Goal: Task Accomplishment & Management: Complete application form

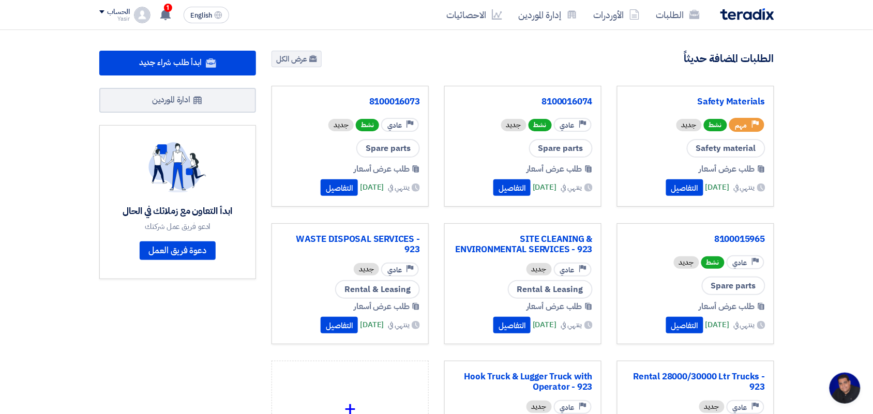
scroll to position [4, 0]
click at [665, 22] on link "الطلبات" at bounding box center [678, 15] width 60 height 24
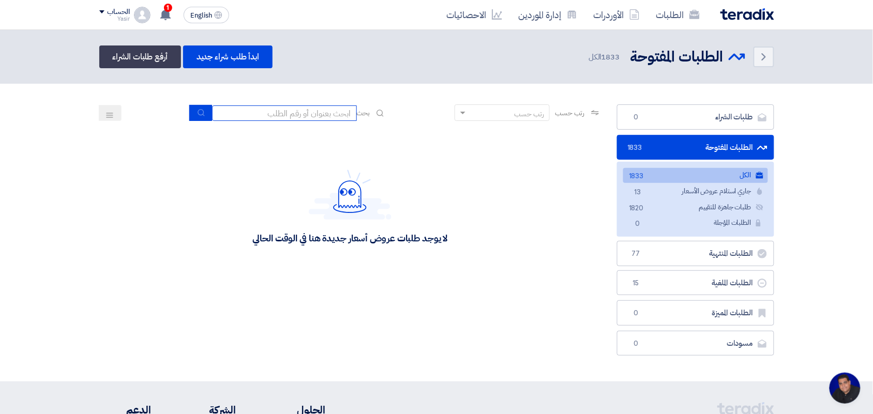
click at [266, 113] on input at bounding box center [284, 113] width 145 height 16
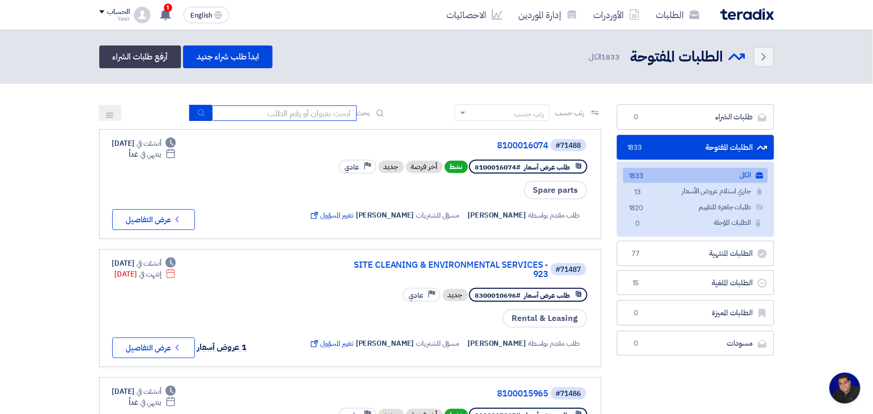
type input "8100015796"
click at [198, 114] on use "submit" at bounding box center [201, 112] width 7 height 7
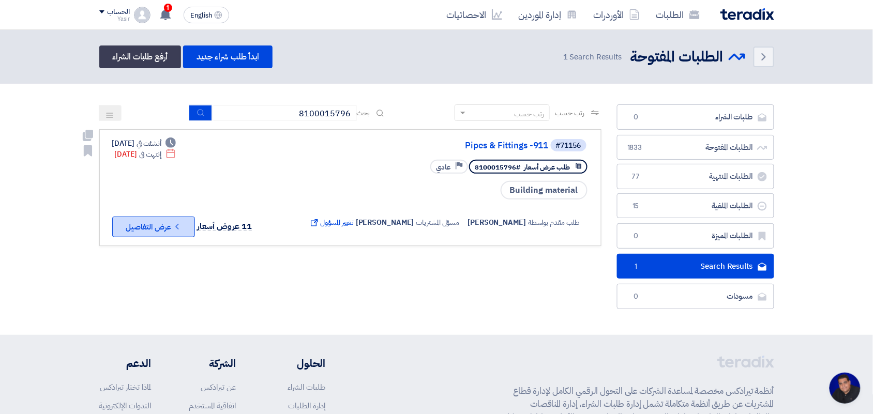
click at [174, 223] on icon "Check details" at bounding box center [177, 227] width 10 height 10
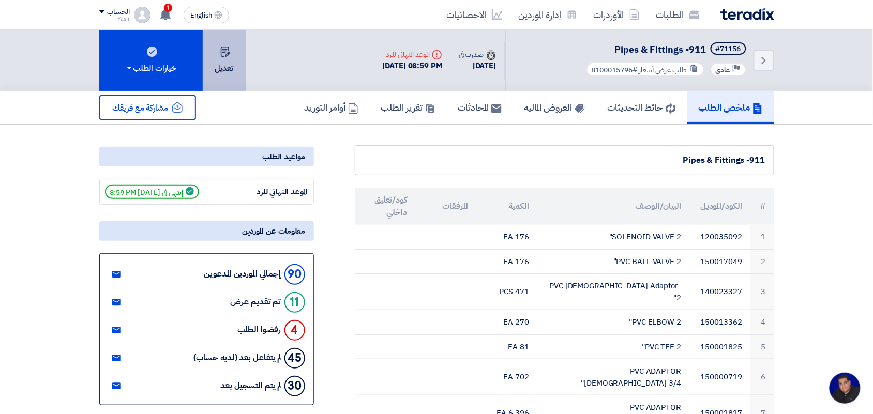
click at [234, 61] on button "تعديل" at bounding box center [224, 60] width 43 height 61
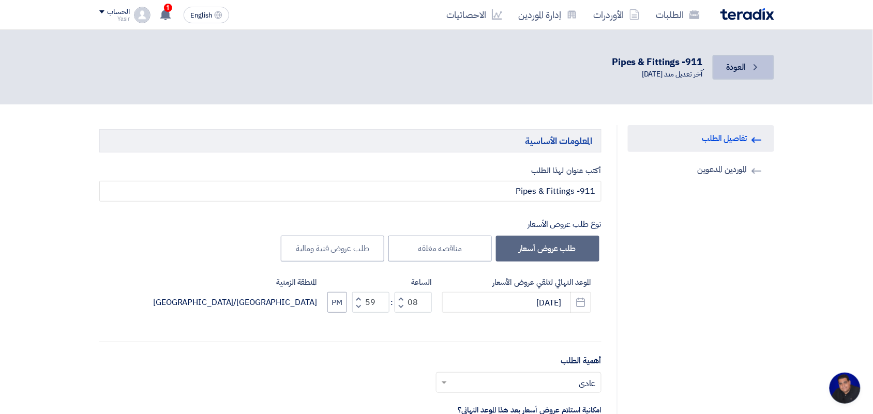
click at [745, 66] on span "العودة" at bounding box center [736, 67] width 20 height 12
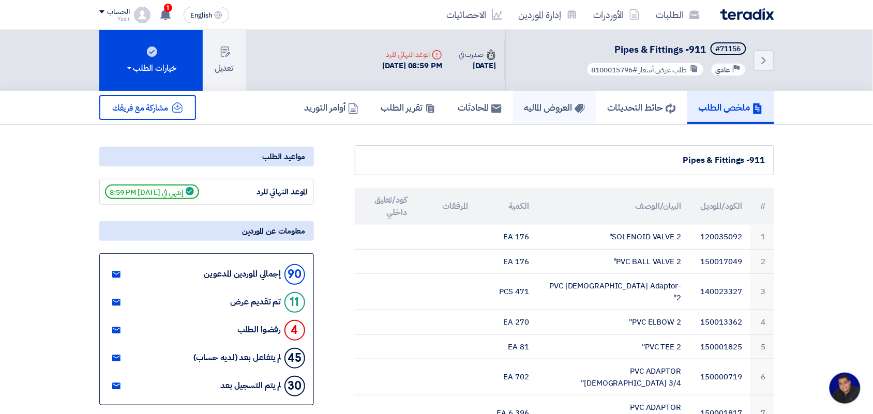
click at [546, 107] on h5 "العروض الماليه" at bounding box center [554, 107] width 61 height 12
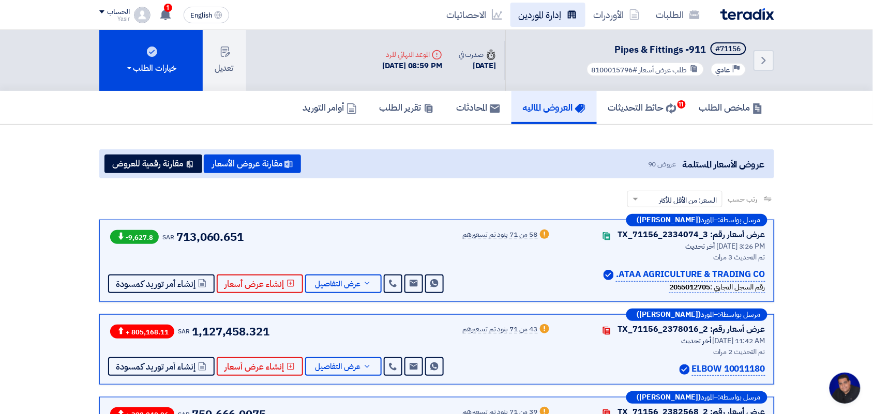
click at [538, 3] on link "إدارة الموردين" at bounding box center [547, 15] width 75 height 24
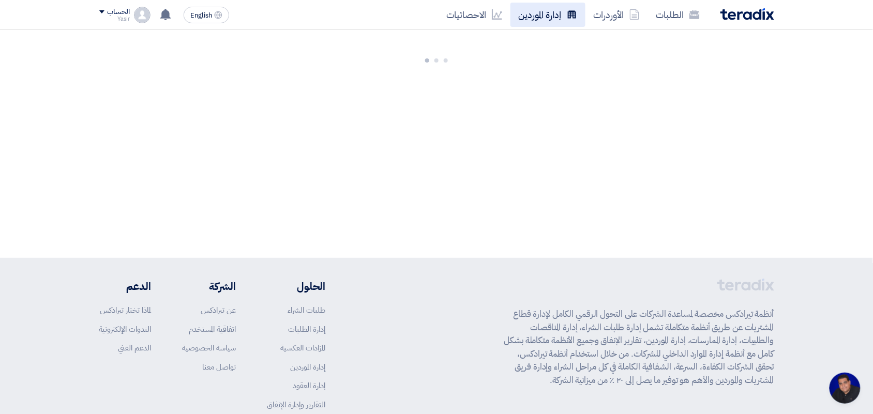
drag, startPoint x: 538, startPoint y: 2, endPoint x: 539, endPoint y: 14, distance: 12.4
click at [539, 14] on link "إدارة الموردين" at bounding box center [547, 15] width 75 height 24
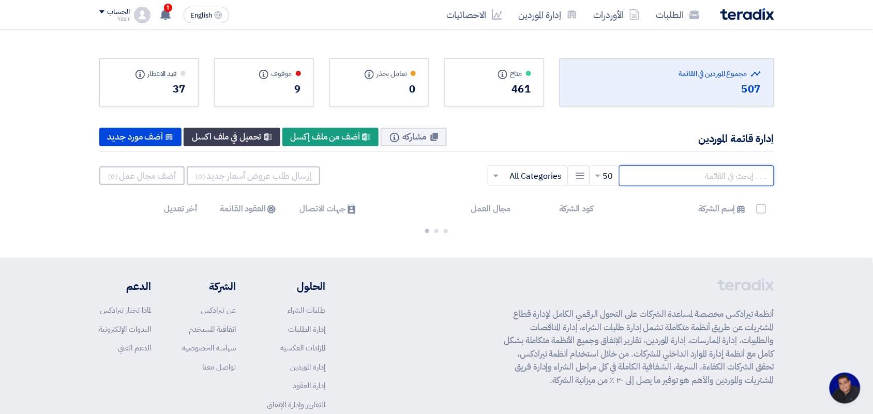
click at [666, 179] on input "text" at bounding box center [696, 175] width 155 height 21
click at [652, 178] on input "الوسائل" at bounding box center [696, 175] width 155 height 21
type input "ا"
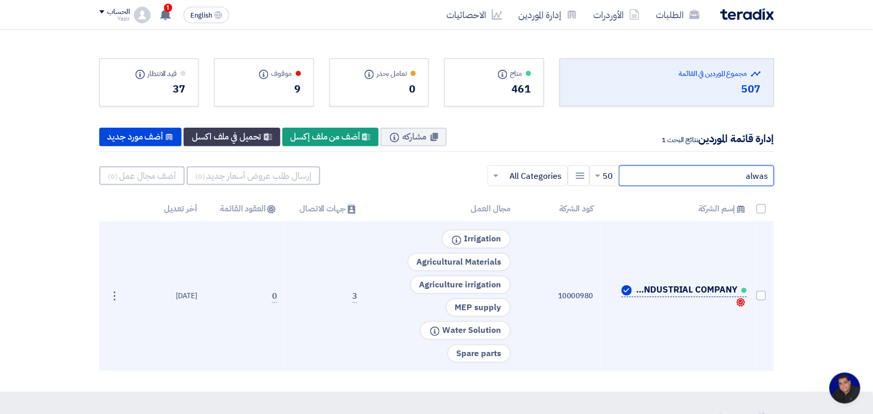
type input "alwas"
click at [659, 290] on span "ALWASAIL INDUSTRIAL COMPANY" at bounding box center [685, 290] width 103 height 8
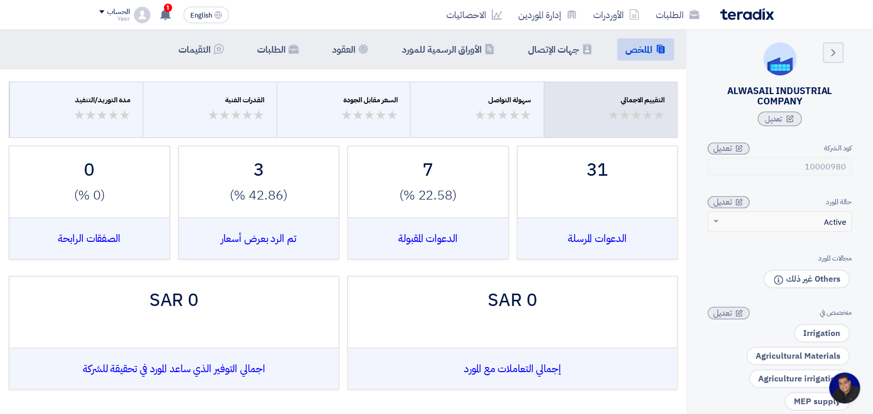
drag, startPoint x: 803, startPoint y: 104, endPoint x: 721, endPoint y: 89, distance: 82.5
click at [721, 89] on div "ALWASAIL INDUSTRIAL COMPANY" at bounding box center [780, 96] width 144 height 21
click at [734, 89] on div "ALWASAIL INDUSTRIAL COMPANY" at bounding box center [780, 96] width 144 height 21
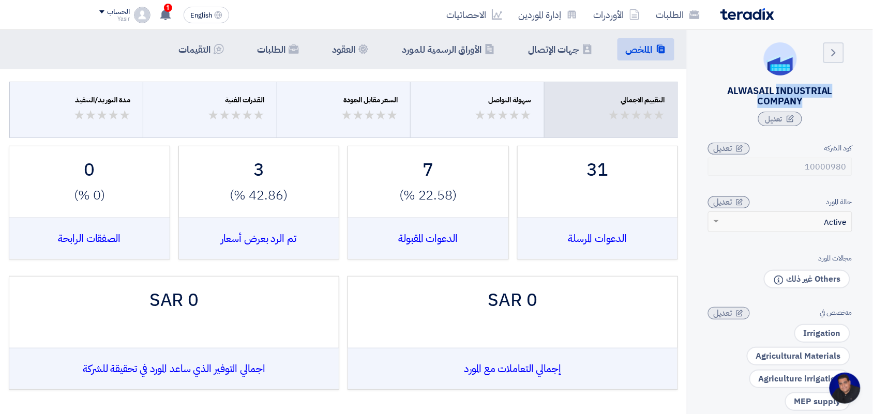
copy div "ALWASAIL INDUSTRIAL COMPANY"
click at [841, 52] on link "Back" at bounding box center [833, 52] width 21 height 21
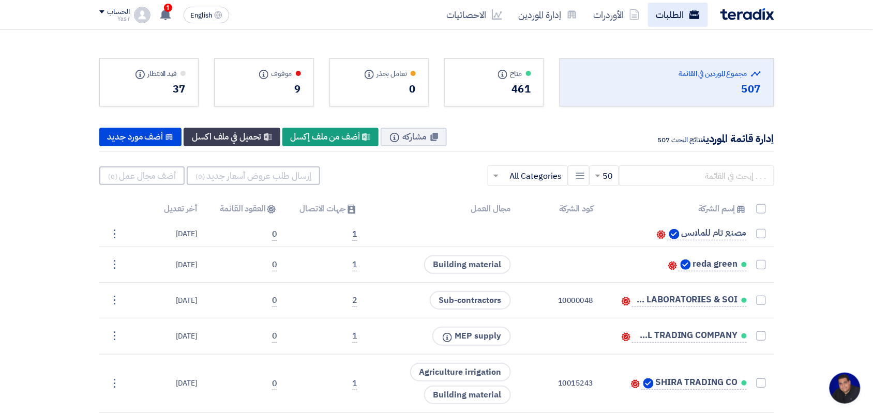
click at [696, 21] on link "الطلبات" at bounding box center [678, 15] width 60 height 24
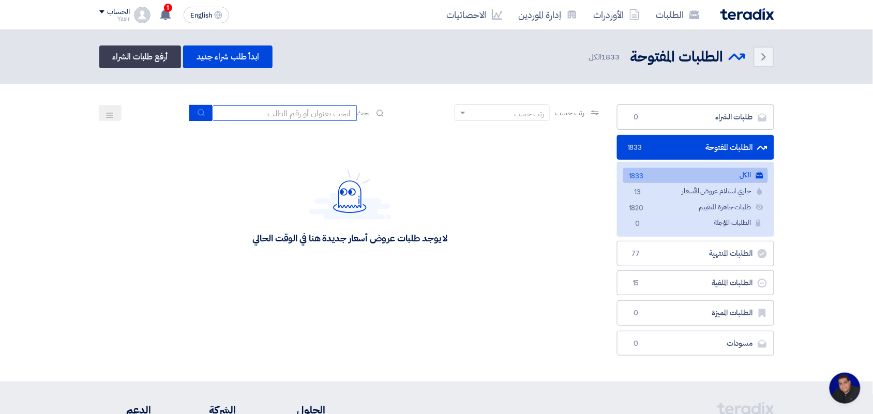
click at [308, 114] on input at bounding box center [284, 113] width 145 height 16
type input "8100015796"
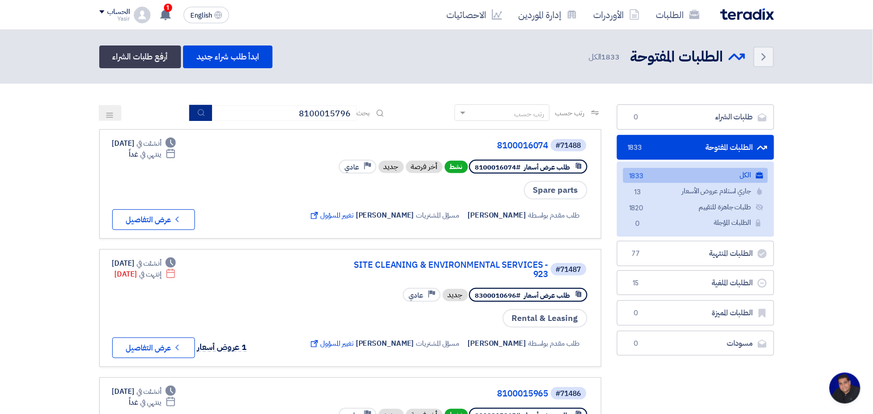
click at [194, 109] on button "submit" at bounding box center [200, 113] width 23 height 16
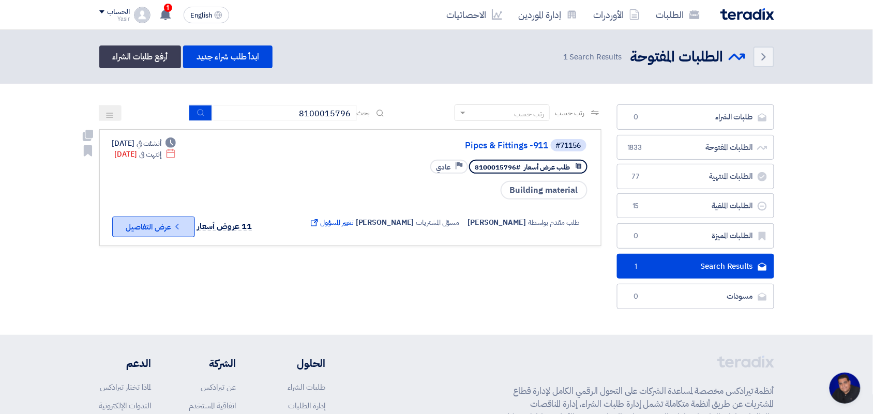
click at [179, 228] on icon "Check details" at bounding box center [177, 227] width 10 height 10
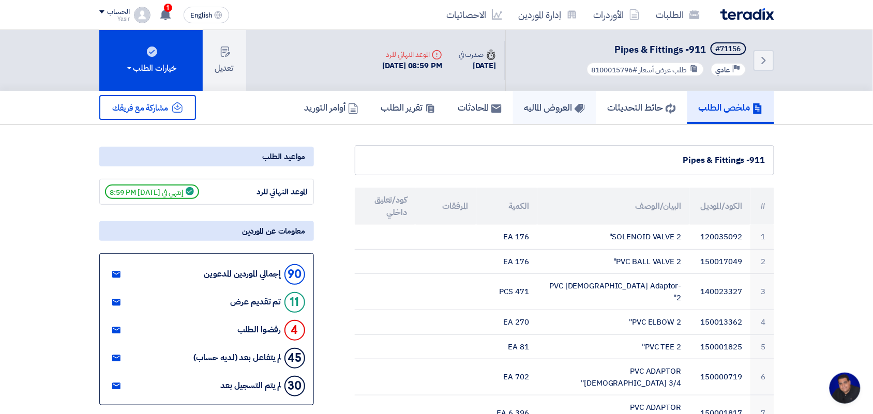
click at [546, 103] on h5 "العروض الماليه" at bounding box center [554, 107] width 61 height 12
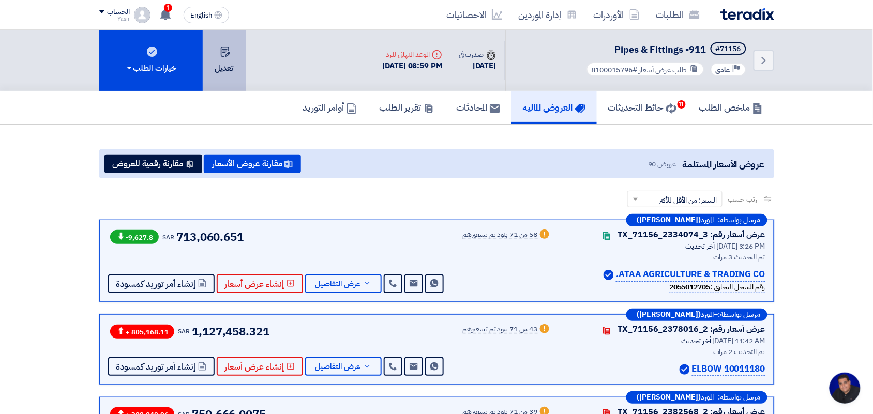
click at [236, 64] on button "تعديل" at bounding box center [224, 60] width 43 height 61
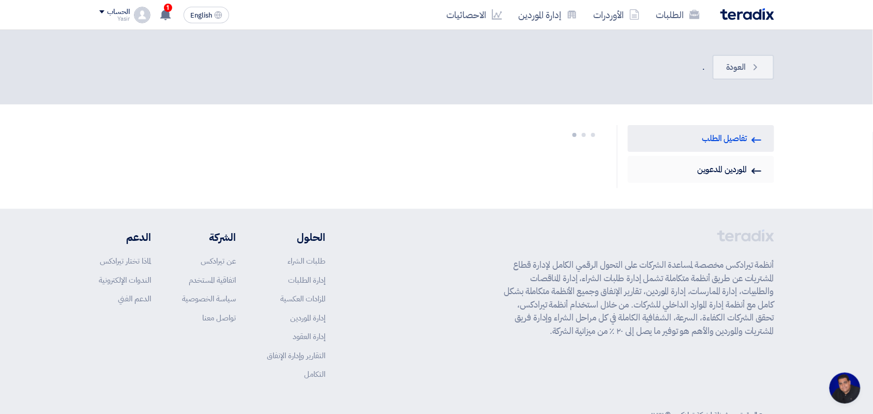
click at [723, 172] on link "Invited Suppliers الموردين المدعوين" at bounding box center [701, 169] width 146 height 27
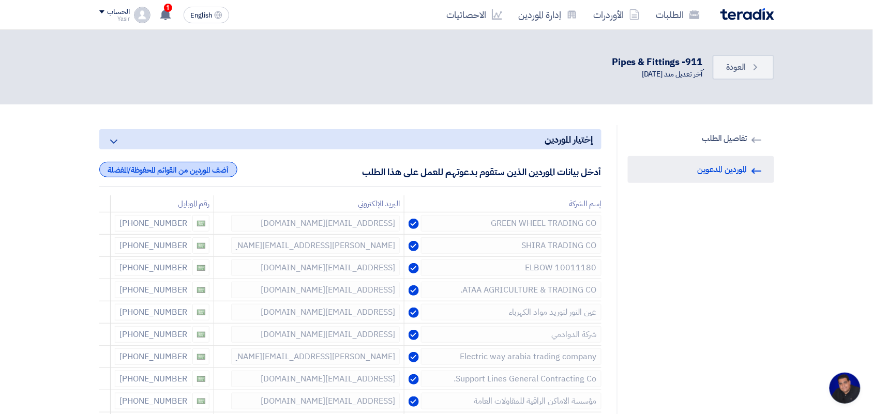
click at [170, 174] on div "أضف الموردين من القوائم المحفوظة/المفضلة" at bounding box center [168, 170] width 138 height 16
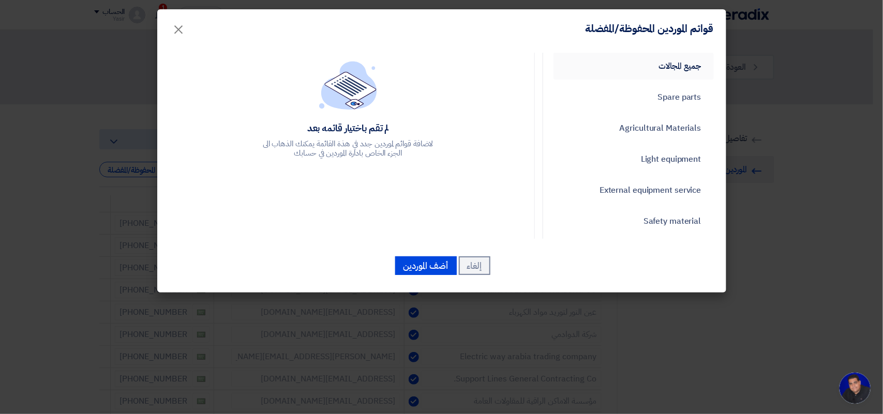
click at [691, 74] on link "جميع المجالات" at bounding box center [633, 66] width 160 height 27
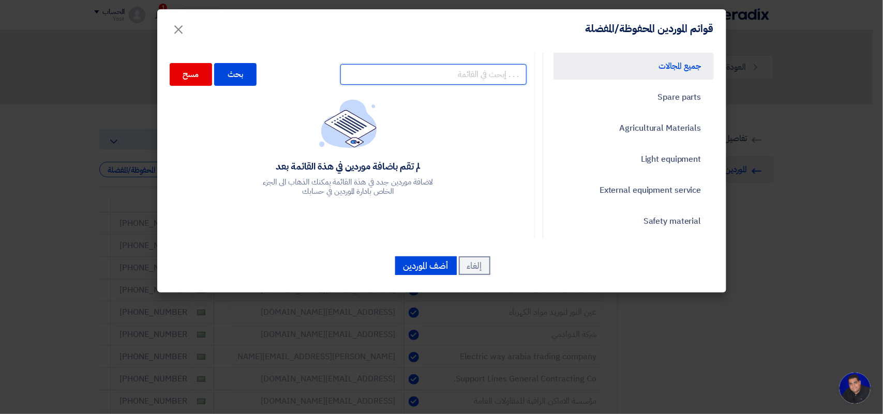
click at [425, 82] on input "text" at bounding box center [433, 74] width 186 height 21
paste input "ALWASAIL INDUSTRIAL COMPANY"
type input "ALWASAIL INDUSTRIAL COMPANY"
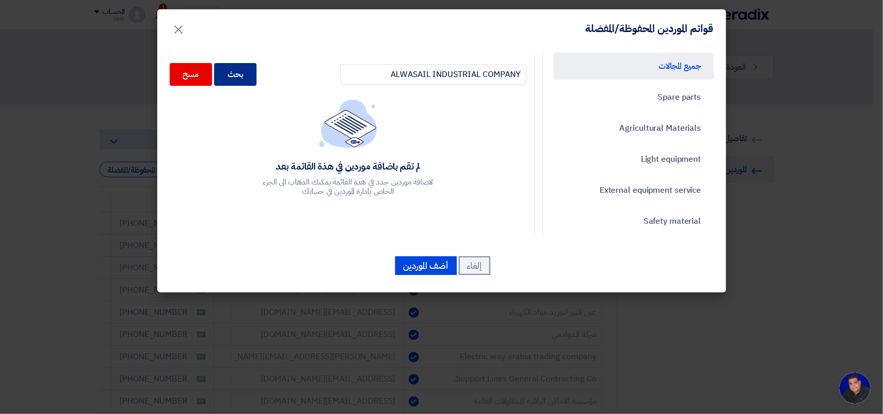
click at [240, 79] on div "بحث" at bounding box center [235, 74] width 42 height 23
click at [239, 77] on div "بحث" at bounding box center [235, 74] width 42 height 23
click at [239, 72] on div "بحث" at bounding box center [235, 74] width 42 height 23
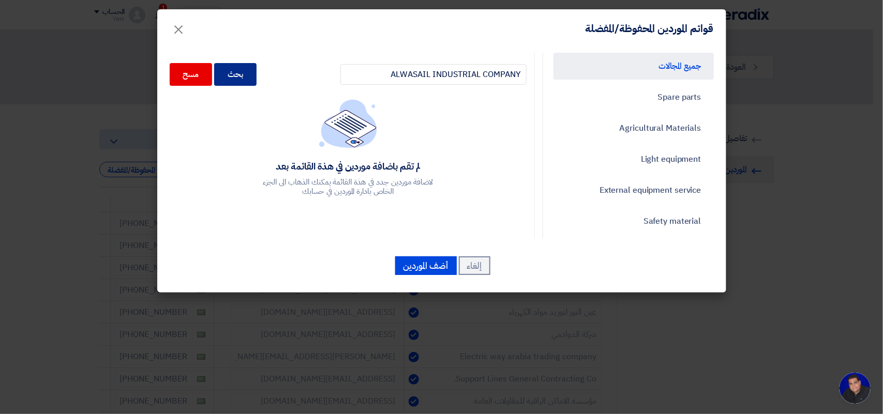
click at [239, 72] on div "بحث" at bounding box center [235, 74] width 42 height 23
click at [242, 72] on div "بحث" at bounding box center [235, 74] width 42 height 23
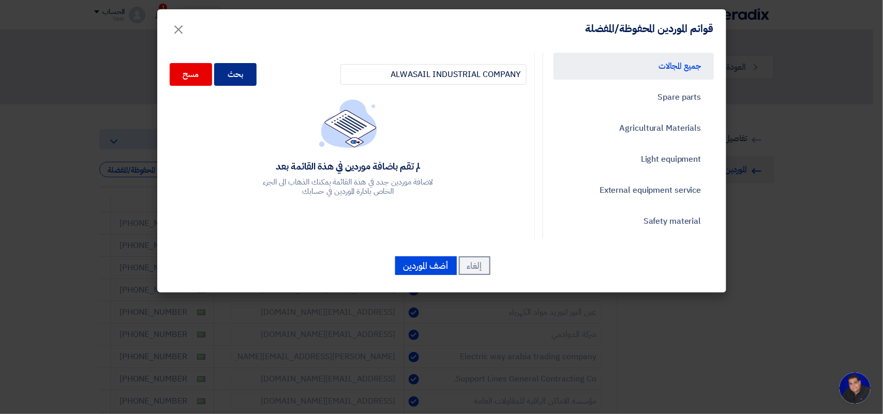
click at [242, 72] on div "بحث" at bounding box center [235, 74] width 42 height 23
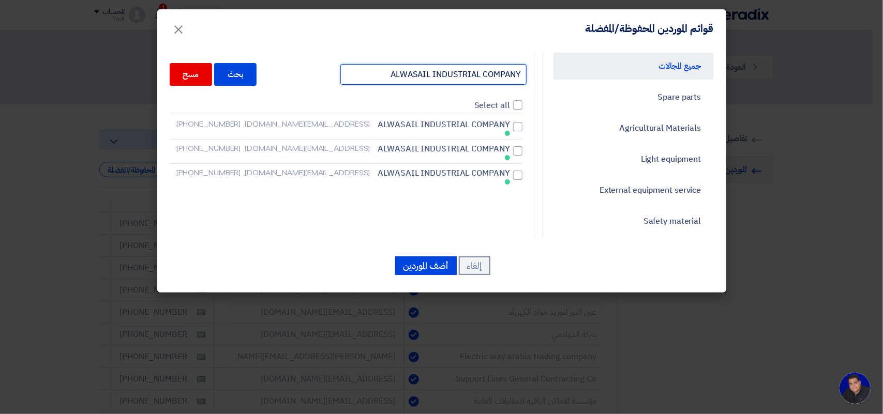
click at [379, 74] on input "ALWASAIL INDUSTRIAL COMPANY" at bounding box center [433, 74] width 186 height 21
drag, startPoint x: 361, startPoint y: 76, endPoint x: 768, endPoint y: 57, distance: 407.4
click at [768, 57] on modal-container "قوائم الموردين المحفوظة/المفضلة × جميع المجالات Spare parts Agricultural Materi…" at bounding box center [441, 207] width 883 height 414
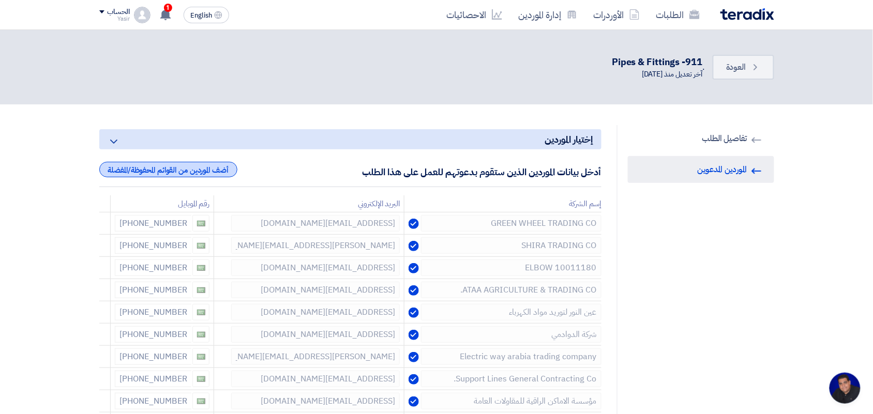
click at [157, 167] on div "أضف الموردين من القوائم المحفوظة/المفضلة" at bounding box center [168, 170] width 138 height 16
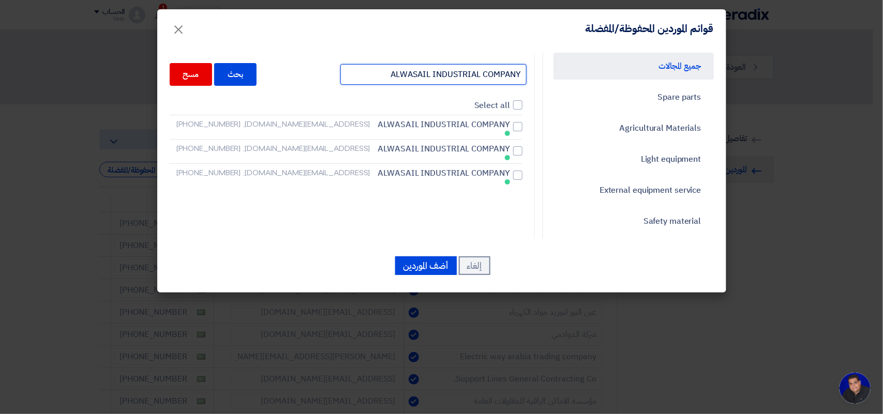
drag, startPoint x: 378, startPoint y: 78, endPoint x: 520, endPoint y: 89, distance: 142.2
click at [520, 89] on div "ALWASAIL INDUSTRIAL COMPANY بحث مسح" at bounding box center [348, 74] width 357 height 33
type input "Y"
drag, startPoint x: 511, startPoint y: 77, endPoint x: 528, endPoint y: 75, distance: 17.1
click at [526, 75] on input "Y" at bounding box center [433, 74] width 186 height 21
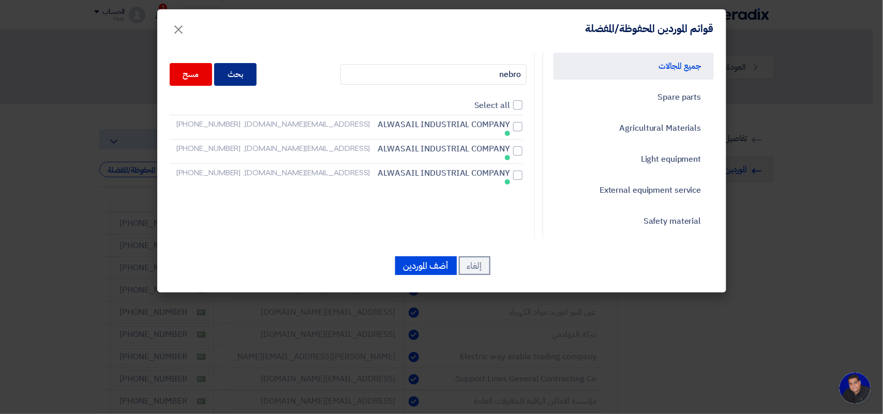
click at [249, 70] on div "بحث" at bounding box center [235, 74] width 42 height 23
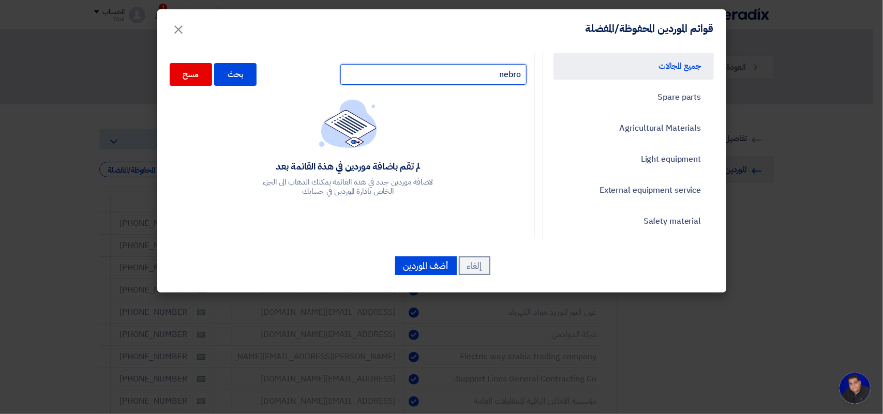
drag, startPoint x: 459, startPoint y: 76, endPoint x: 550, endPoint y: 75, distance: 90.5
click at [550, 75] on div "جميع المجالات Spare parts Agricultural Materials Light equipment External equip…" at bounding box center [442, 146] width 560 height 186
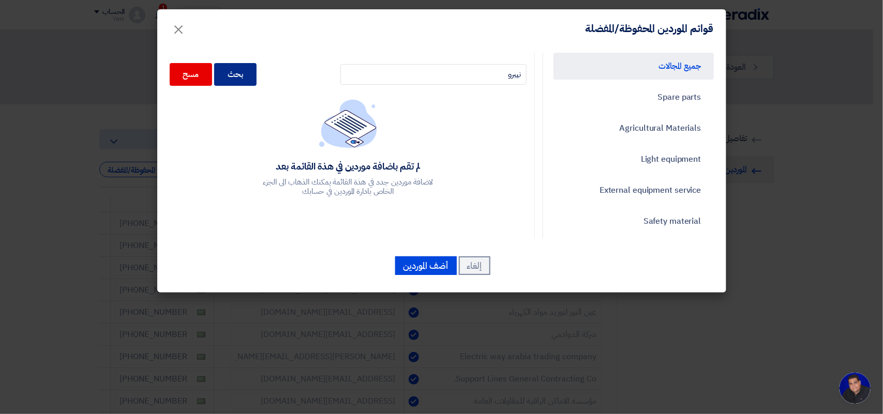
click at [245, 75] on div "بحث" at bounding box center [235, 74] width 42 height 23
click at [249, 75] on div "بحث" at bounding box center [235, 74] width 42 height 23
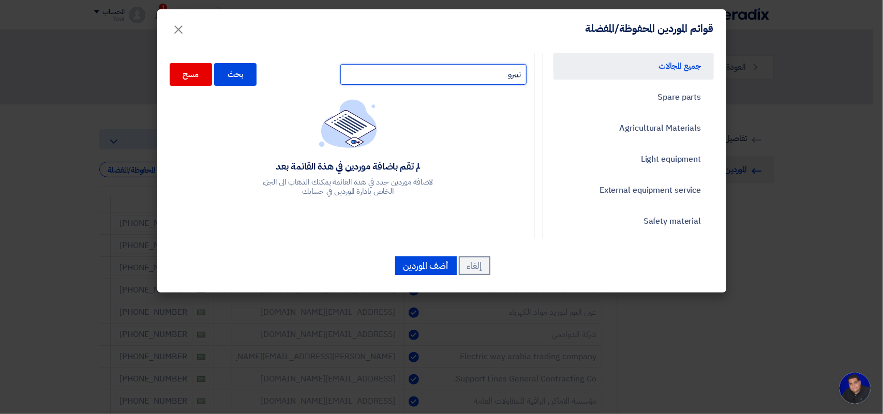
click at [432, 79] on input "نيبرو" at bounding box center [433, 74] width 186 height 21
drag, startPoint x: 437, startPoint y: 77, endPoint x: 628, endPoint y: 75, distance: 191.3
click at [628, 75] on div "جميع المجالات Spare parts Agricultural Materials Light equipment External equip…" at bounding box center [442, 146] width 560 height 186
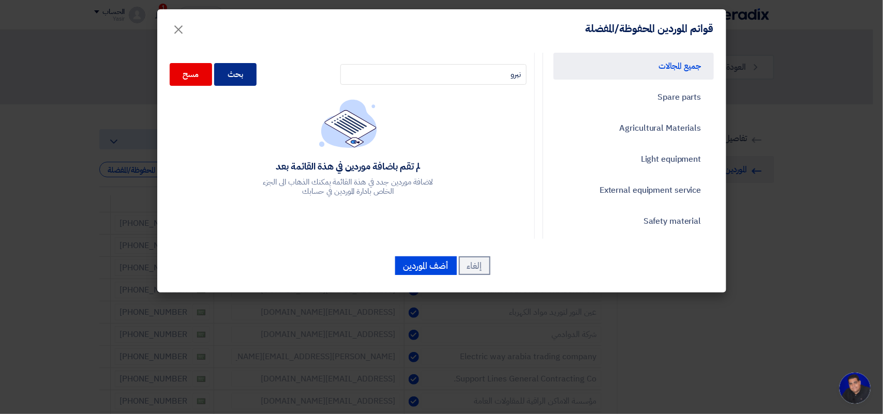
click at [242, 75] on div "بحث" at bounding box center [235, 74] width 42 height 23
click at [256, 78] on div "بحث" at bounding box center [235, 74] width 42 height 23
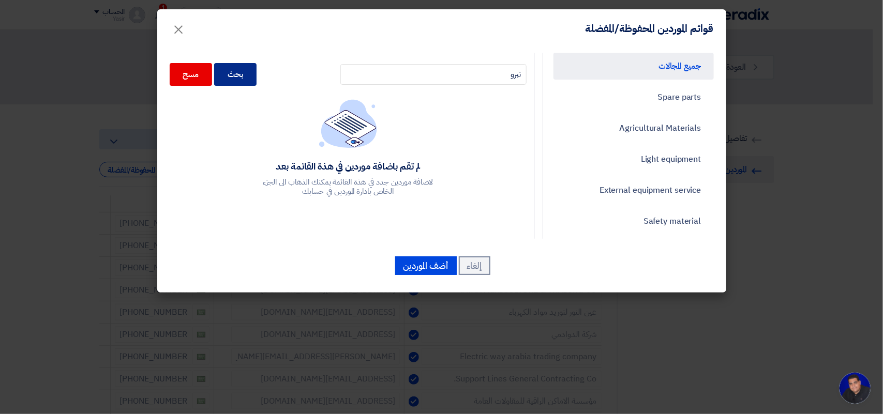
click at [256, 78] on div "بحث" at bounding box center [235, 74] width 42 height 23
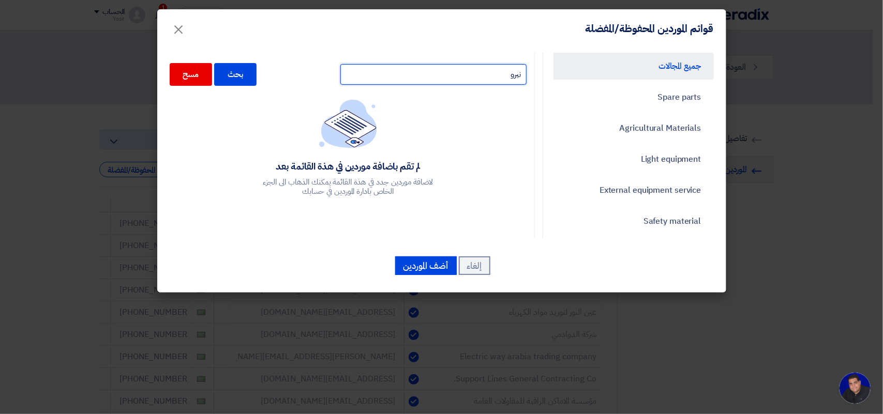
drag, startPoint x: 442, startPoint y: 75, endPoint x: 562, endPoint y: 76, distance: 120.0
click at [562, 76] on div "جميع المجالات Spare parts Agricultural Materials Light equipment External equip…" at bounding box center [442, 146] width 560 height 186
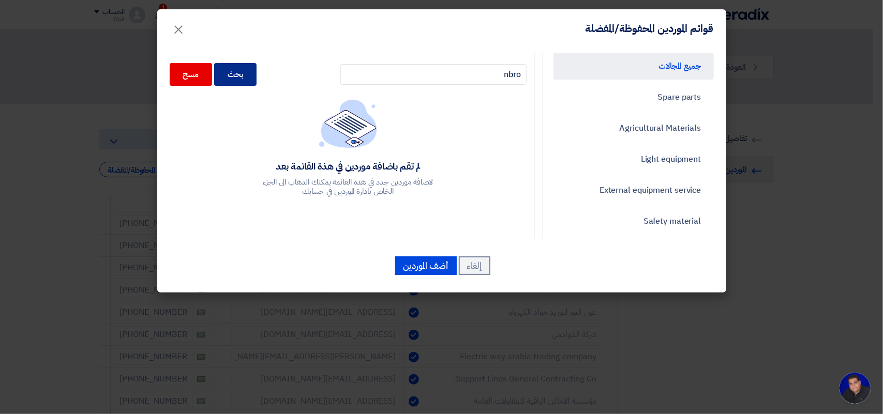
click at [254, 78] on div "بحث" at bounding box center [235, 74] width 42 height 23
click at [254, 79] on div "بحث" at bounding box center [235, 74] width 42 height 23
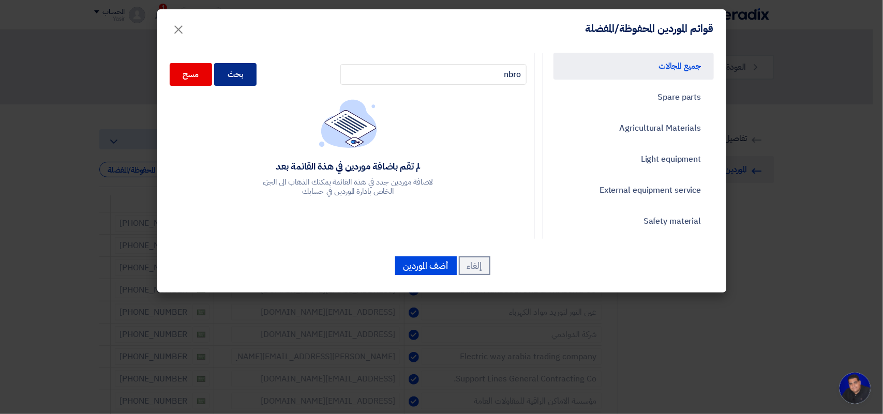
click at [247, 81] on div "بحث" at bounding box center [235, 74] width 42 height 23
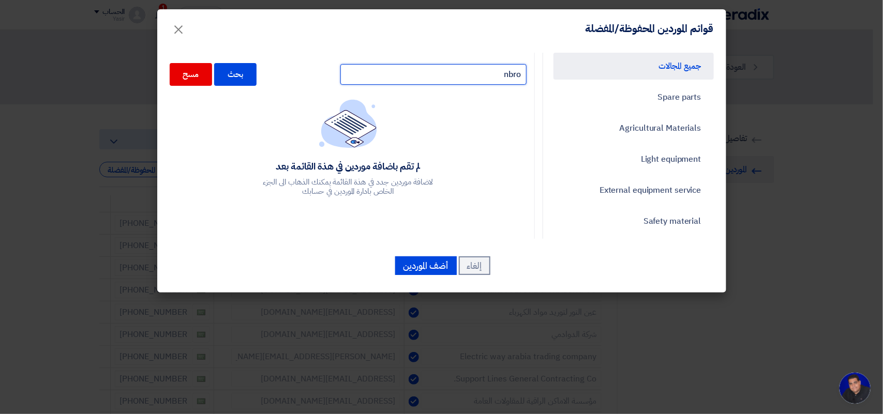
drag, startPoint x: 507, startPoint y: 73, endPoint x: 596, endPoint y: 70, distance: 89.5
click at [596, 70] on div "جميع المجالات Spare parts Agricultural Materials Light equipment External equip…" at bounding box center [442, 146] width 560 height 186
type input "nibro"
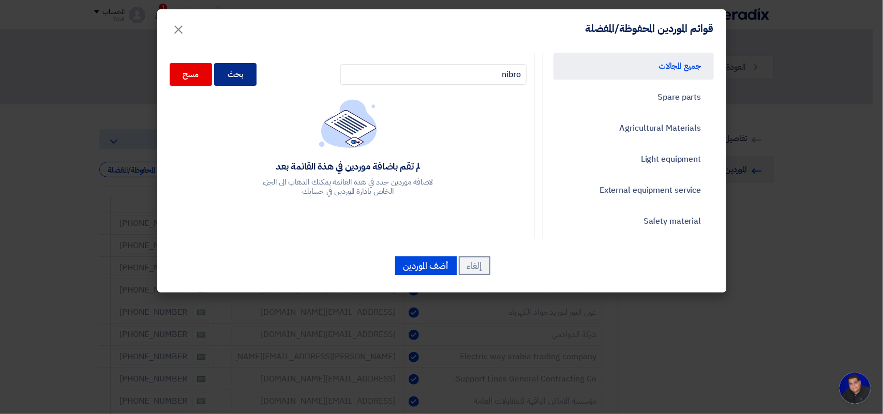
click at [253, 75] on div "بحث" at bounding box center [235, 74] width 42 height 23
click at [252, 75] on div "بحث" at bounding box center [235, 74] width 42 height 23
click at [256, 73] on div "بحث" at bounding box center [235, 74] width 42 height 23
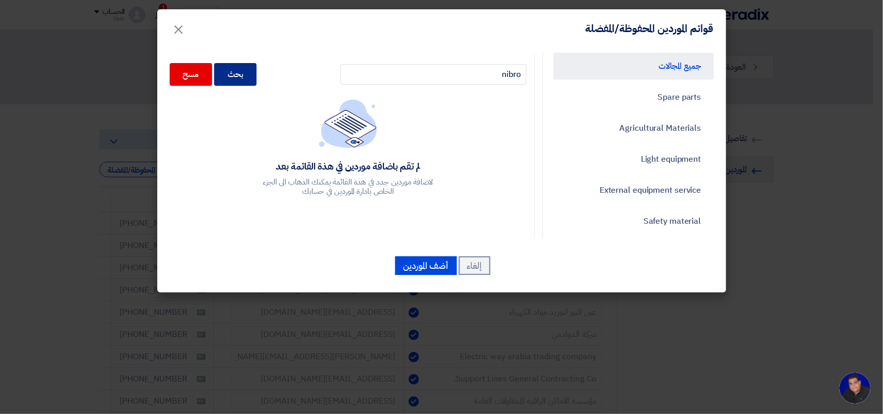
click at [249, 73] on div "بحث" at bounding box center [235, 74] width 42 height 23
click at [252, 76] on div "بحث" at bounding box center [235, 74] width 42 height 23
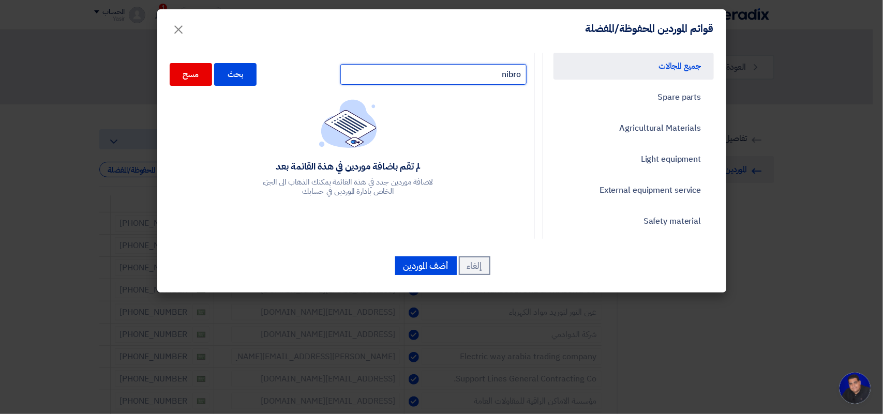
click at [463, 82] on input "nibro" at bounding box center [433, 74] width 186 height 21
click at [179, 28] on span "×" at bounding box center [179, 28] width 12 height 31
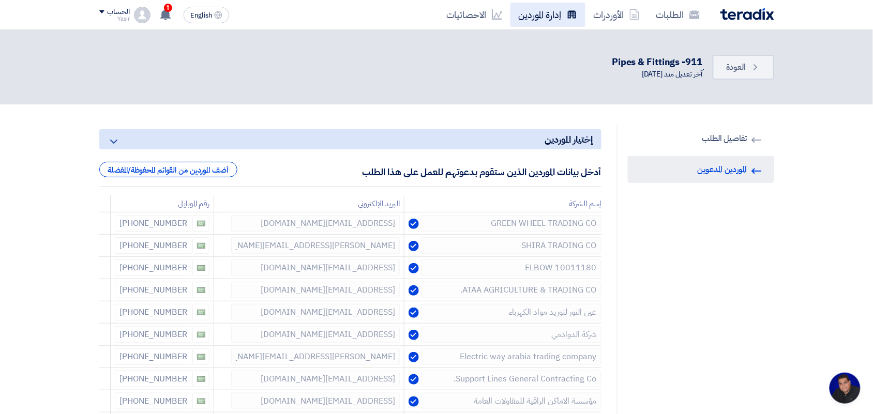
click at [554, 9] on link "إدارة الموردين" at bounding box center [547, 15] width 75 height 24
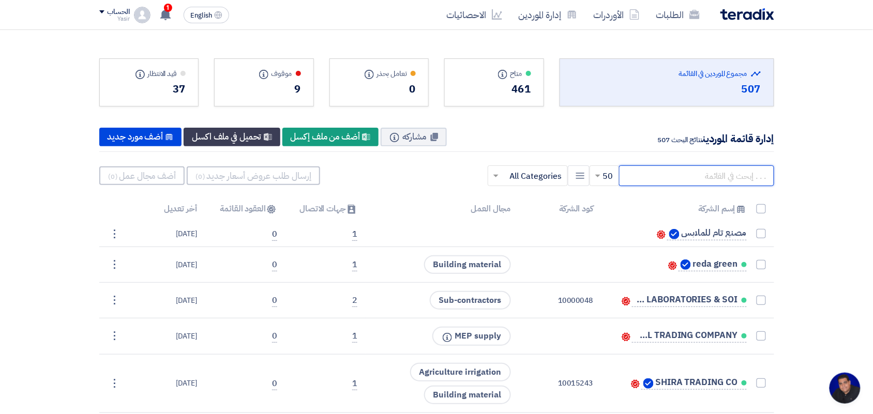
click at [670, 174] on input "text" at bounding box center [696, 175] width 155 height 21
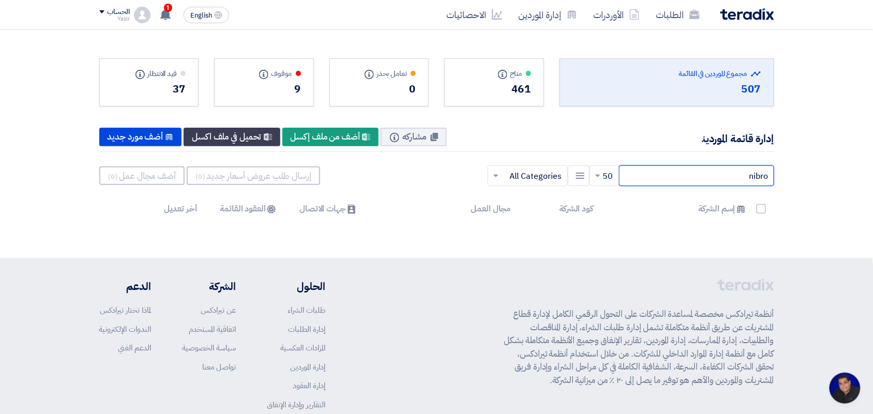
drag, startPoint x: 693, startPoint y: 179, endPoint x: 882, endPoint y: 169, distance: 189.5
click at [872, 169] on html "الطلبات الأوردرات إدارة الموردين الاحصائيات English EN 1 لقد استلمت عرض سعر بقي…" at bounding box center [436, 247] width 873 height 495
click at [699, 179] on input "الجبراني" at bounding box center [696, 175] width 155 height 21
type input "ا"
click at [663, 179] on input "الجبراني" at bounding box center [696, 175] width 155 height 21
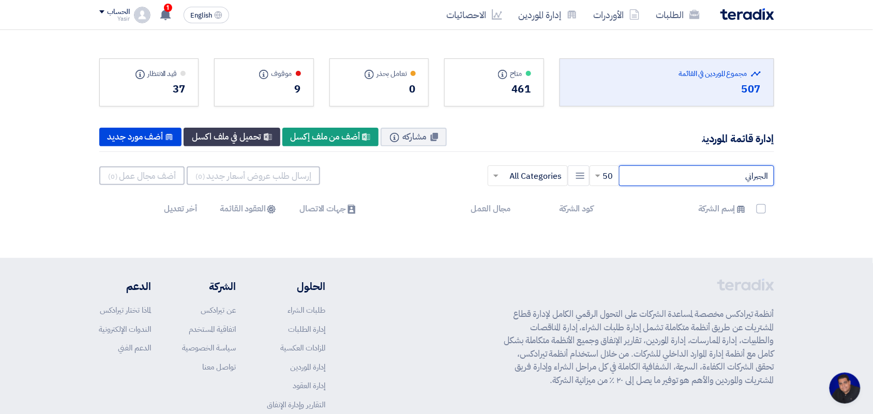
drag, startPoint x: 658, startPoint y: 177, endPoint x: 869, endPoint y: 155, distance: 212.2
click at [872, 159] on html "الطلبات الأوردرات إدارة الموردين الاحصائيات English EN 1 لقد استلمت عرض سعر بقي…" at bounding box center [436, 247] width 873 height 495
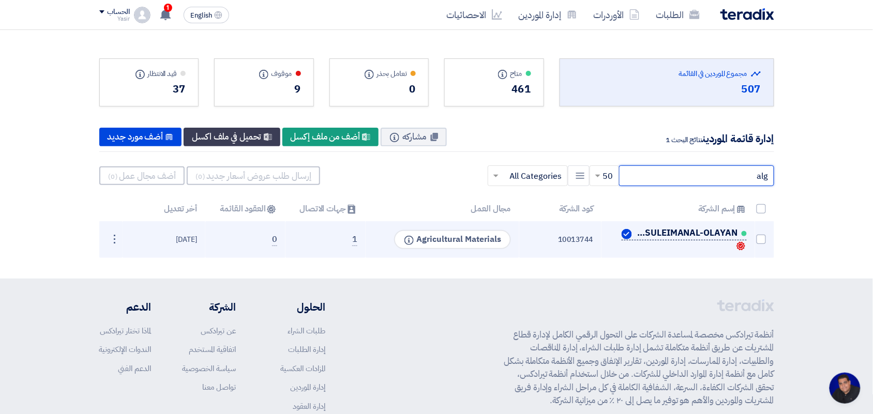
type input "alg"
click at [658, 237] on span "SULEIMANFAHDSULEIMANAL-OLAYAN" at bounding box center [685, 233] width 103 height 8
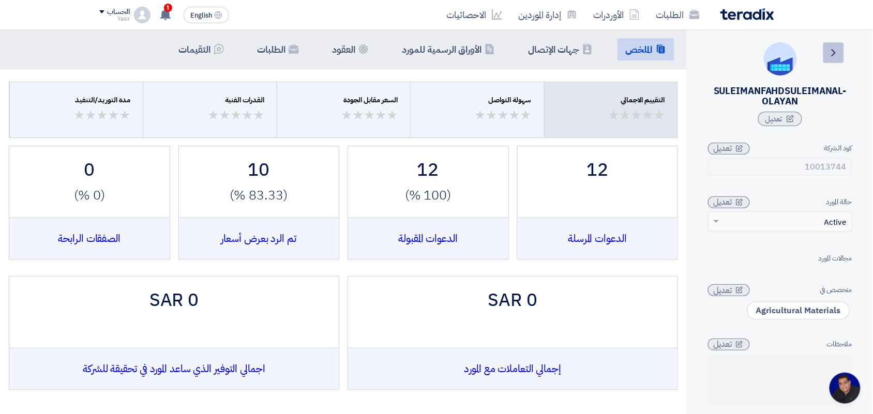
click at [834, 50] on use at bounding box center [834, 52] width 4 height 7
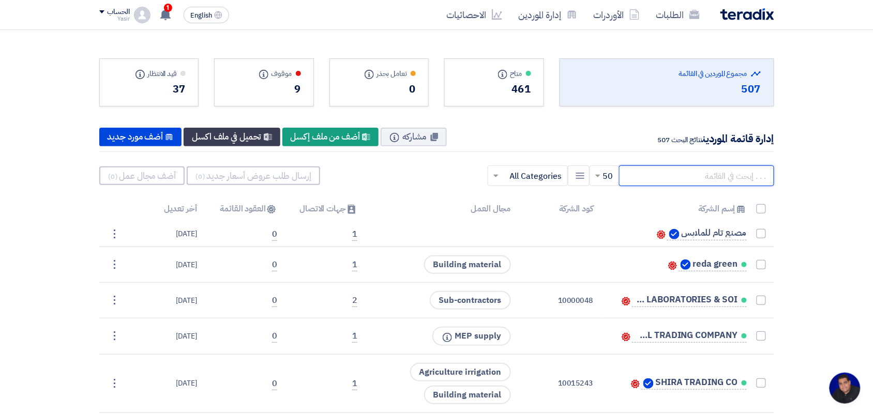
click at [669, 179] on input "text" at bounding box center [696, 175] width 155 height 21
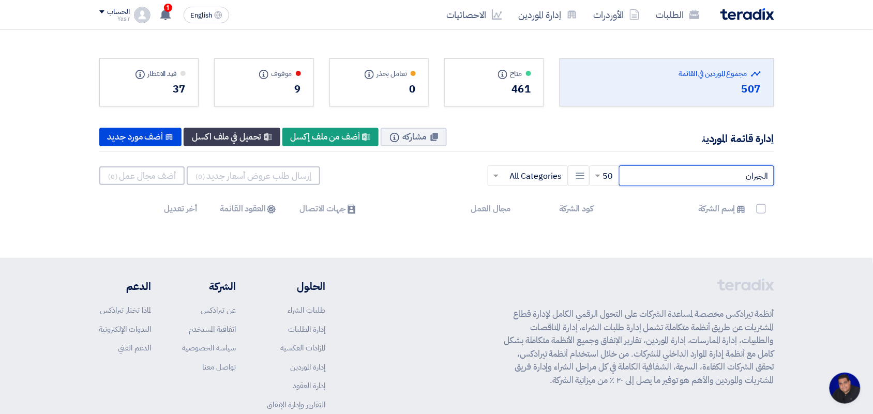
drag, startPoint x: 672, startPoint y: 177, endPoint x: 825, endPoint y: 180, distance: 153.1
click at [829, 182] on section "Total Suppliers in this list مجموع الموردين في القائمة 507 متاح Info" at bounding box center [436, 136] width 873 height 212
type input "algobran"
click at [683, 176] on input "algobran" at bounding box center [696, 175] width 155 height 21
click at [683, 174] on input "algobran" at bounding box center [696, 175] width 155 height 21
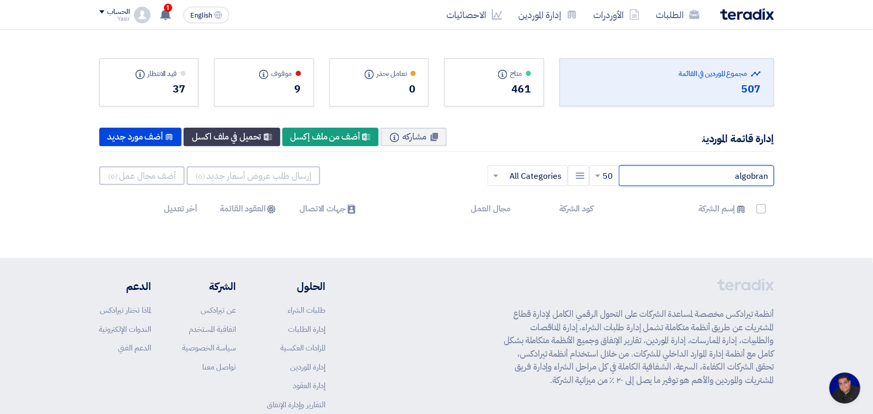
click at [683, 174] on input "algobran" at bounding box center [696, 175] width 155 height 21
click at [682, 174] on input "algobran" at bounding box center [696, 175] width 155 height 21
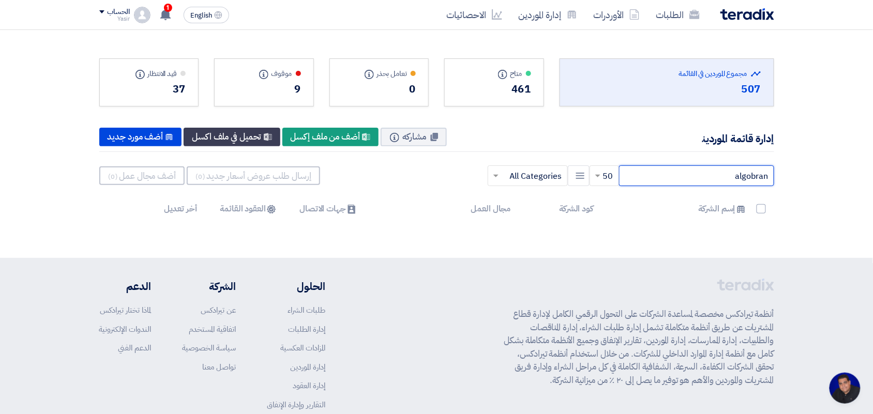
click at [722, 177] on input "algobran" at bounding box center [696, 175] width 155 height 21
click at [720, 177] on input "algobran" at bounding box center [696, 175] width 155 height 21
click at [719, 177] on input "algobran" at bounding box center [696, 175] width 155 height 21
click at [715, 181] on input "algobran" at bounding box center [696, 175] width 155 height 21
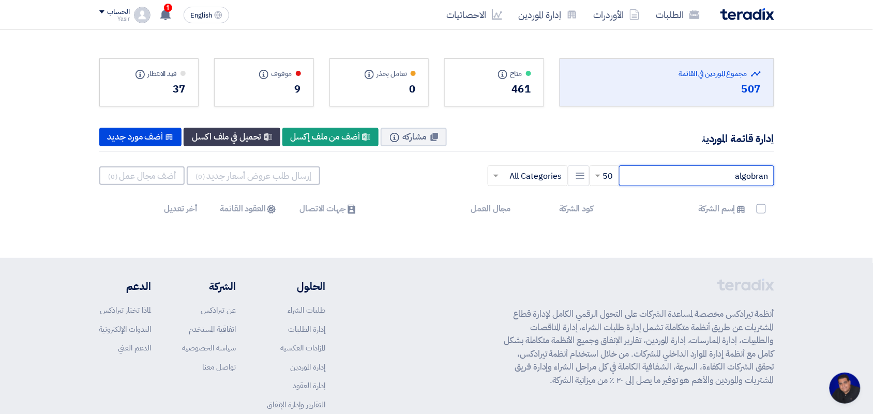
click at [715, 181] on input "algobran" at bounding box center [696, 175] width 155 height 21
click at [715, 184] on input "algobran" at bounding box center [696, 175] width 155 height 21
click at [713, 183] on input "algobran" at bounding box center [696, 175] width 155 height 21
drag, startPoint x: 763, startPoint y: 163, endPoint x: 727, endPoint y: 179, distance: 39.6
click at [727, 179] on input "algobran" at bounding box center [696, 175] width 155 height 21
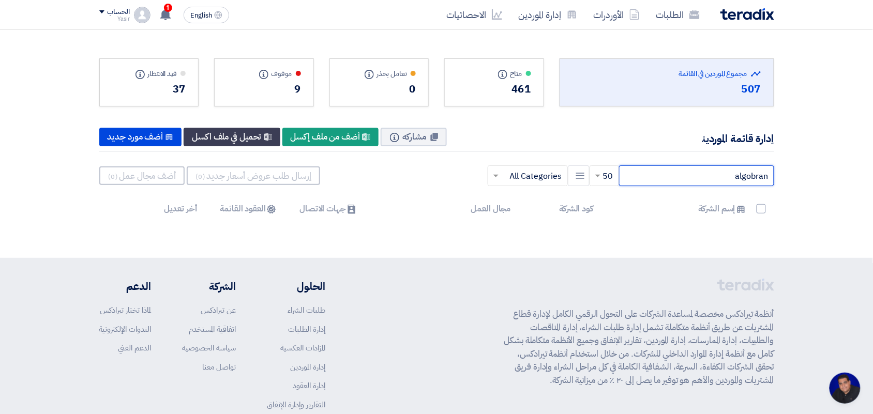
click at [727, 179] on input "algobran" at bounding box center [696, 175] width 155 height 21
click at [669, 176] on input "algobran" at bounding box center [696, 175] width 155 height 21
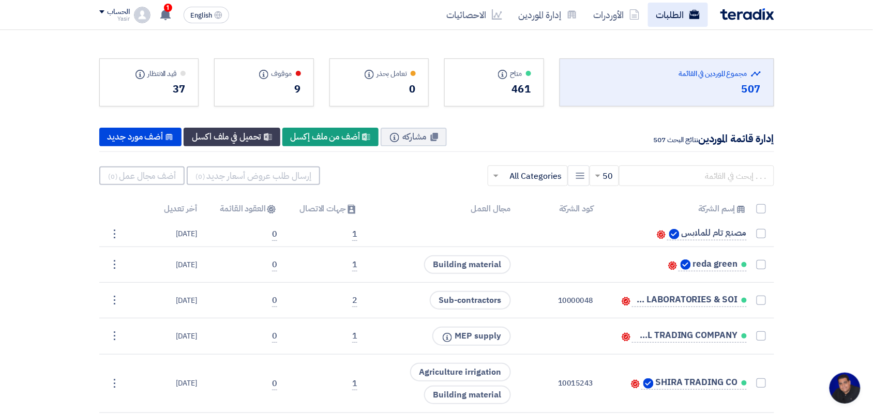
click at [686, 18] on link "الطلبات" at bounding box center [678, 15] width 60 height 24
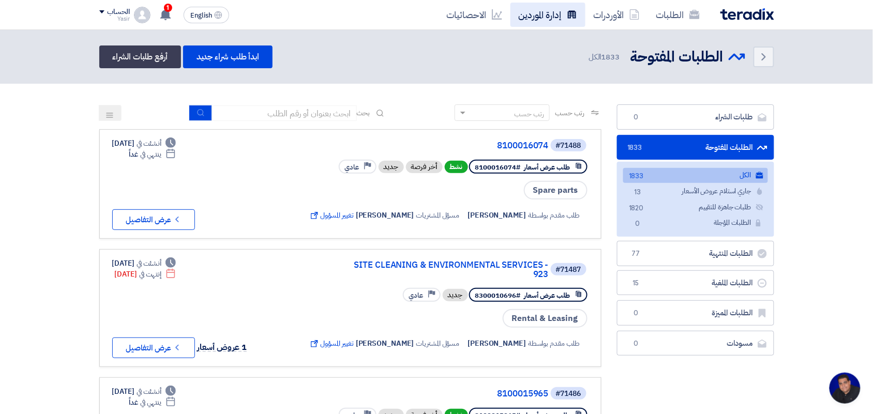
click at [533, 7] on link "إدارة الموردين" at bounding box center [547, 15] width 75 height 24
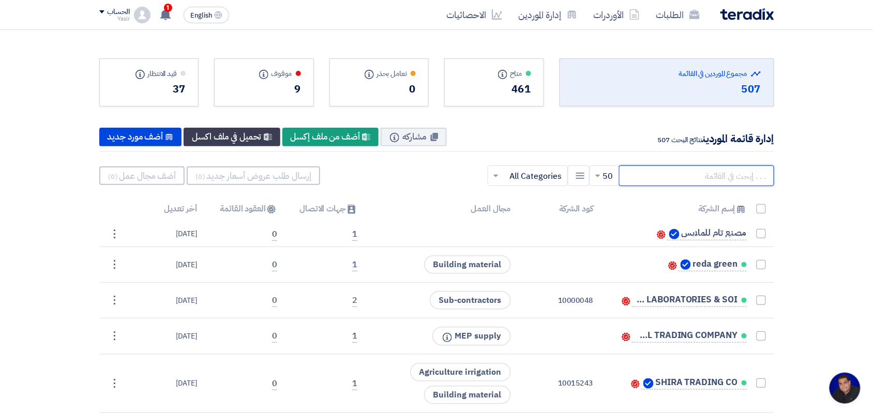
click at [713, 169] on input "text" at bounding box center [696, 175] width 155 height 21
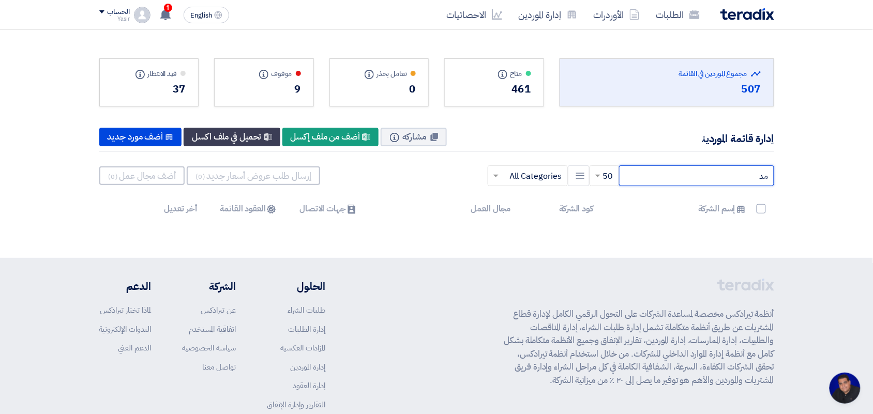
type input "م"
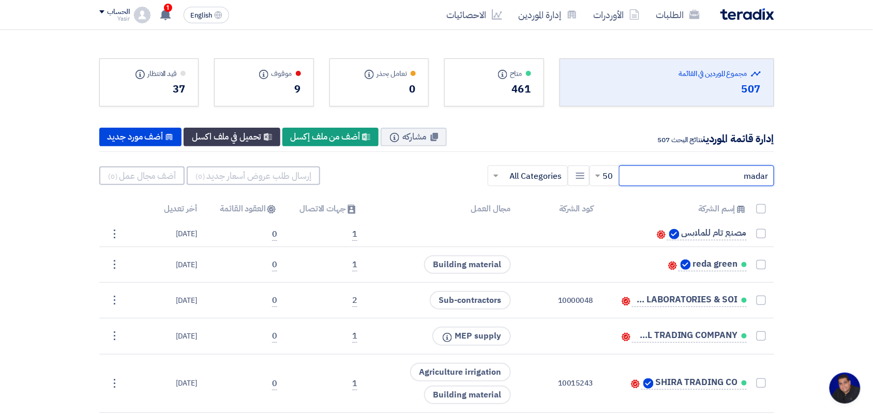
type input "madar"
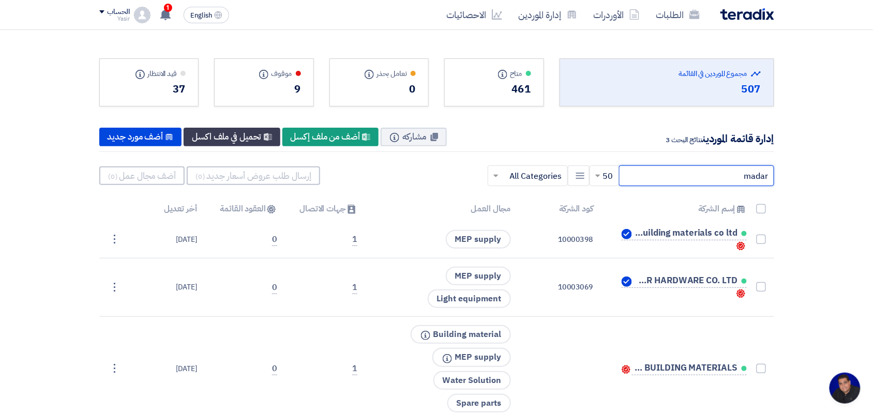
click at [722, 172] on input "madar" at bounding box center [696, 175] width 155 height 21
click at [720, 171] on input "madar" at bounding box center [696, 175] width 155 height 21
click at [719, 173] on input "madar" at bounding box center [696, 175] width 155 height 21
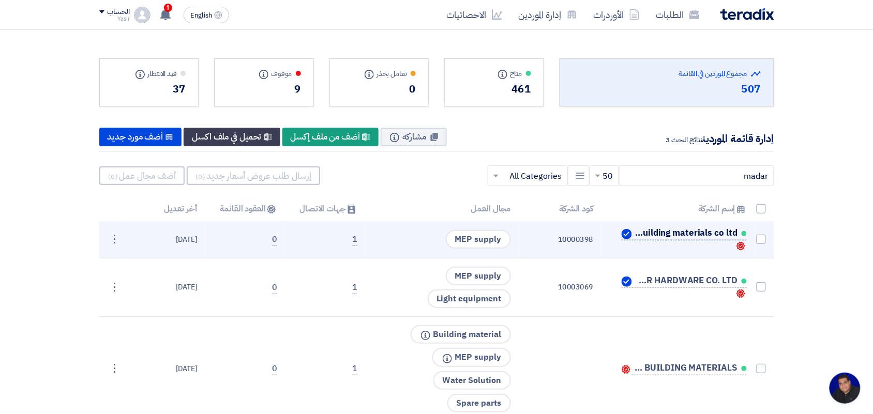
click at [647, 235] on span "madar building materials co ltd" at bounding box center [685, 233] width 103 height 8
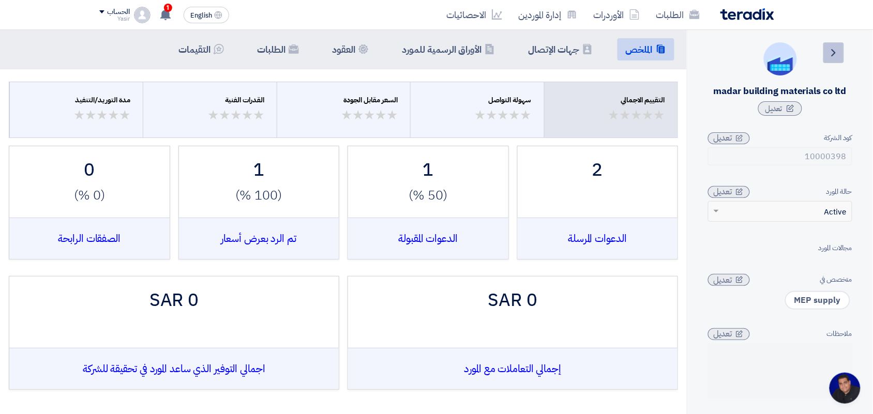
click at [830, 54] on icon "Back" at bounding box center [833, 53] width 12 height 12
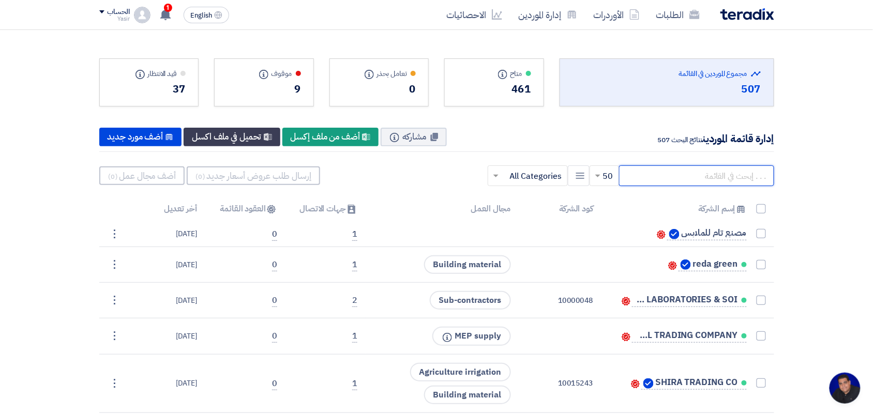
click at [711, 177] on input "text" at bounding box center [696, 175] width 155 height 21
type input "madar"
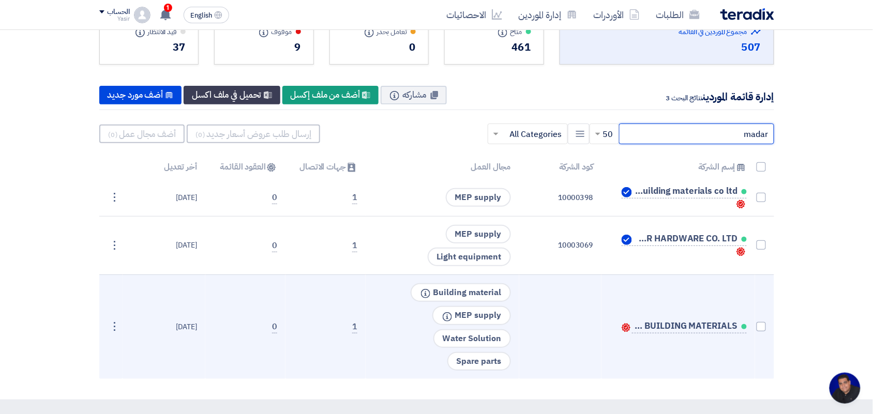
scroll to position [65, 0]
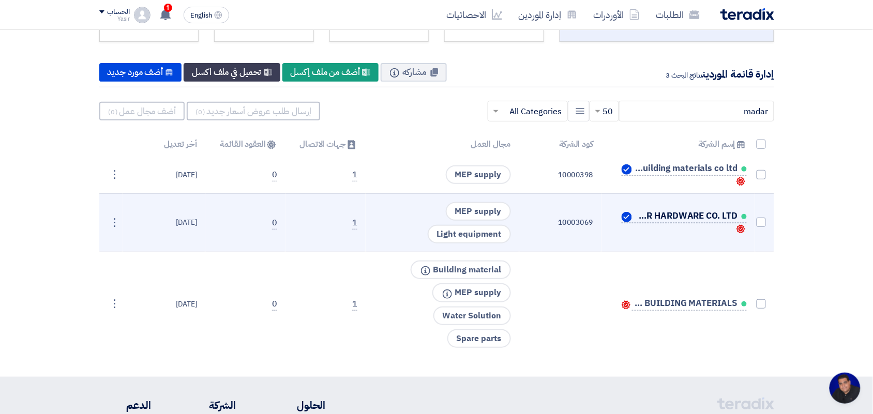
click at [656, 218] on span "MADAR HARDWARE CO. LTD" at bounding box center [685, 216] width 103 height 8
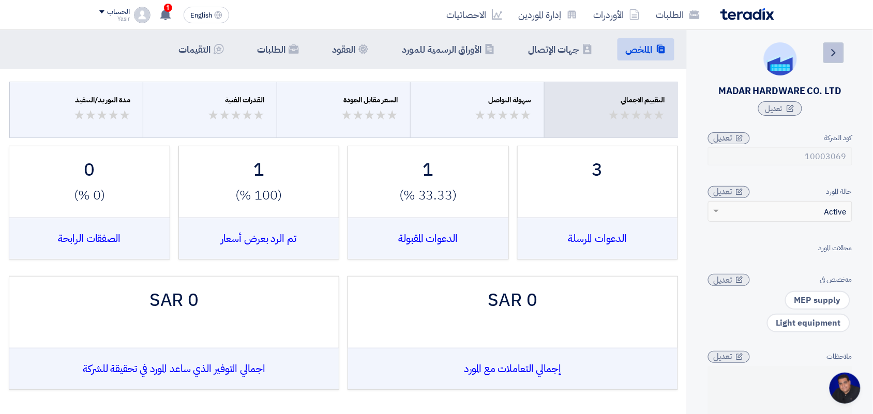
click at [838, 57] on icon "Back" at bounding box center [833, 53] width 12 height 12
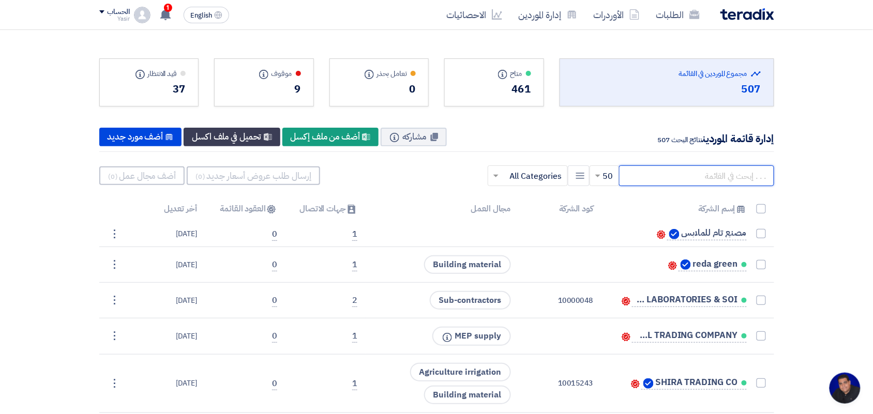
click at [675, 177] on input "text" at bounding box center [696, 175] width 155 height 21
type input "madar"
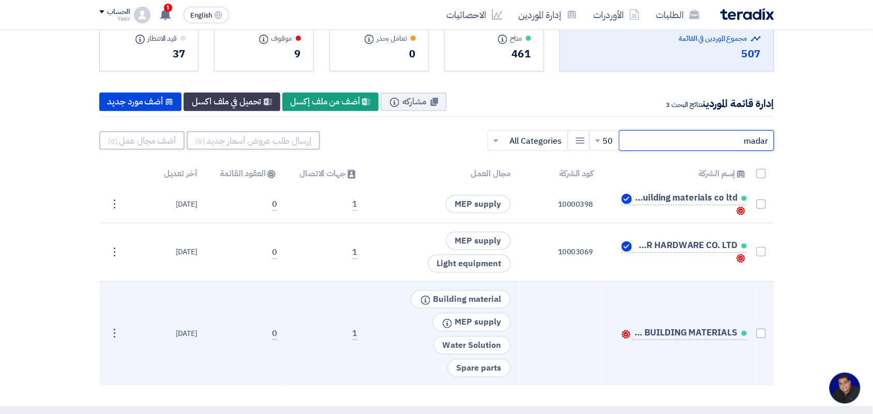
scroll to position [65, 0]
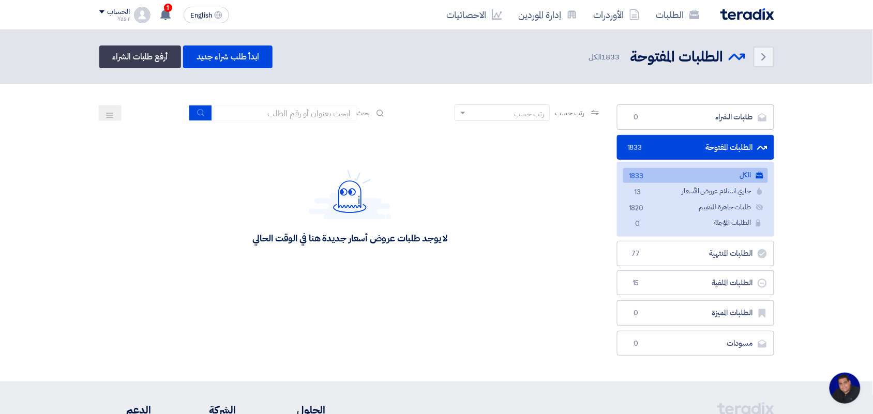
scroll to position [4, 0]
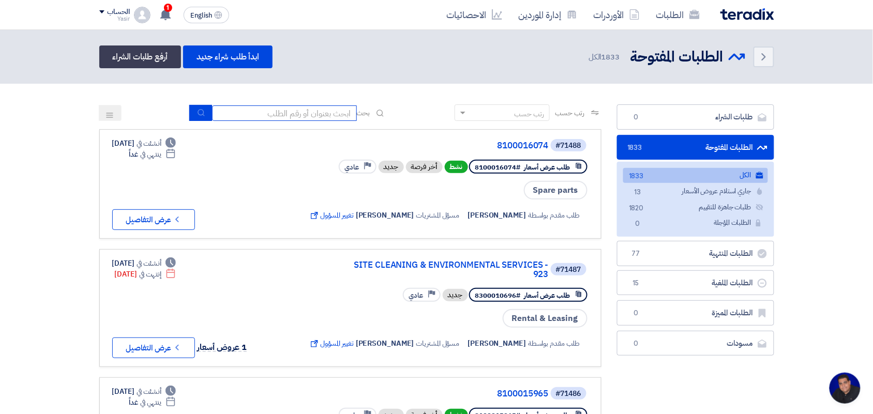
click at [313, 113] on input at bounding box center [284, 113] width 145 height 16
type input "8100015796"
click at [197, 114] on icon "submit" at bounding box center [201, 113] width 8 height 8
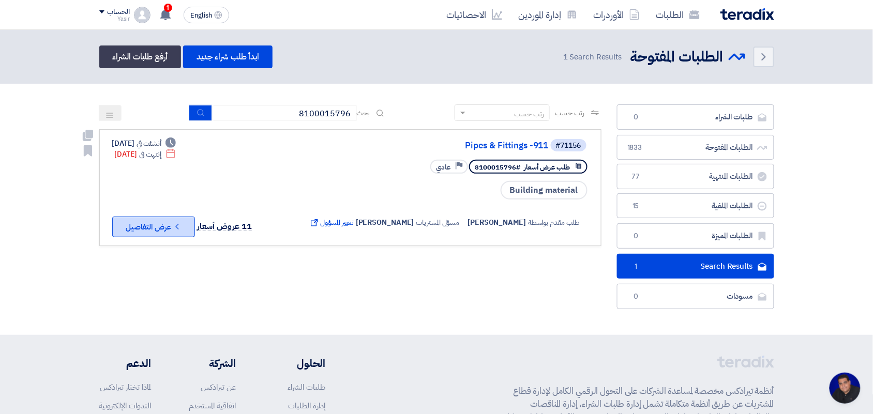
click at [169, 217] on button "Check details عرض التفاصيل" at bounding box center [153, 227] width 83 height 21
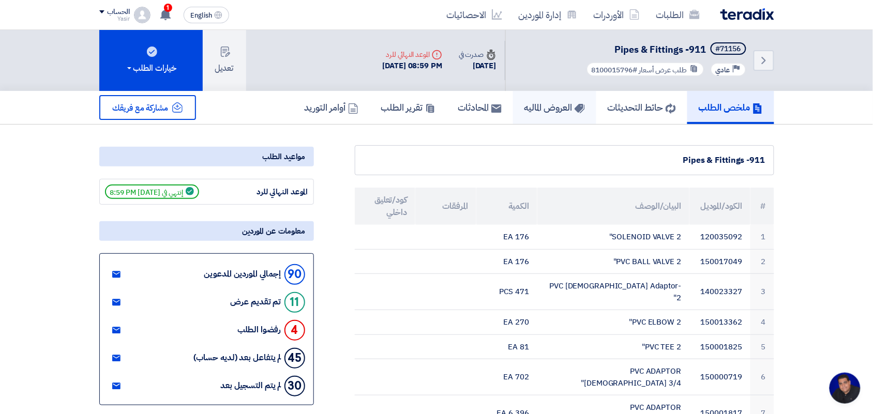
click at [554, 110] on h5 "العروض الماليه" at bounding box center [554, 107] width 61 height 12
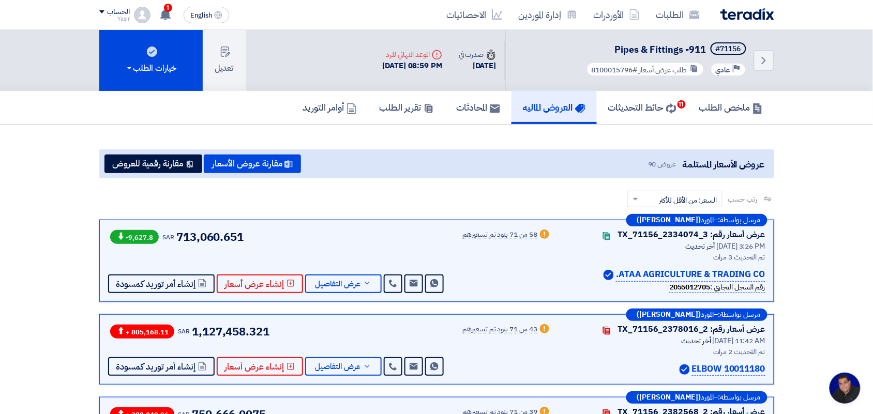
click at [549, 102] on h5 "العروض الماليه" at bounding box center [554, 107] width 63 height 12
click at [722, 97] on link "ملخص الطلب" at bounding box center [731, 107] width 86 height 33
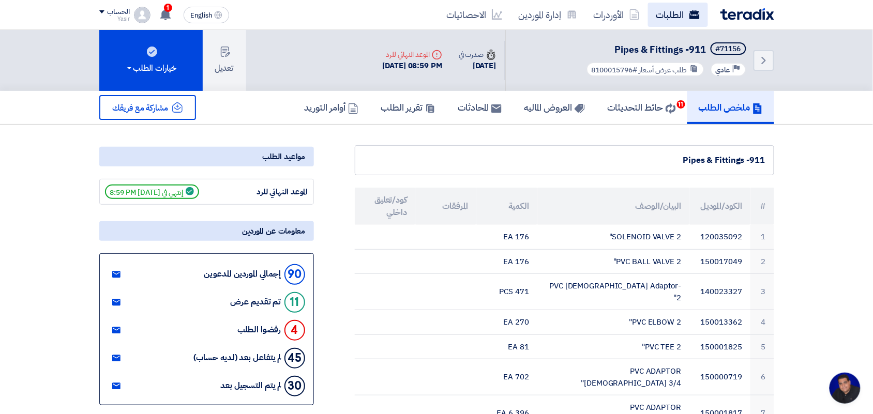
click at [693, 17] on use at bounding box center [694, 14] width 10 height 9
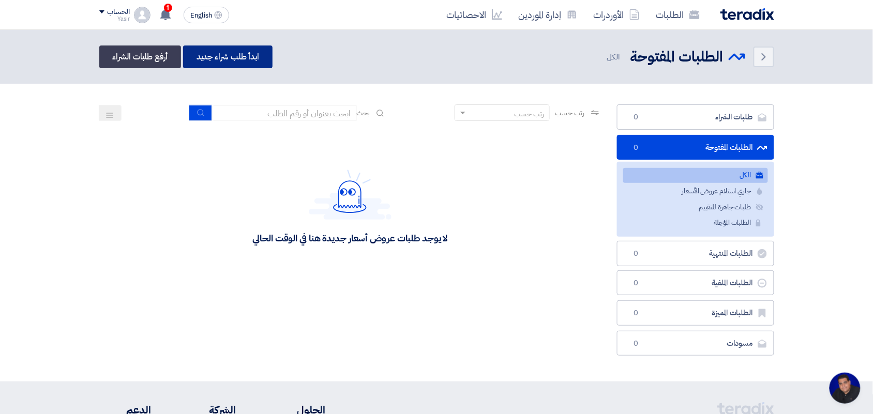
click at [254, 50] on link "ابدأ طلب شراء جديد" at bounding box center [227, 57] width 89 height 23
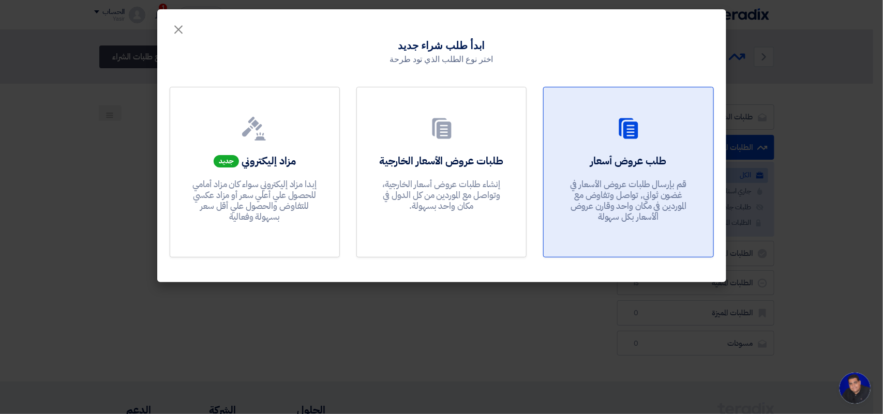
click at [669, 190] on p "قم بإرسال طلبات عروض الأسعار في غضون ثواني, تواصل وتفاوض مع الموردين في مكان وا…" at bounding box center [628, 201] width 124 height 44
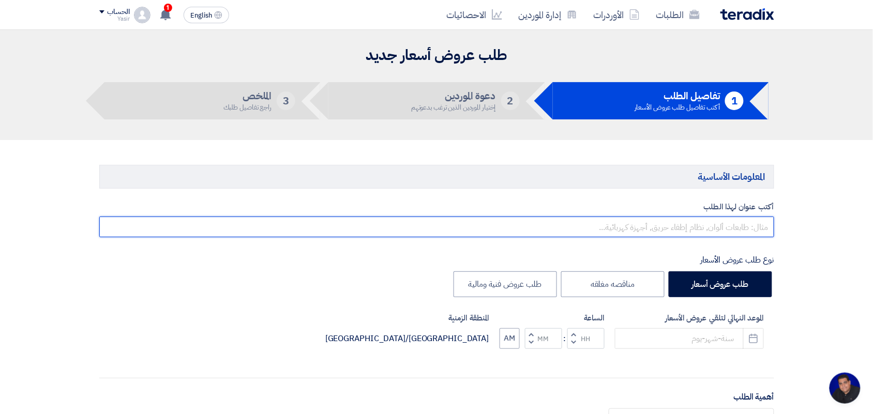
click at [653, 229] on input "text" at bounding box center [436, 227] width 675 height 21
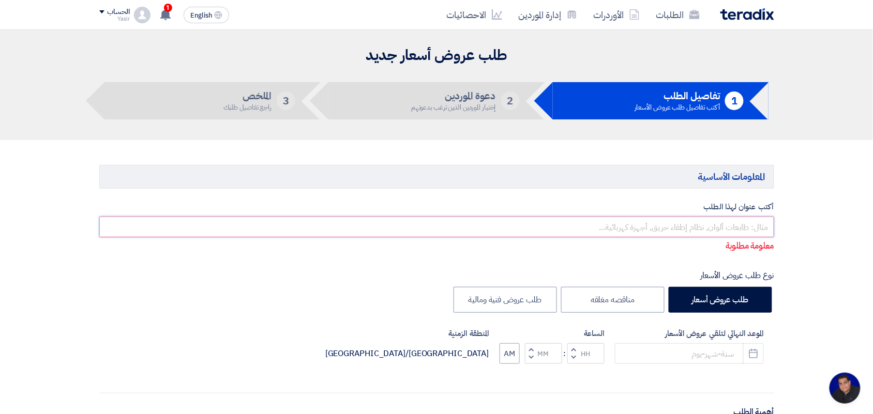
click at [684, 221] on input "text" at bounding box center [436, 227] width 675 height 21
paste input "8100015796"
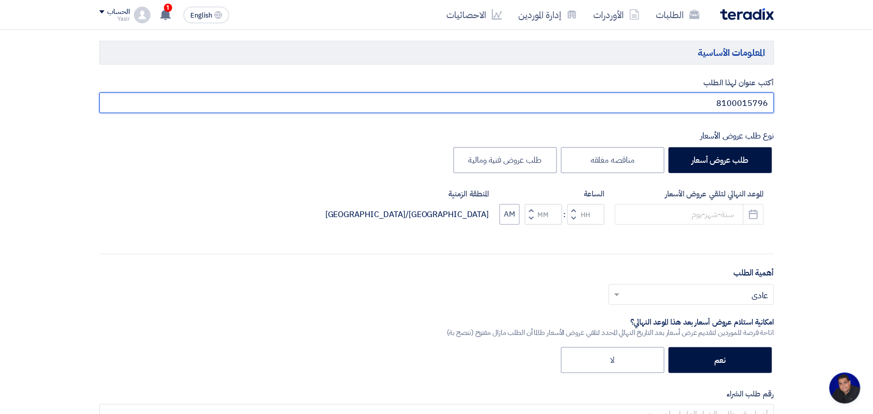
scroll to position [129, 0]
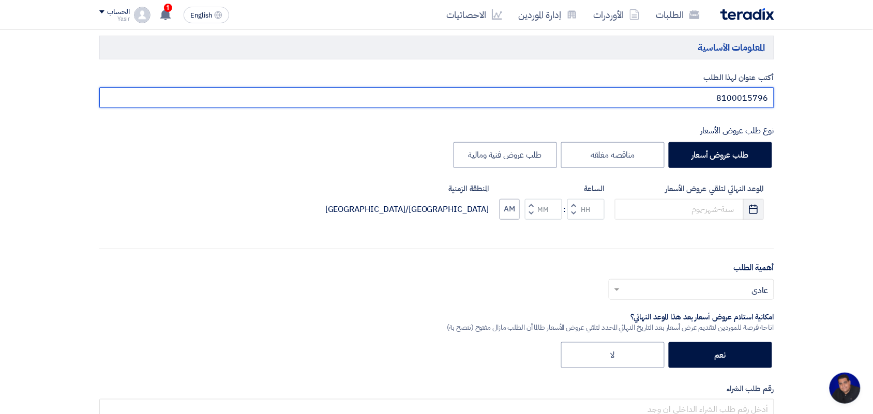
type input "8100015796"
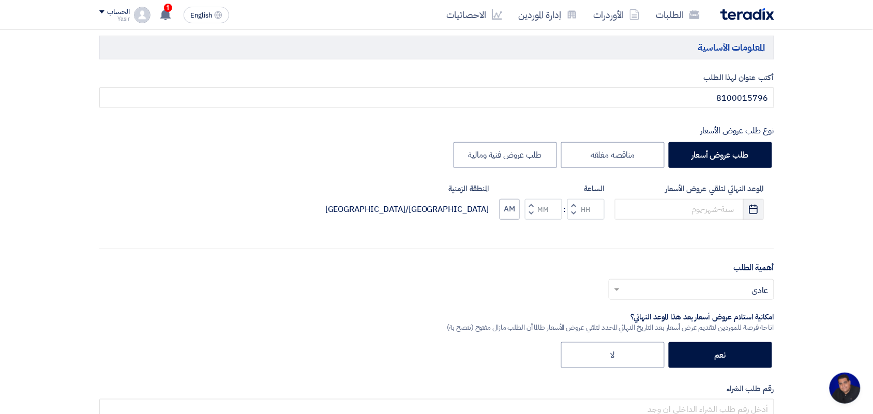
click at [748, 210] on button "Pick a date" at bounding box center [753, 209] width 21 height 21
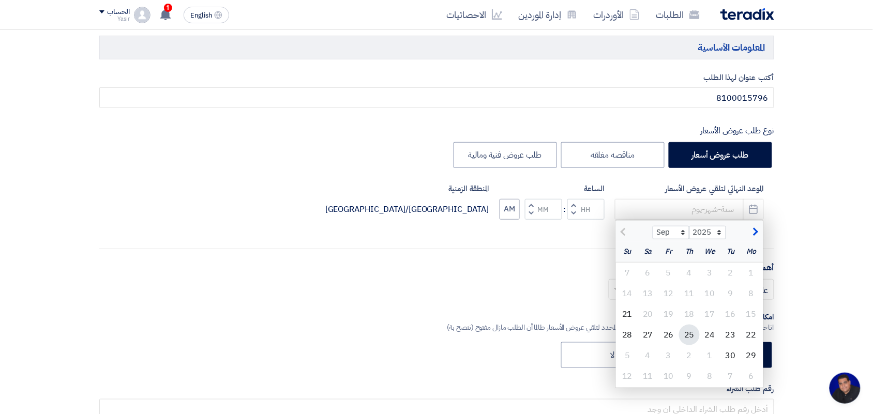
click at [690, 331] on div "25" at bounding box center [689, 335] width 21 height 21
type input "9/25/2025"
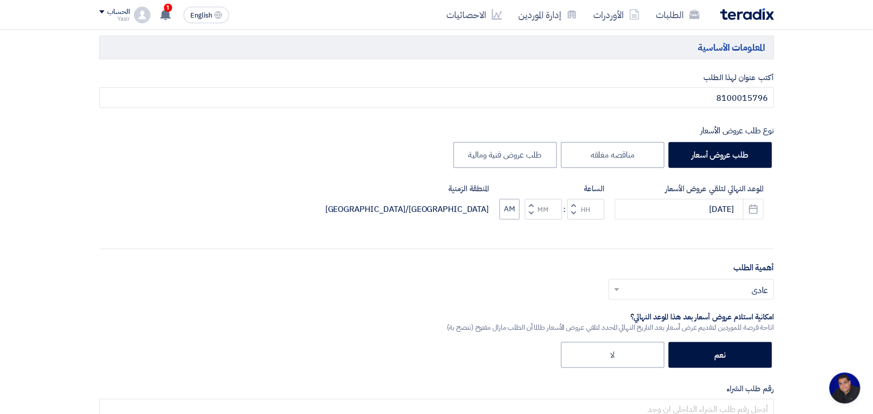
click at [577, 213] on button "Decrement hours" at bounding box center [573, 213] width 12 height 13
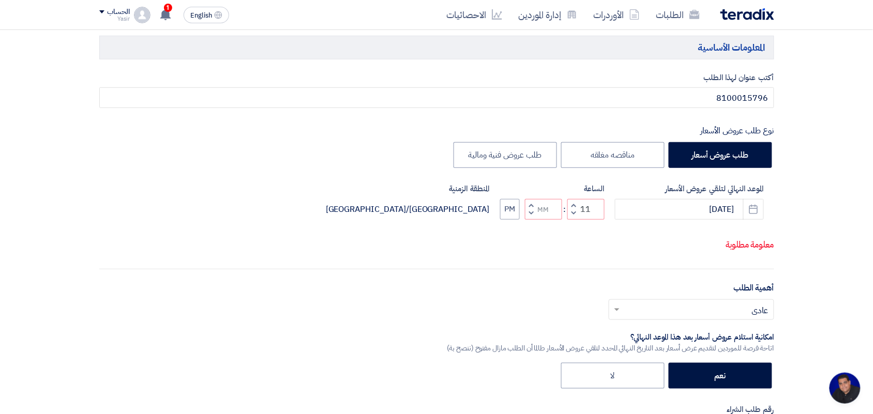
click at [531, 217] on span "button" at bounding box center [531, 213] width 4 height 8
type input "10"
type input "59"
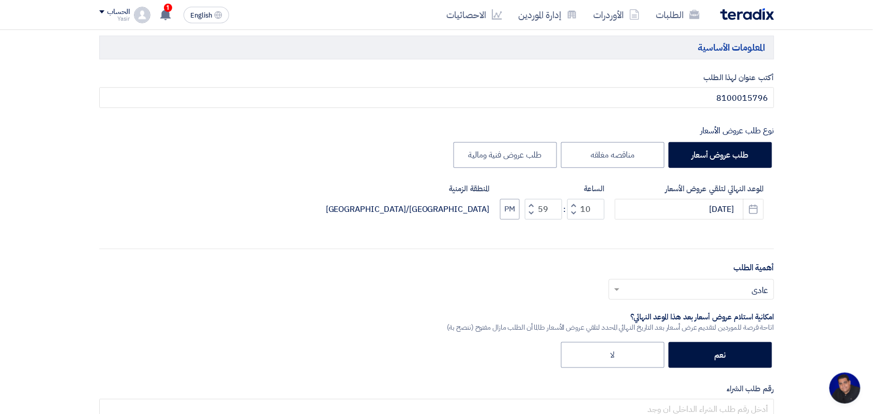
click at [574, 205] on span "button" at bounding box center [573, 205] width 4 height 8
type input "11"
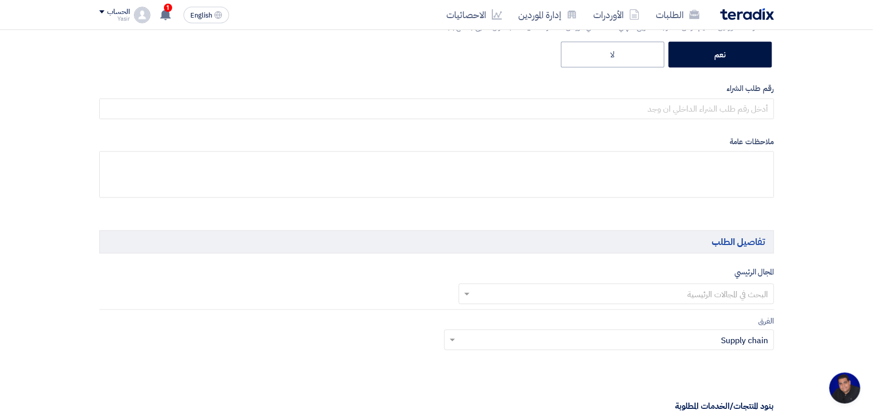
scroll to position [452, 0]
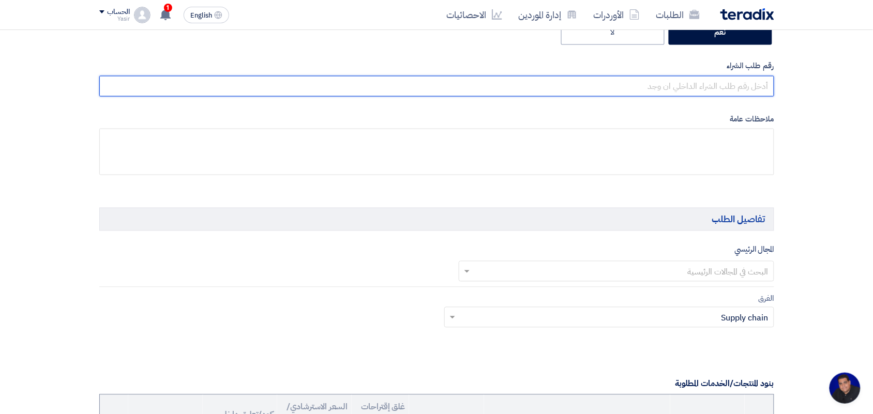
click at [714, 86] on input "text" at bounding box center [436, 86] width 675 height 21
paste input "8100015796"
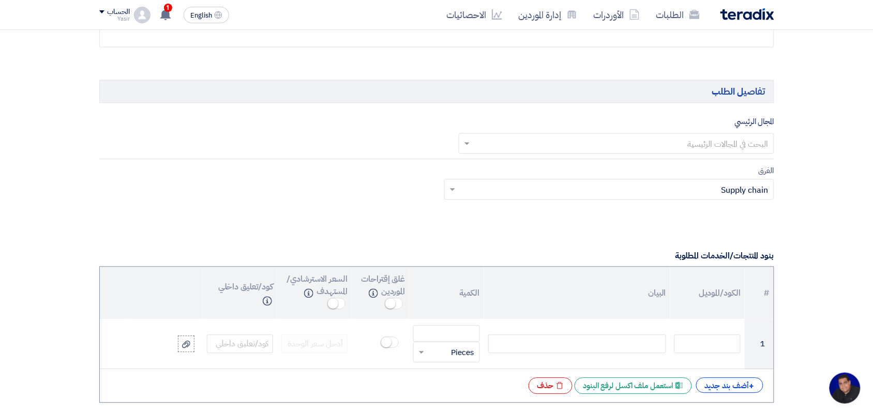
scroll to position [582, 0]
type input "8100015796"
click at [732, 138] on input "text" at bounding box center [622, 142] width 295 height 17
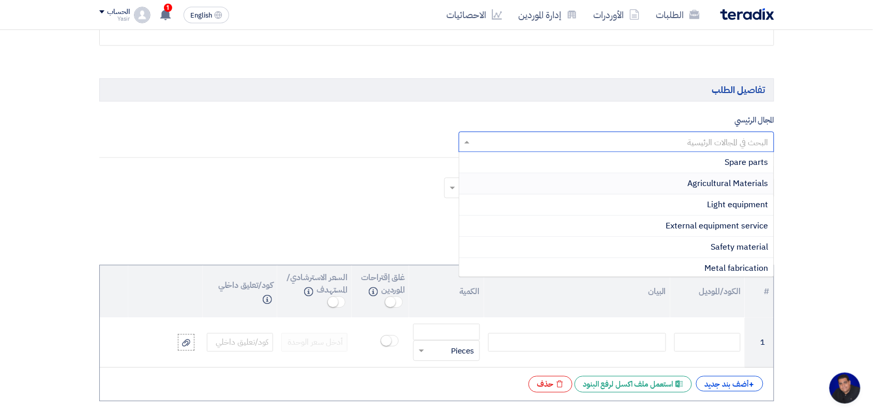
click at [709, 189] on span "Agricultural Materials" at bounding box center [728, 184] width 81 height 12
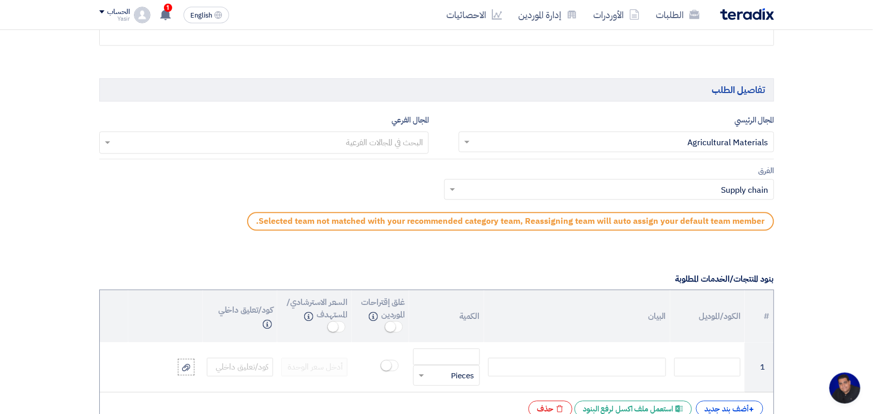
click at [638, 141] on input "text" at bounding box center [622, 142] width 295 height 17
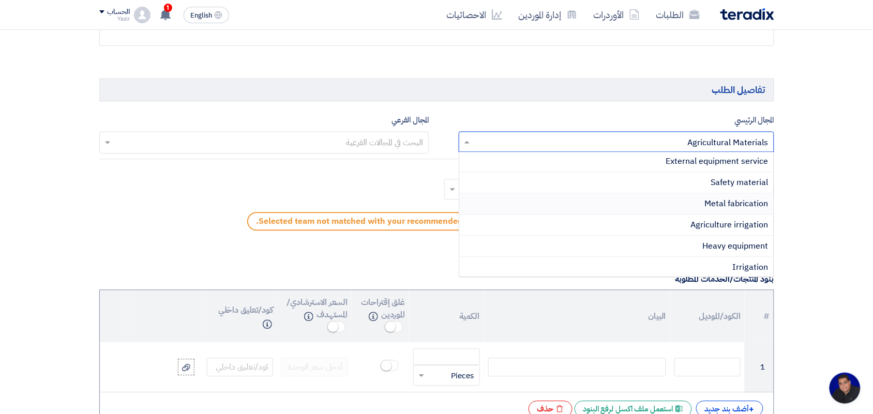
scroll to position [0, 0]
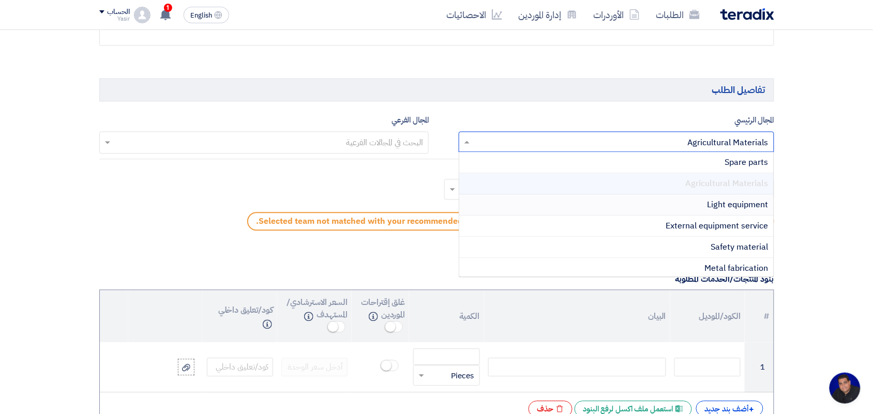
click at [701, 177] on div "Agricultural Materials" at bounding box center [616, 184] width 314 height 21
click at [283, 217] on p "Selected team not matched with your recommended category team, Reassigning team…" at bounding box center [510, 222] width 527 height 19
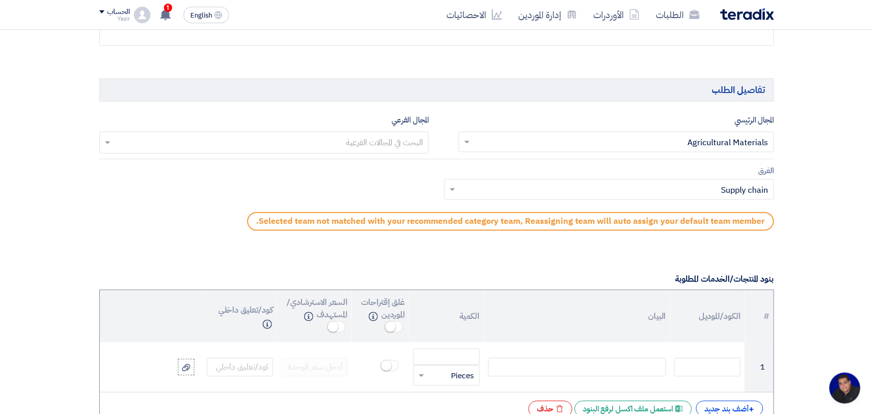
click at [651, 197] on input "text" at bounding box center [614, 191] width 309 height 17
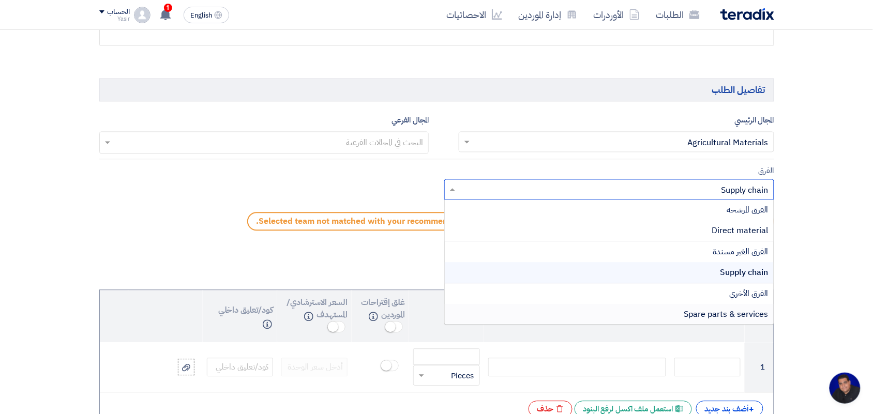
click at [727, 315] on span "Spare parts & services" at bounding box center [726, 315] width 84 height 12
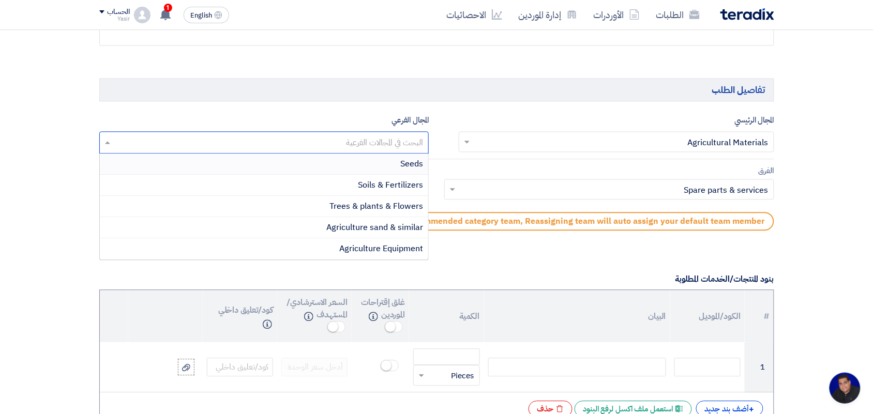
click at [310, 142] on input "text" at bounding box center [264, 143] width 320 height 17
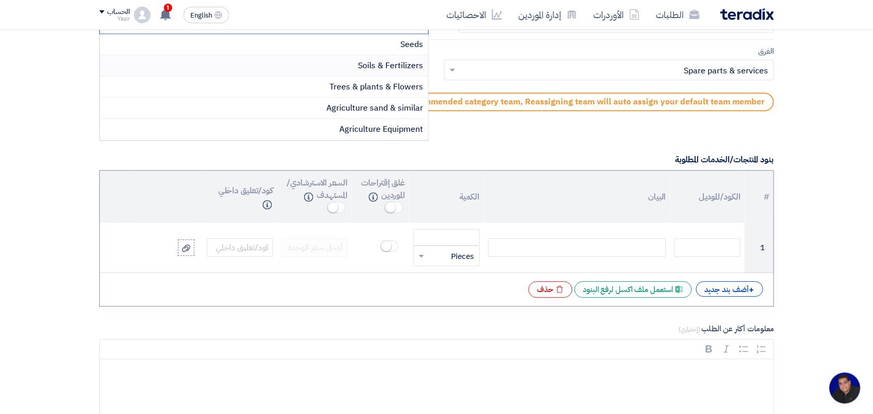
scroll to position [711, 0]
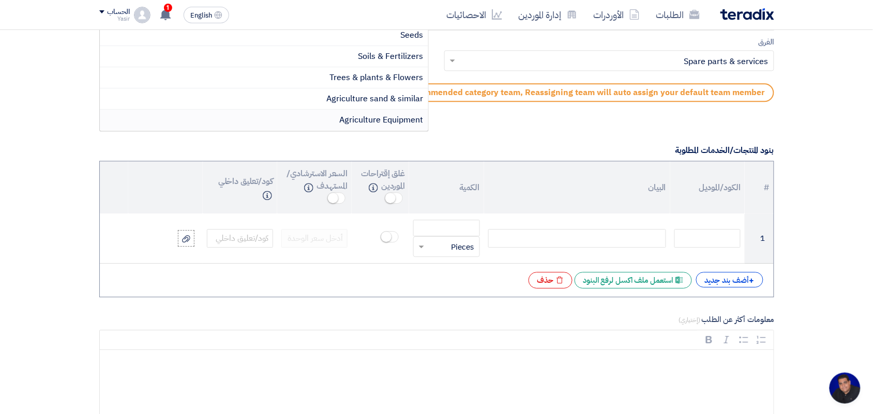
click at [362, 124] on span "Agriculture Equipment" at bounding box center [381, 120] width 84 height 12
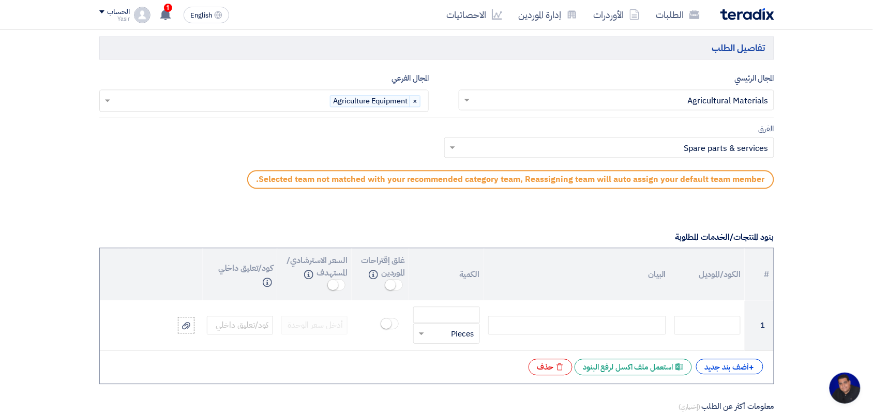
scroll to position [582, 0]
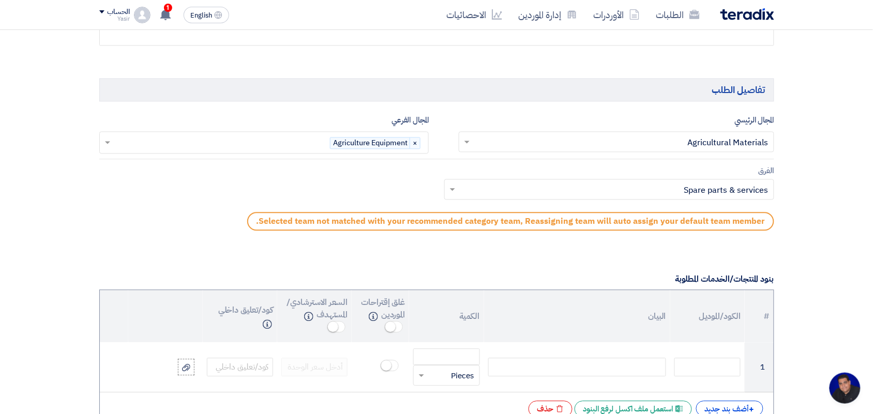
click at [645, 192] on input "text" at bounding box center [614, 191] width 309 height 17
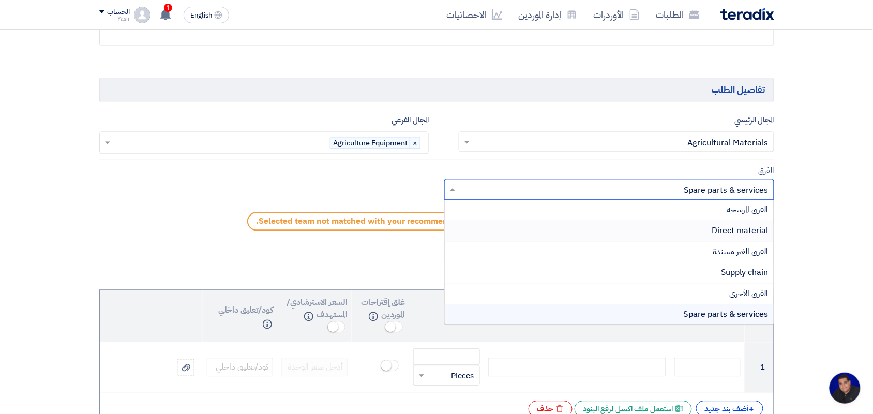
click at [701, 238] on div "Direct material" at bounding box center [609, 231] width 329 height 21
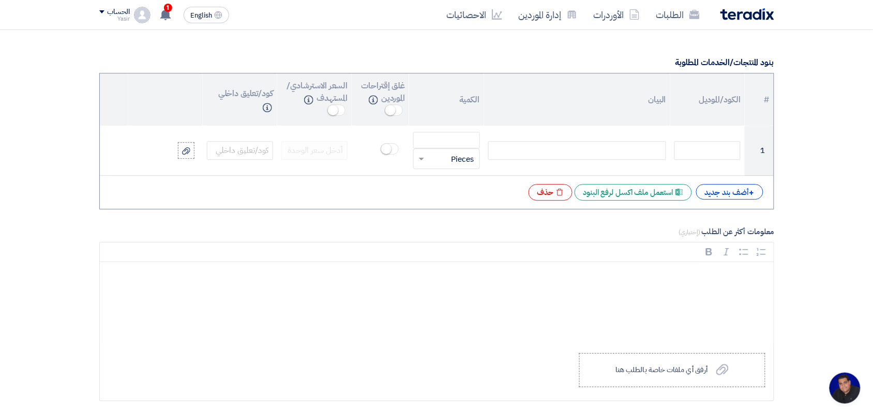
scroll to position [711, 0]
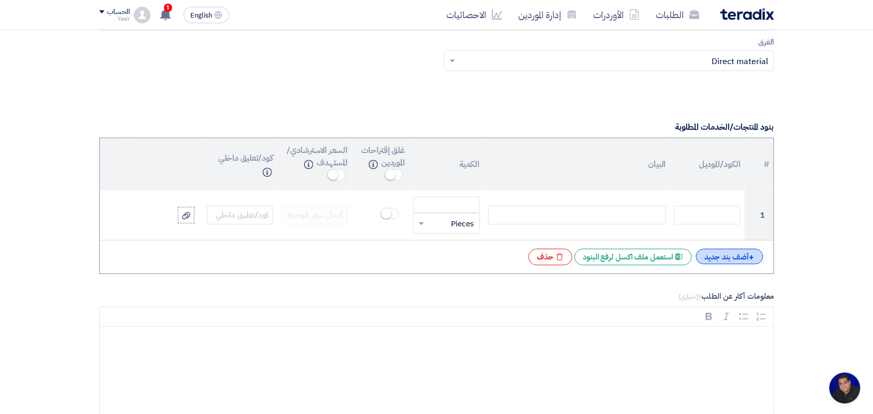
click at [720, 261] on div "+ أضف بند جديد" at bounding box center [729, 257] width 67 height 16
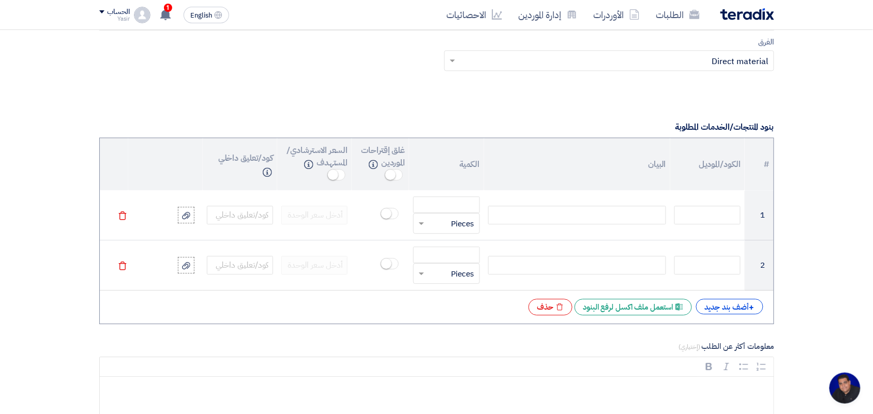
click at [735, 318] on div "# الكود/الموديل البيان الكمية غلق إقتراحات الموردين Info السعر الاسترشادي/المست…" at bounding box center [436, 231] width 675 height 187
click at [733, 306] on div "+ أضف بند جديد" at bounding box center [729, 307] width 67 height 16
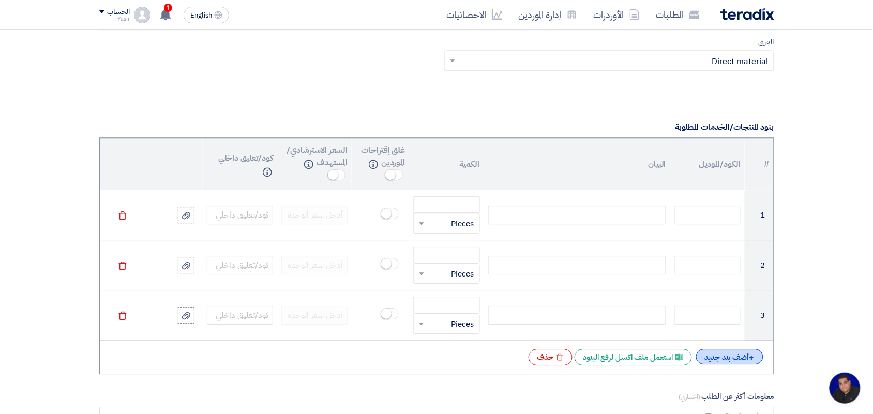
click at [731, 360] on div "+ أضف بند جديد" at bounding box center [729, 357] width 67 height 16
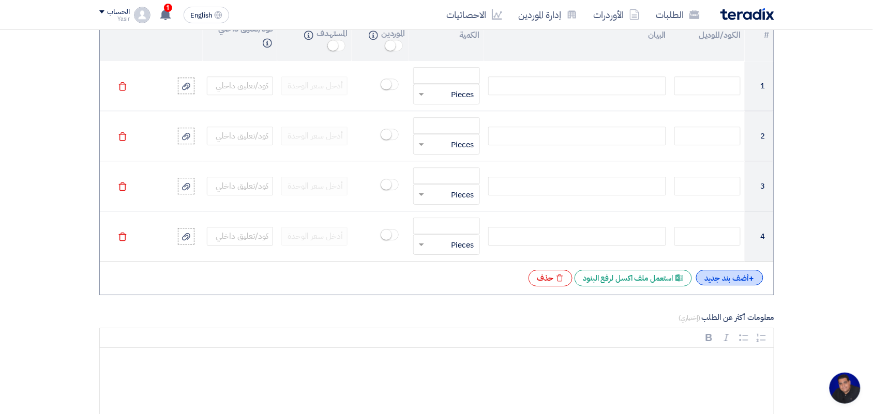
click at [727, 277] on div "+ أضف بند جديد" at bounding box center [729, 278] width 67 height 16
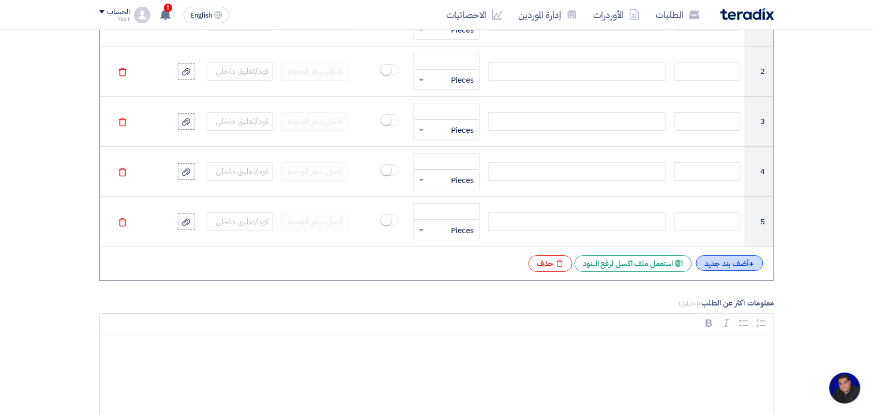
click at [724, 265] on div "+ أضف بند جديد" at bounding box center [729, 263] width 67 height 16
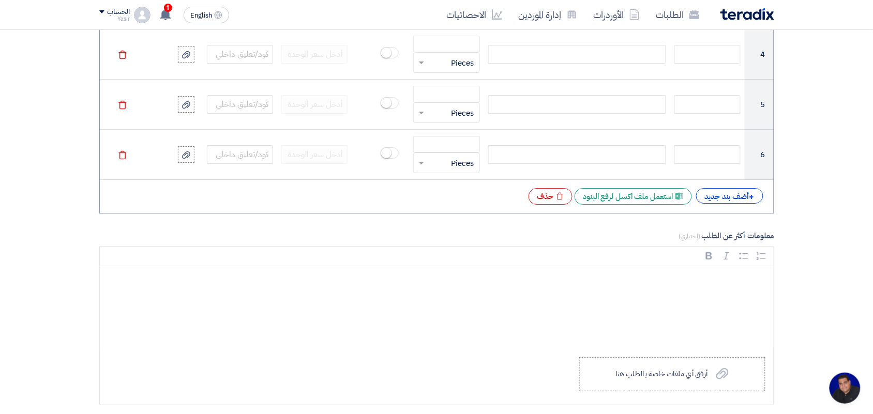
scroll to position [1034, 0]
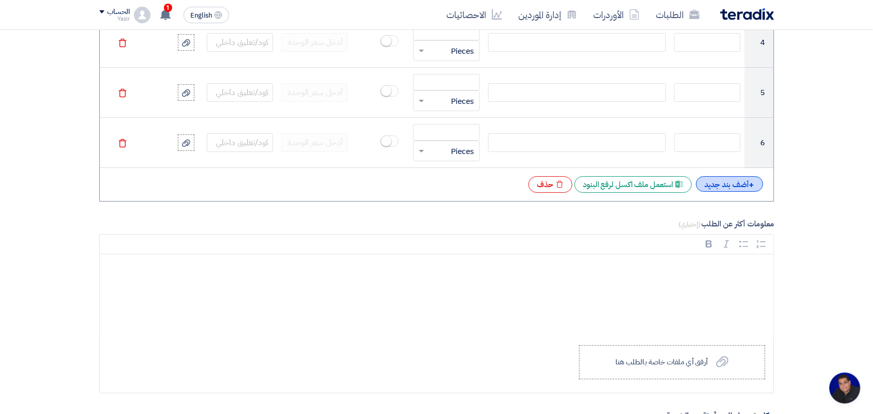
click at [724, 192] on div "+ أضف بند جديد" at bounding box center [729, 184] width 67 height 16
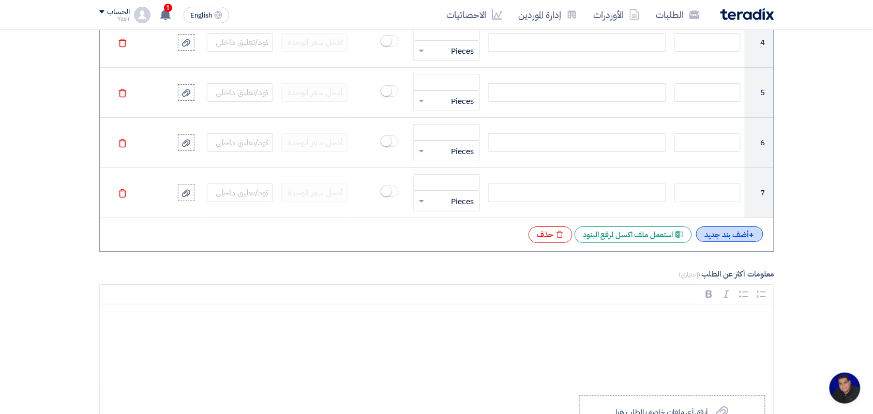
click at [732, 239] on div "+ أضف بند جديد" at bounding box center [729, 234] width 67 height 16
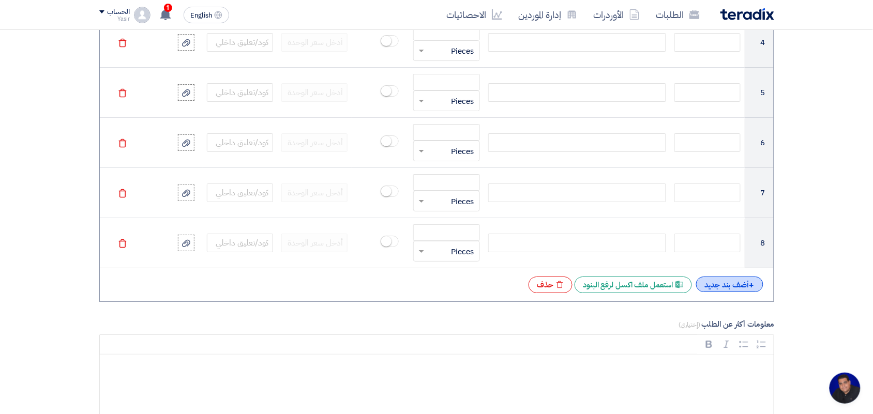
click at [731, 286] on div "+ أضف بند جديد" at bounding box center [729, 285] width 67 height 16
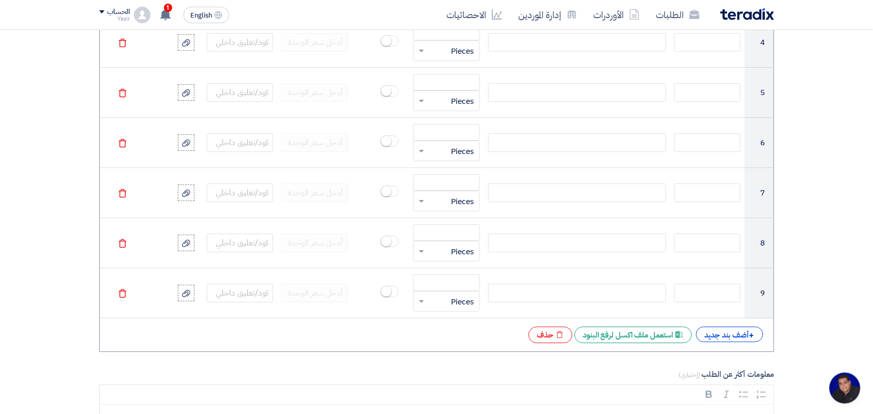
click at [730, 348] on div "# الكود/الموديل البيان الكمية غلق إقتراحات الموردين Info السعر الاسترشادي/المست…" at bounding box center [436, 83] width 675 height 538
click at [730, 340] on div "+ أضف بند جديد" at bounding box center [729, 335] width 67 height 16
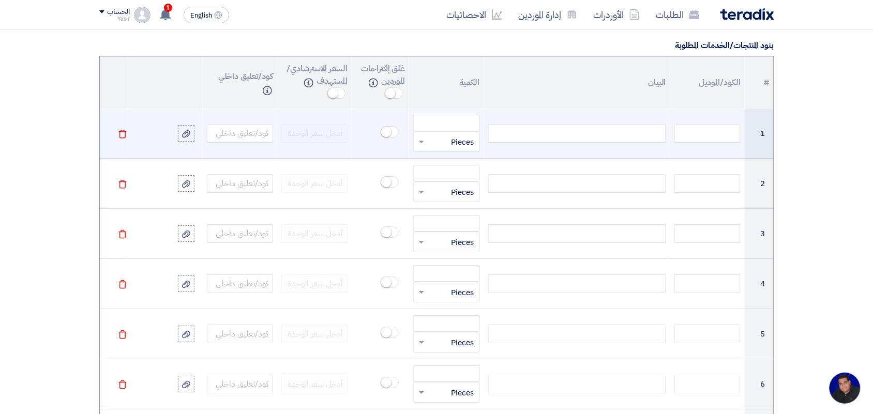
scroll to position [776, 0]
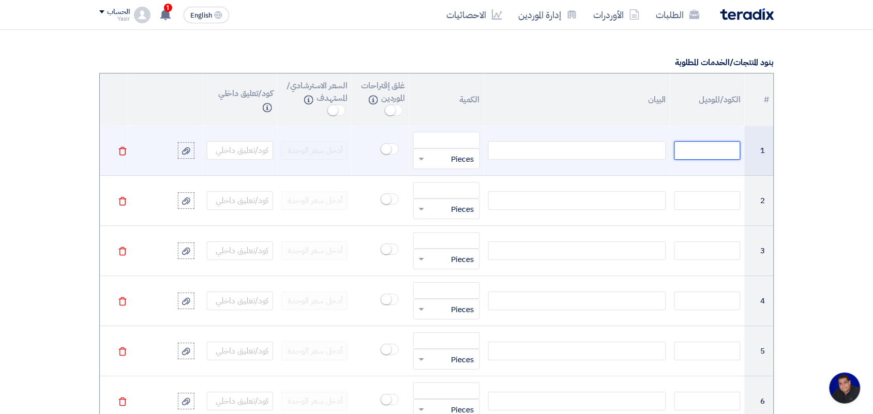
click at [679, 154] on input "text" at bounding box center [707, 150] width 66 height 19
paste input "150017049"
type input "150017049"
click at [554, 152] on div at bounding box center [577, 150] width 178 height 19
paste div
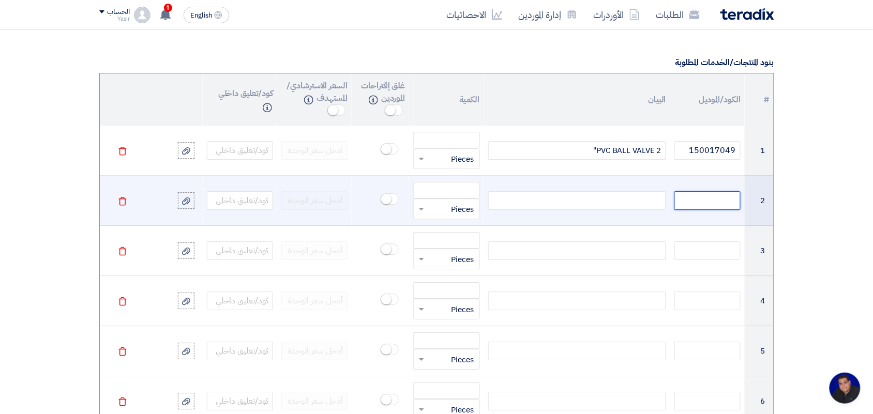
click at [699, 200] on input "text" at bounding box center [707, 200] width 66 height 19
paste input "140023327"
type input "140023327"
click at [605, 199] on div at bounding box center [577, 200] width 178 height 19
paste div
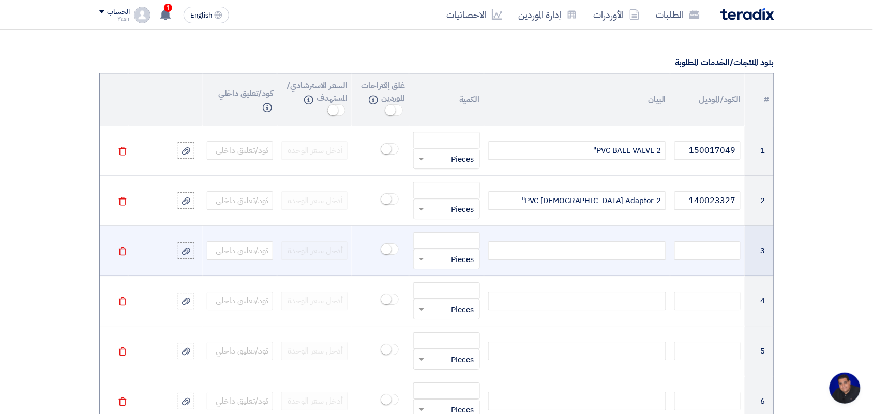
click at [600, 252] on div at bounding box center [577, 250] width 178 height 19
paste div
click at [704, 254] on input "text" at bounding box center [707, 250] width 66 height 19
paste input "150013362"
type input "150013362"
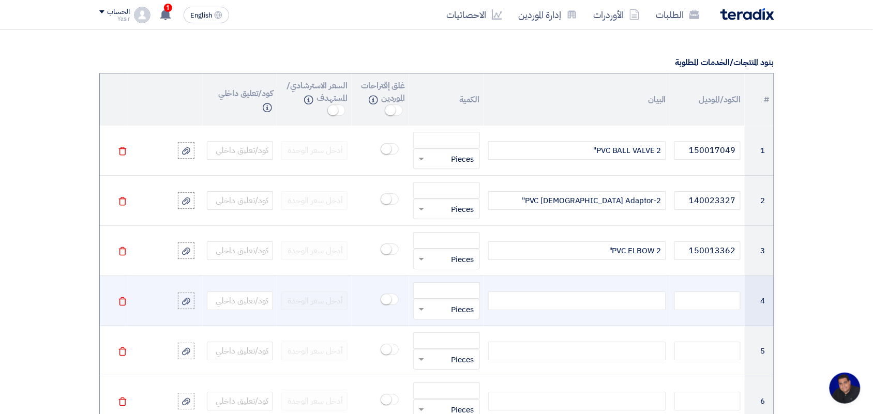
click at [597, 300] on div at bounding box center [577, 301] width 178 height 19
paste div
click at [718, 305] on input "text" at bounding box center [707, 301] width 66 height 19
paste input "150001825"
type input "150001825"
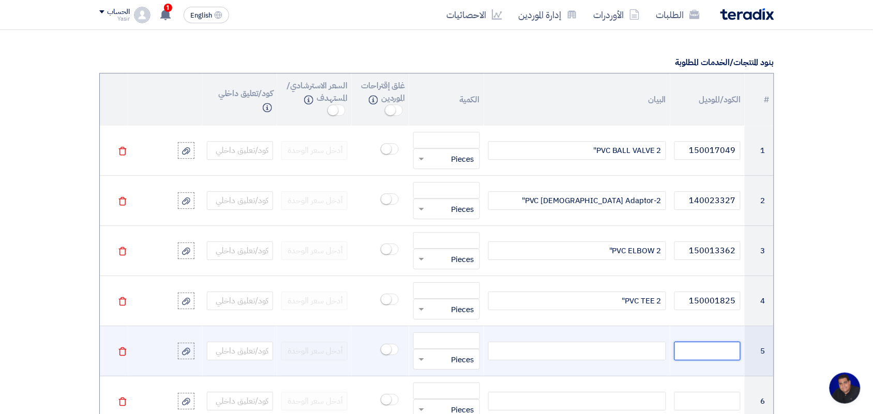
click at [717, 350] on input "text" at bounding box center [707, 351] width 66 height 19
paste input "150000719"
type input "150000719"
click at [585, 348] on div at bounding box center [577, 351] width 178 height 19
paste div
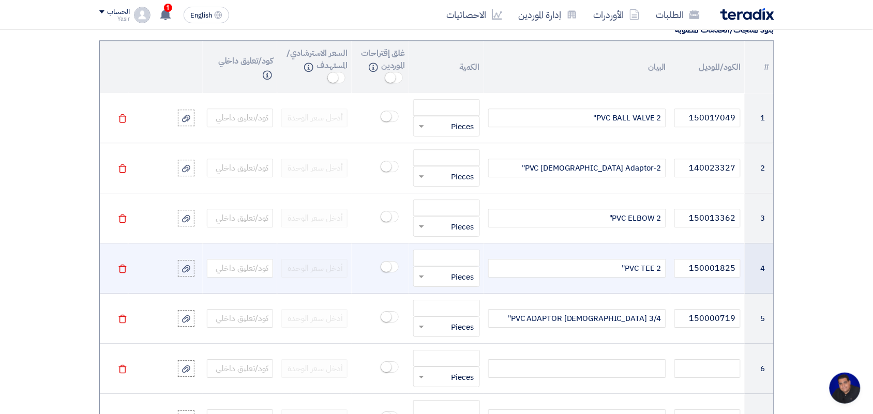
scroll to position [840, 0]
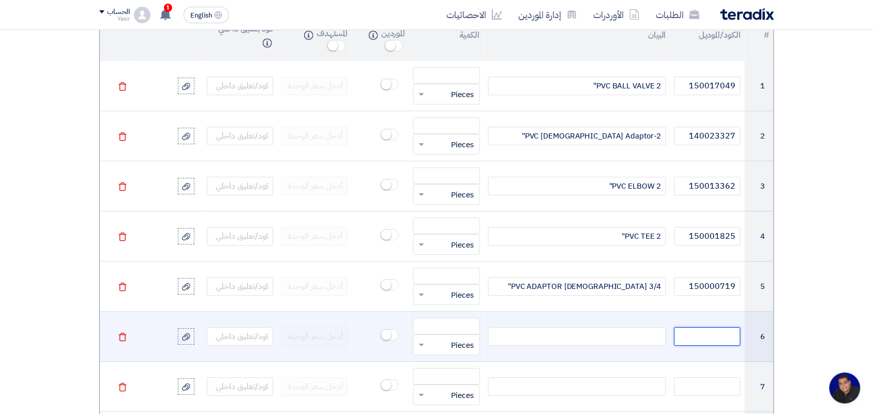
click at [721, 336] on input "text" at bounding box center [707, 336] width 66 height 19
paste input "150001817"
type input "150001817"
click at [541, 335] on div at bounding box center [577, 336] width 178 height 19
paste div
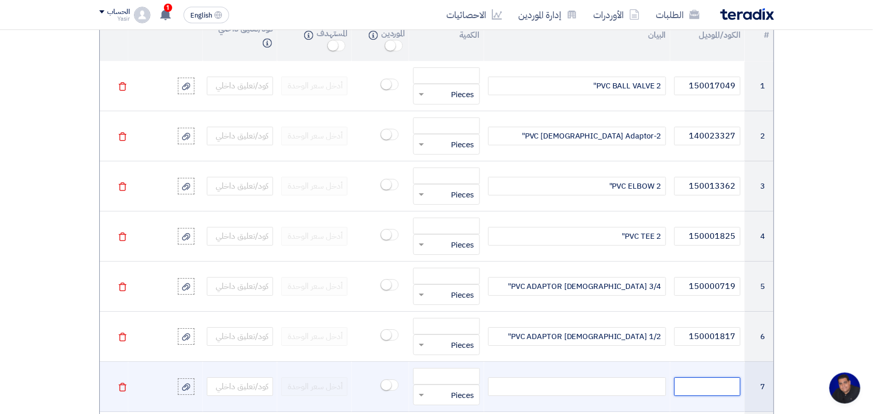
click at [717, 386] on input "text" at bounding box center [707, 386] width 66 height 19
paste input "120031511"
type input "120031511"
click at [543, 385] on div at bounding box center [577, 386] width 178 height 19
paste div
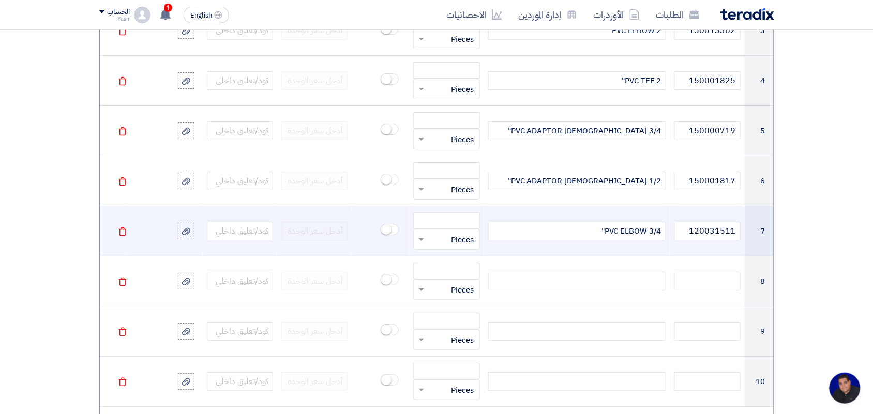
scroll to position [1034, 0]
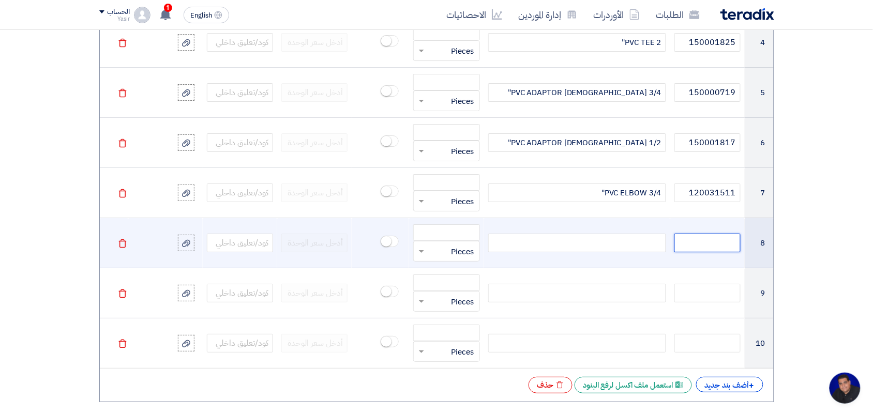
click at [712, 249] on input "text" at bounding box center [707, 243] width 66 height 19
paste input "150049702"
type input "150049702"
click at [642, 246] on div at bounding box center [577, 243] width 178 height 19
paste div
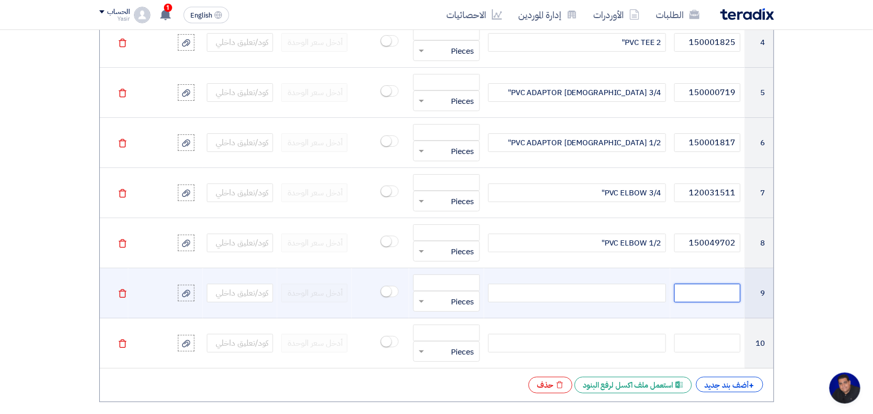
click at [724, 300] on input "text" at bounding box center [707, 293] width 66 height 19
paste input "150021914"
type input "150021914"
click at [607, 295] on div at bounding box center [577, 293] width 178 height 19
paste div
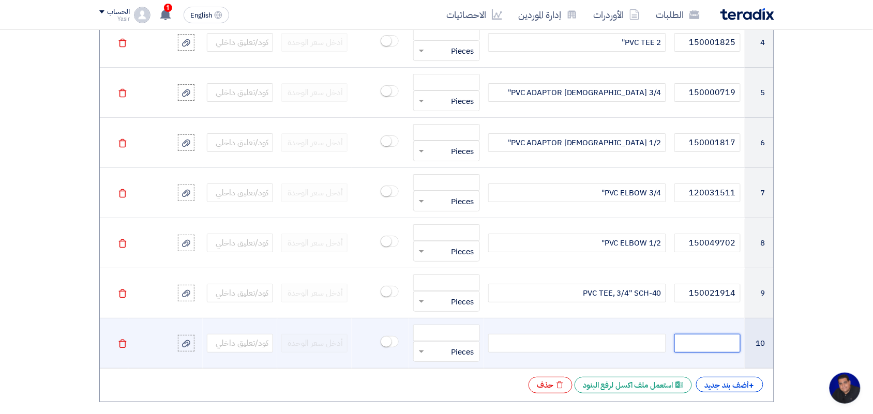
click at [694, 351] on input "text" at bounding box center [707, 343] width 66 height 19
paste input "150000716"
type input "150000716"
click at [632, 350] on div at bounding box center [577, 343] width 178 height 19
paste div
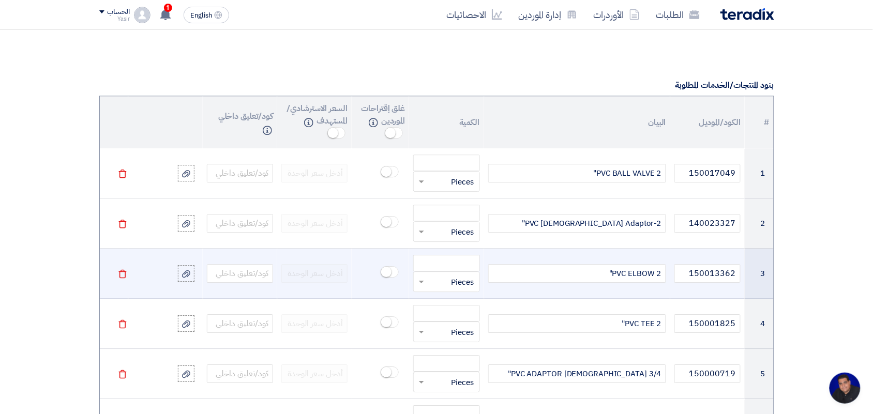
scroll to position [776, 0]
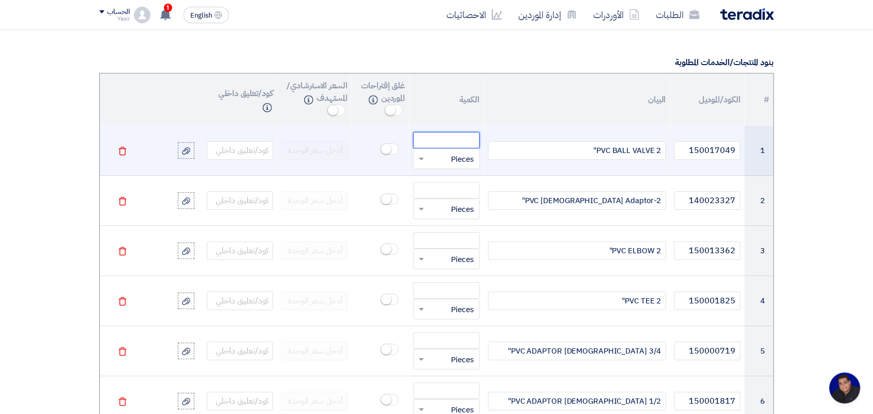
click at [457, 146] on input "number" at bounding box center [446, 140] width 66 height 17
type input "176"
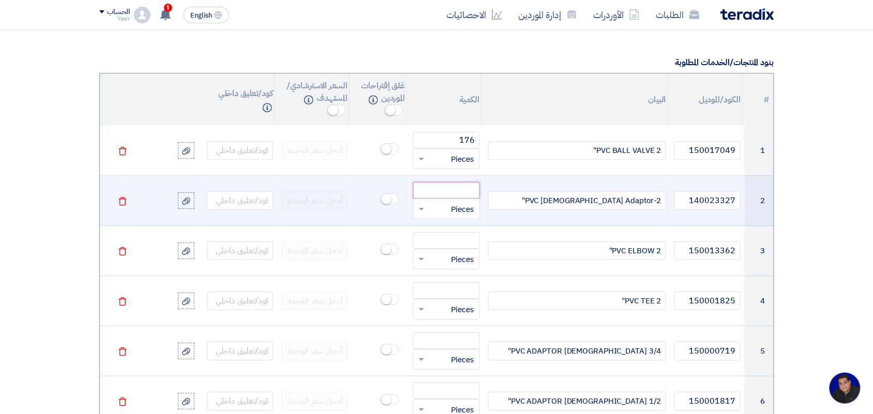
click at [458, 190] on input "number" at bounding box center [446, 190] width 66 height 17
type input "471"
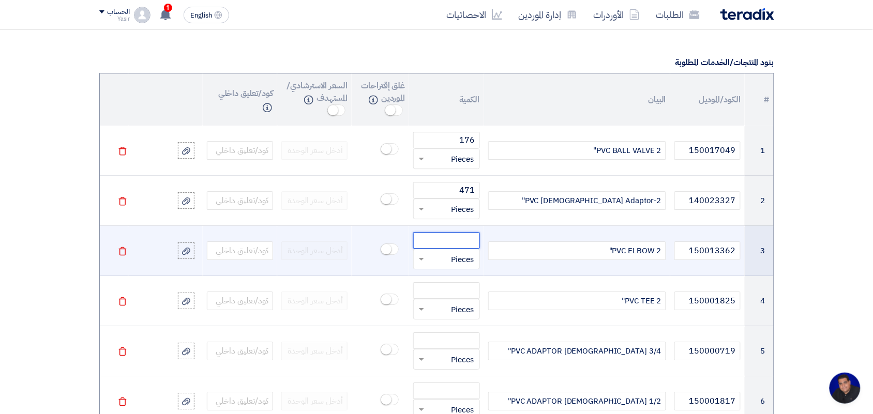
click at [454, 240] on input "number" at bounding box center [446, 240] width 66 height 17
paste input "270.000"
type input "2"
type input "270"
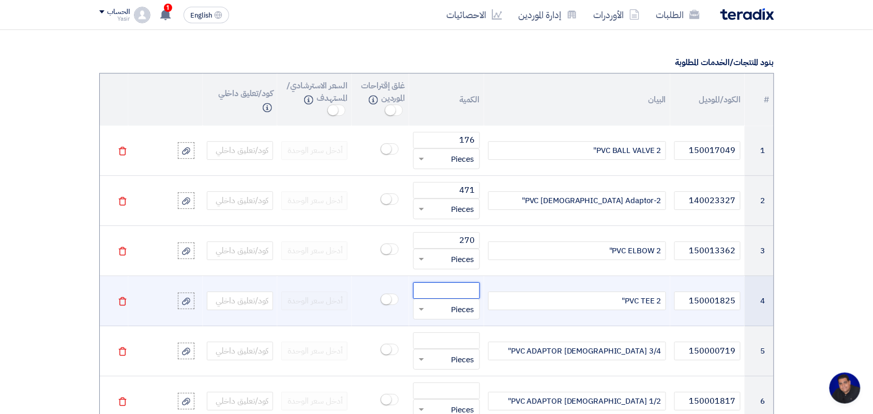
click at [444, 291] on input "number" at bounding box center [446, 290] width 66 height 17
type input "81"
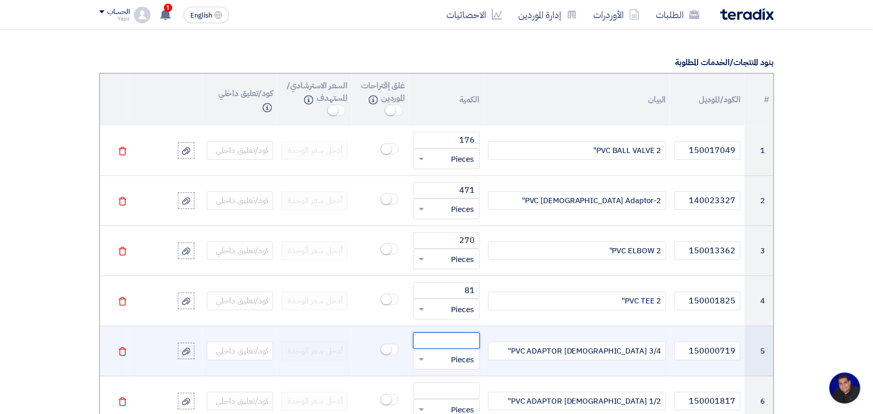
click at [443, 345] on input "number" at bounding box center [446, 341] width 66 height 17
type input "702"
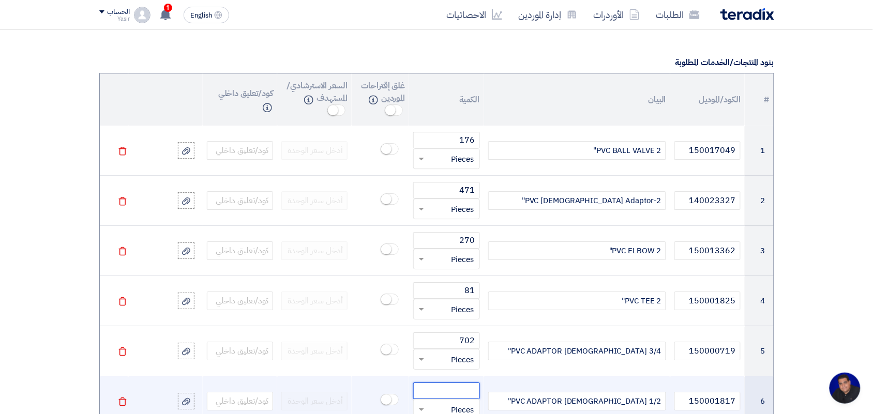
click at [454, 393] on input "number" at bounding box center [446, 391] width 66 height 17
paste input "6396.000"
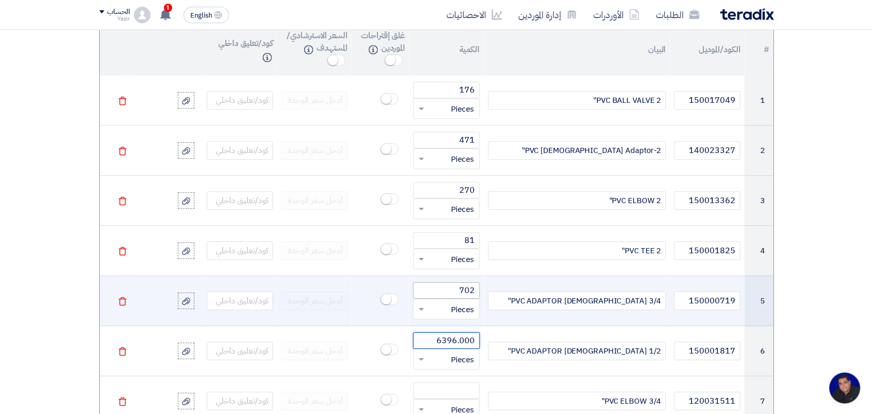
scroll to position [840, 0]
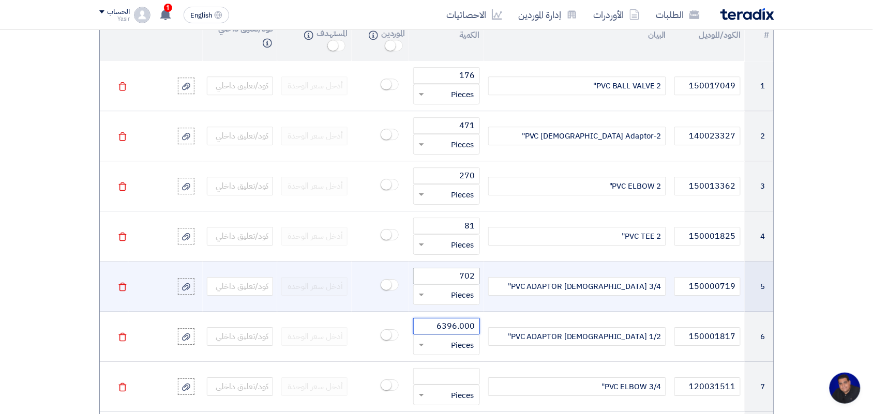
type input "6396.000"
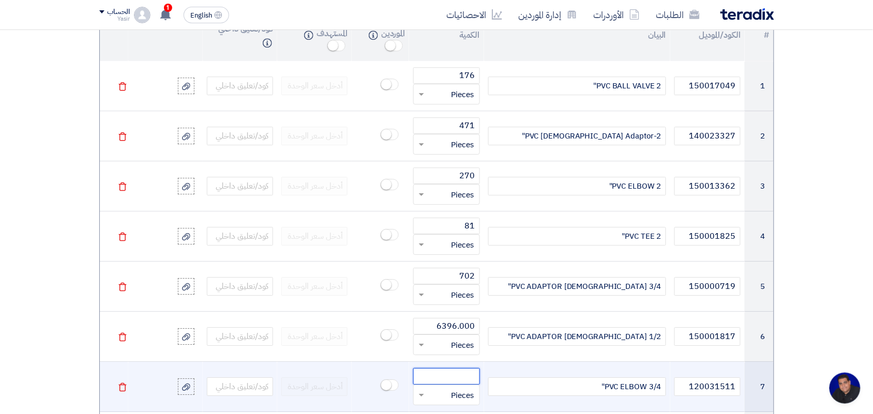
click at [458, 383] on input "number" at bounding box center [446, 376] width 66 height 17
paste input "514.000"
type input "514.000"
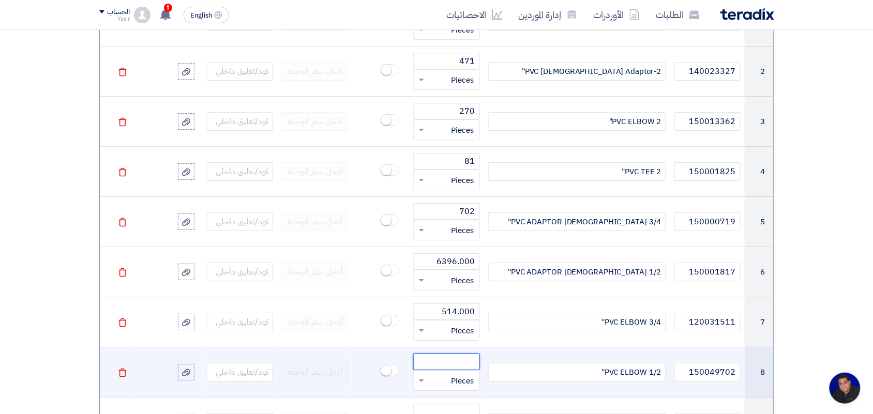
click at [450, 364] on input "number" at bounding box center [446, 362] width 66 height 17
paste input "3393.000"
type input "3393.000"
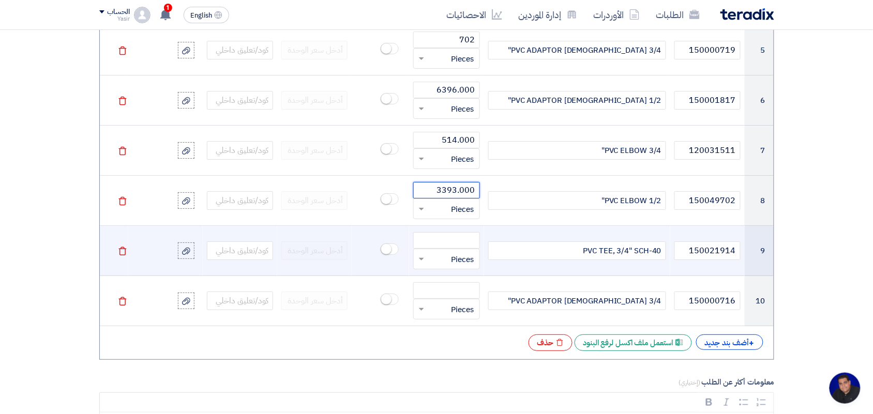
scroll to position [1099, 0]
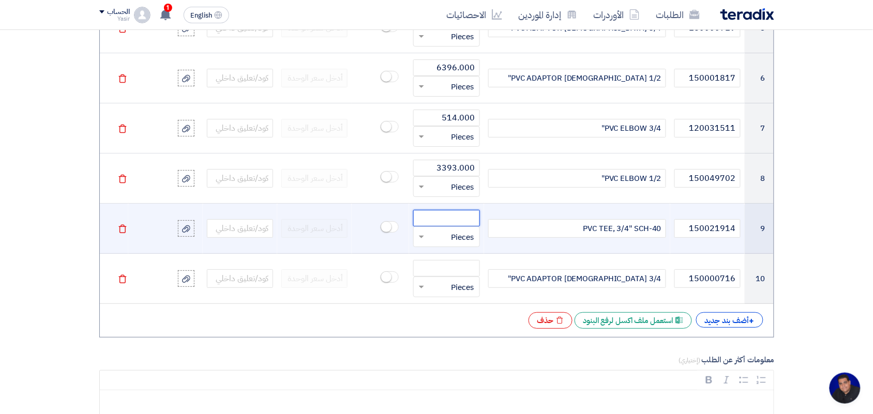
click at [456, 220] on input "number" at bounding box center [446, 218] width 66 height 17
paste input "1040.000"
type input "1040.000"
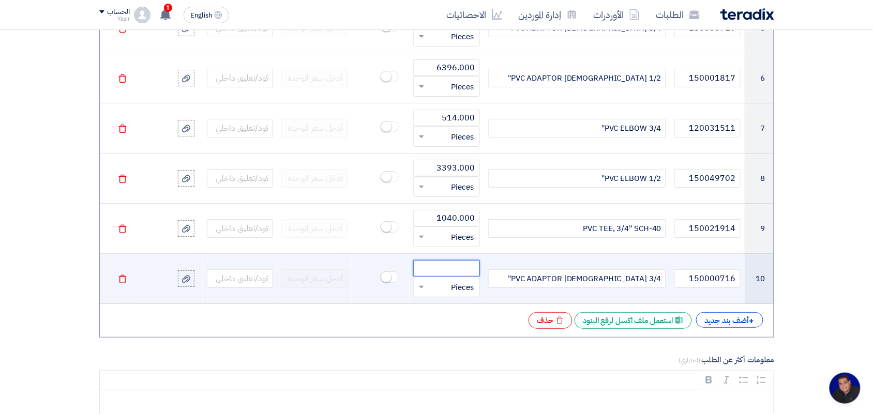
click at [463, 271] on input "number" at bounding box center [446, 268] width 66 height 17
paste input "1580.000"
click at [476, 272] on input "1580.000" at bounding box center [446, 268] width 66 height 17
drag, startPoint x: 456, startPoint y: 274, endPoint x: 480, endPoint y: 274, distance: 23.8
click at [480, 274] on td "1580.000 قطعة × Pieces" at bounding box center [446, 279] width 74 height 50
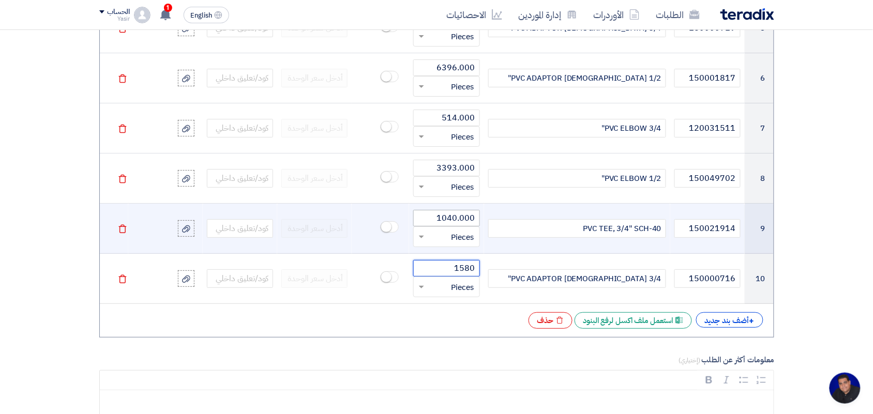
type input "1580"
drag, startPoint x: 456, startPoint y: 221, endPoint x: 490, endPoint y: 226, distance: 33.9
click at [490, 226] on tr "9 150021914 PVC TEE, 3/4" SCH-40 1040.000 قطعة × Pieces Delete" at bounding box center [437, 229] width 674 height 50
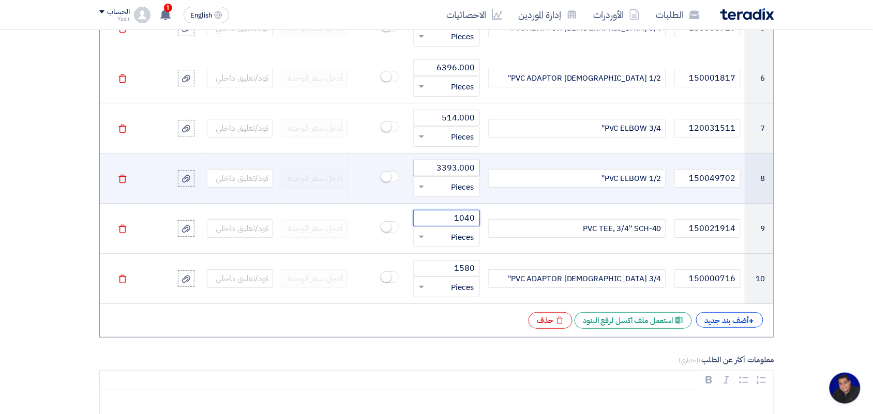
type input "1040"
drag, startPoint x: 458, startPoint y: 174, endPoint x: 502, endPoint y: 173, distance: 44.0
click at [502, 173] on tr "8 150049702 PVC ELBOW 1/2" 3393.000 قطعة × Pieces Delete" at bounding box center [437, 179] width 674 height 50
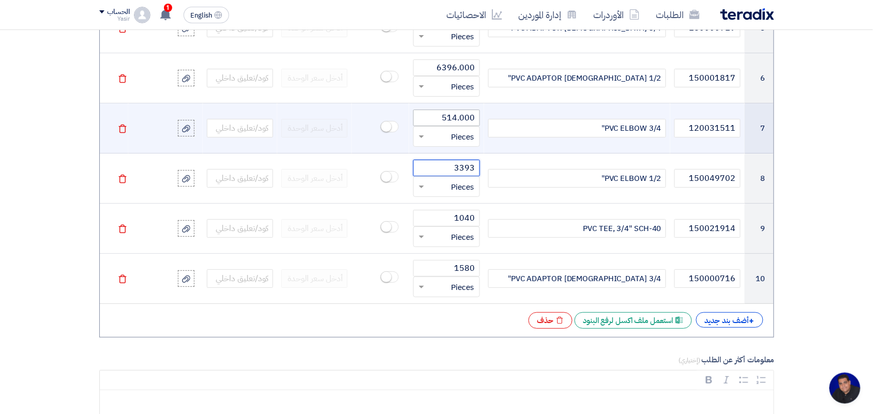
type input "3393"
drag, startPoint x: 456, startPoint y: 120, endPoint x: 494, endPoint y: 109, distance: 39.8
click at [493, 122] on tr "7 120031511 PVC ELBOW 3/4" 514.000 قطعة × Pieces Delete" at bounding box center [437, 128] width 674 height 50
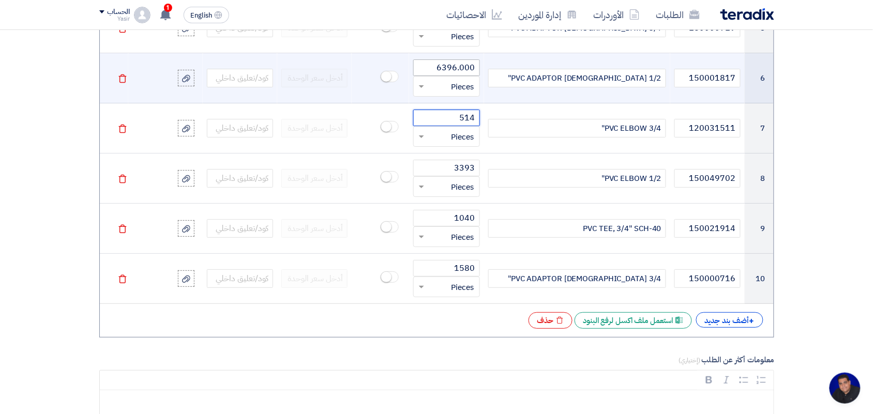
type input "514"
click at [456, 74] on input "6396.000" at bounding box center [446, 67] width 66 height 17
click at [458, 72] on input "6396.000" at bounding box center [446, 67] width 66 height 17
drag, startPoint x: 458, startPoint y: 72, endPoint x: 485, endPoint y: 75, distance: 27.5
click at [485, 75] on tr "6 150001817 PVC ADAPTOR MALE 1/2" 6396.000 قطعة × Pieces Delete" at bounding box center [437, 78] width 674 height 50
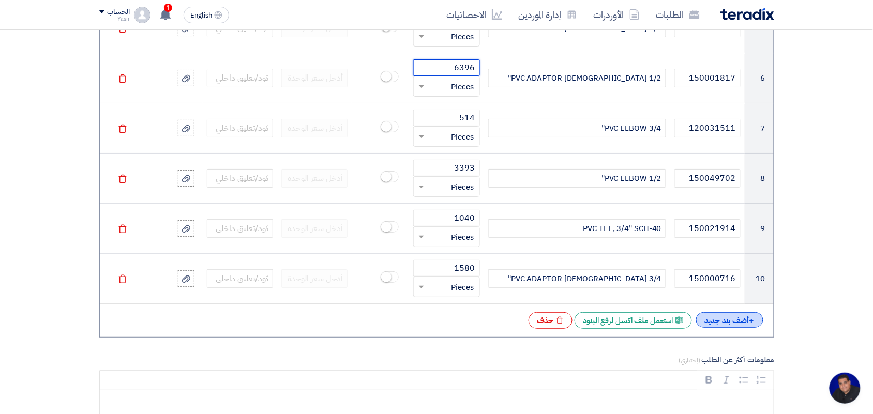
type input "6396"
click at [728, 319] on div "+ أضف بند جديد" at bounding box center [729, 320] width 67 height 16
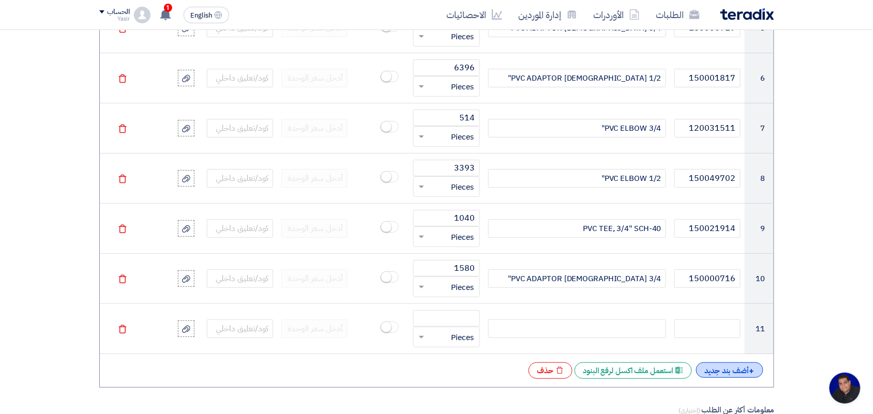
click at [726, 367] on div "+ أضف بند جديد" at bounding box center [729, 371] width 67 height 16
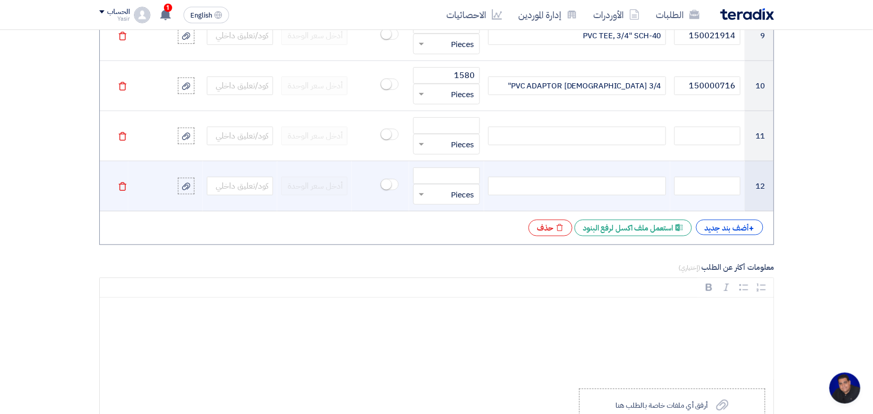
scroll to position [1293, 0]
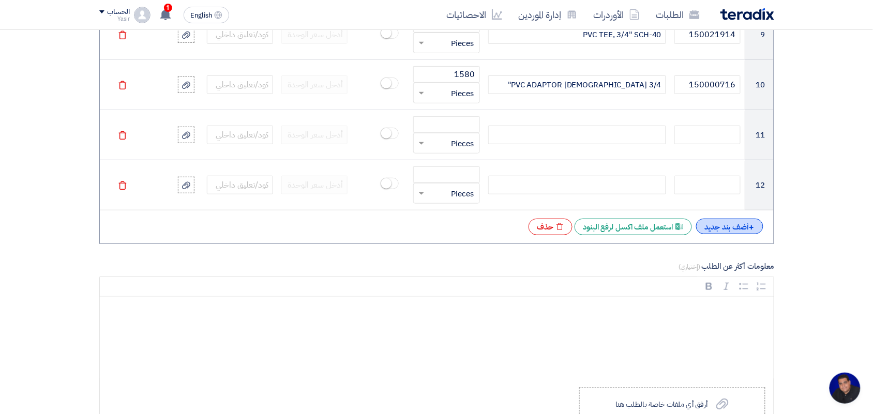
click at [719, 232] on div "+ أضف بند جديد" at bounding box center [729, 227] width 67 height 16
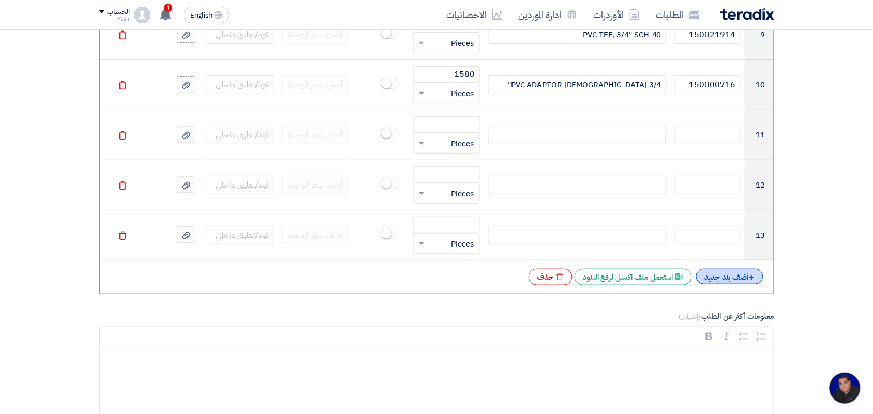
click at [727, 283] on div "+ أضف بند جديد" at bounding box center [729, 277] width 67 height 16
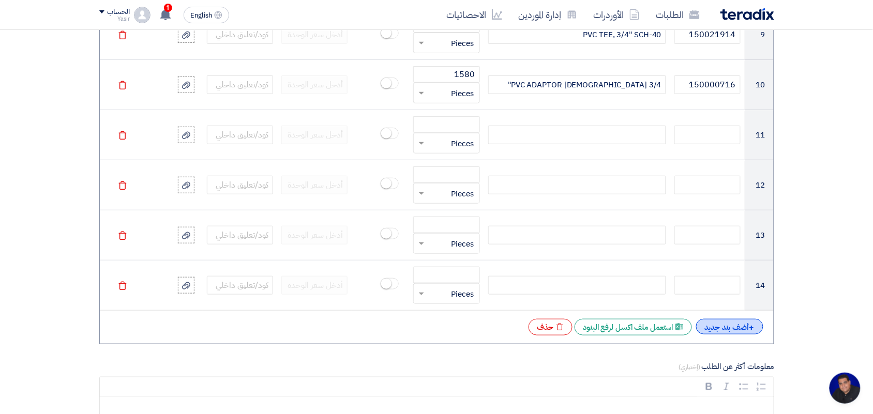
click at [728, 335] on div "+ أضف بند جديد" at bounding box center [729, 327] width 67 height 16
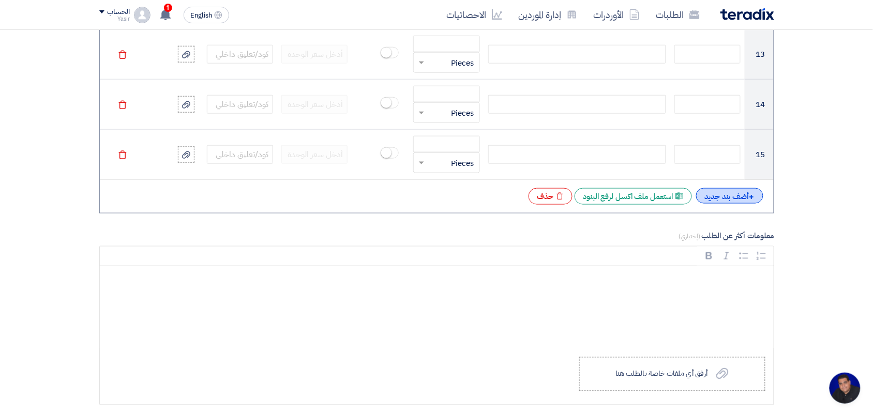
scroll to position [1487, 0]
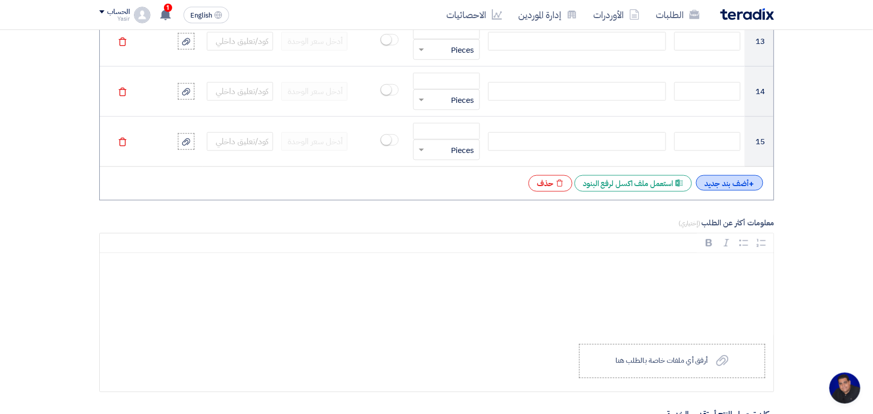
click at [714, 187] on div "+ أضف بند جديد" at bounding box center [729, 183] width 67 height 16
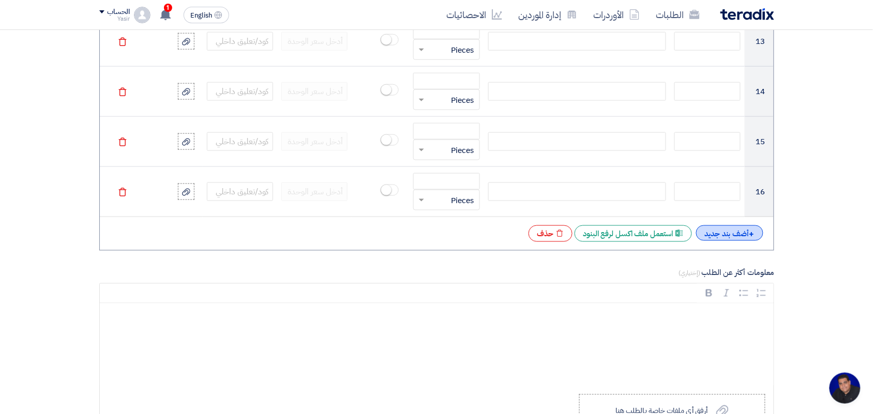
click at [730, 238] on div "+ أضف بند جديد" at bounding box center [729, 233] width 67 height 16
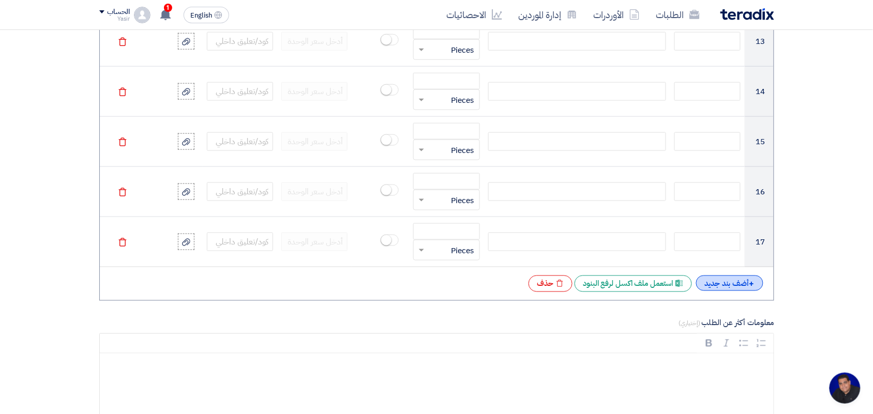
click at [733, 285] on div "+ أضف بند جديد" at bounding box center [729, 284] width 67 height 16
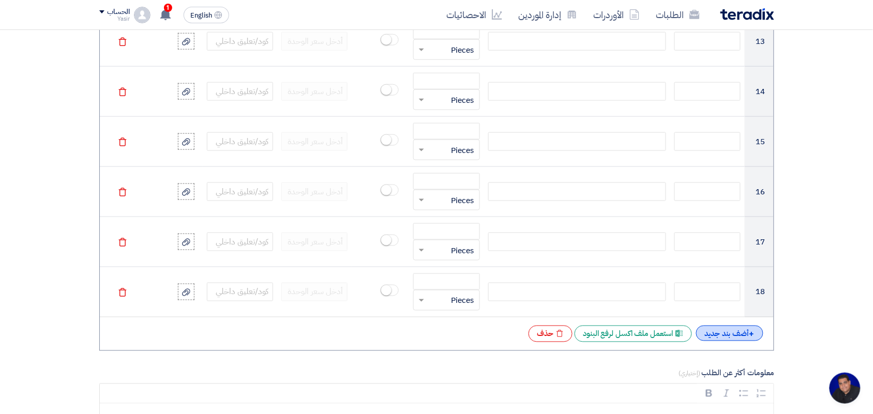
click at [735, 341] on div "+ أضف بند جديد" at bounding box center [729, 334] width 67 height 16
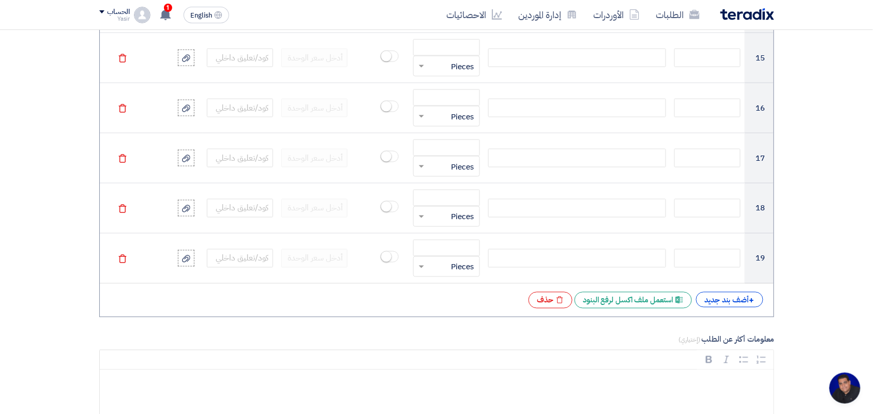
scroll to position [1616, 0]
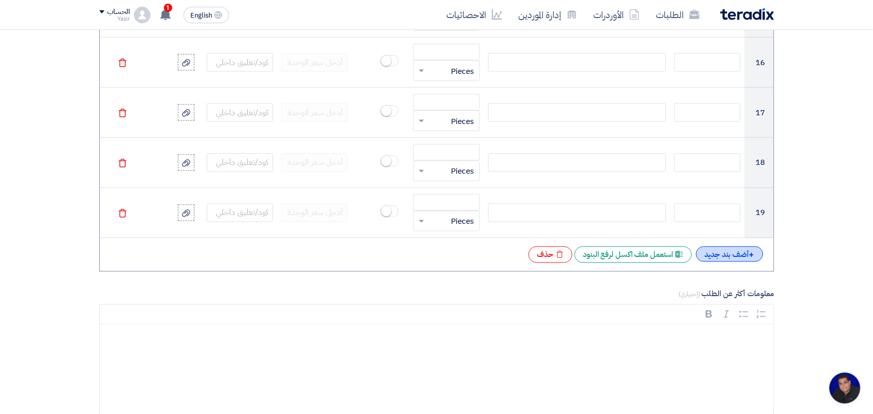
click at [721, 259] on div "+ أضف بند جديد" at bounding box center [729, 255] width 67 height 16
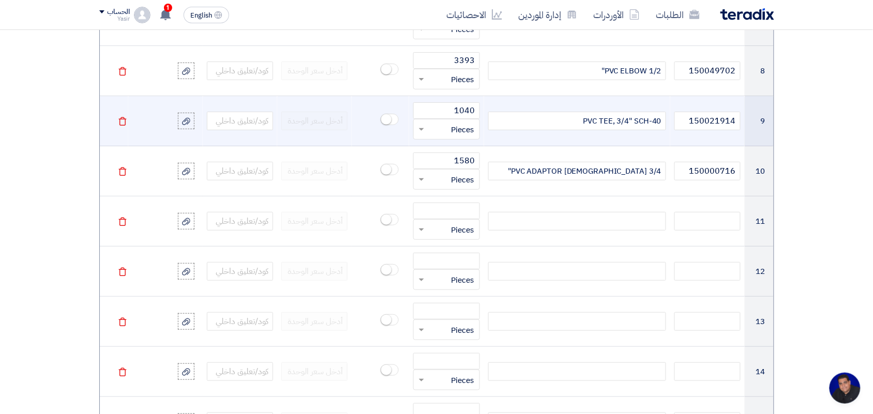
scroll to position [1164, 0]
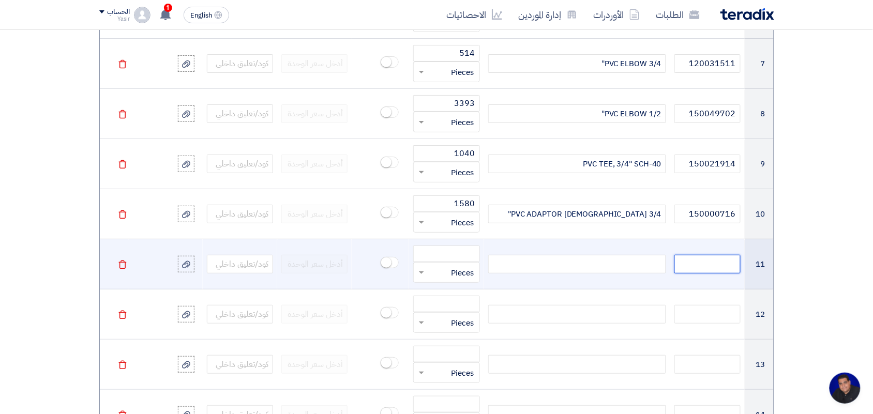
click at [689, 270] on input "text" at bounding box center [707, 264] width 66 height 19
paste input "150031449"
type input "150031449"
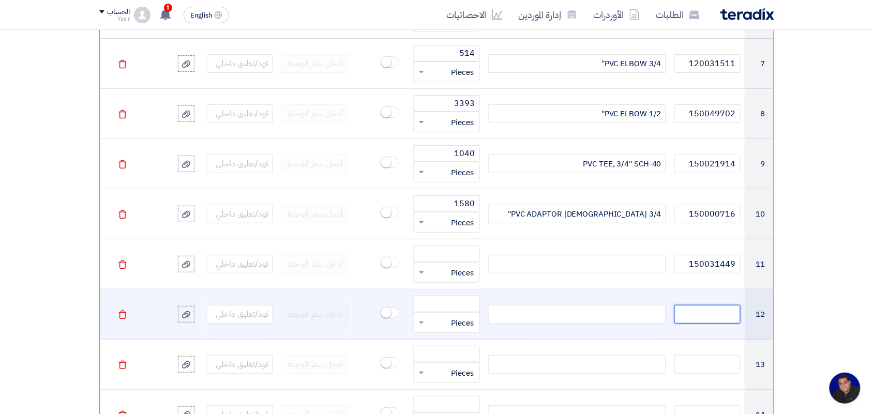
click at [719, 318] on input "text" at bounding box center [707, 314] width 66 height 19
paste input "230000264"
type input "230000264"
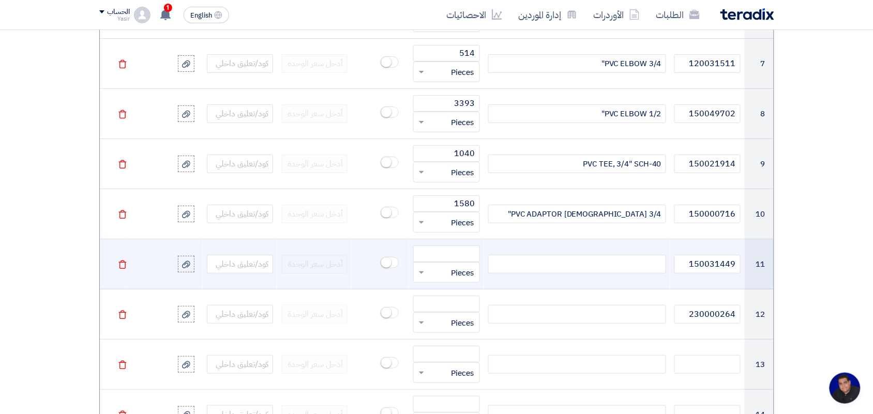
click at [632, 260] on div at bounding box center [577, 264] width 178 height 19
paste div
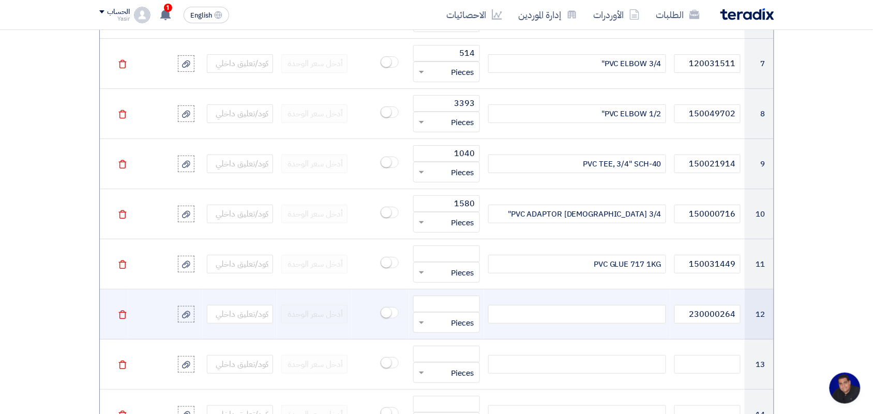
click at [572, 314] on div at bounding box center [577, 314] width 178 height 19
paste div
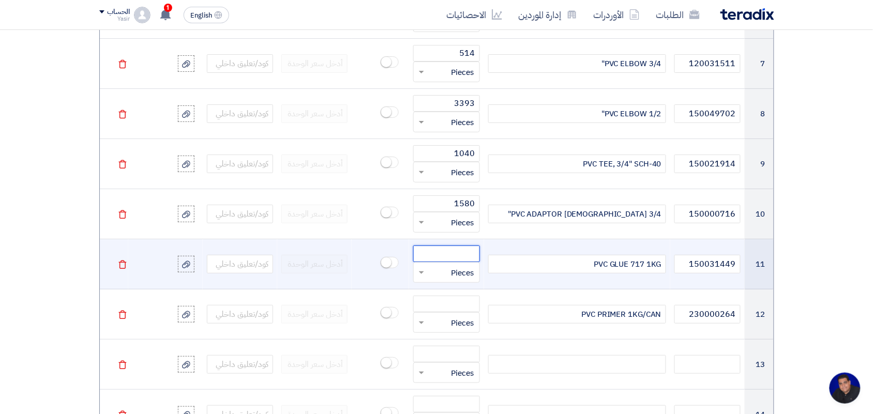
click at [448, 260] on input "number" at bounding box center [446, 254] width 66 height 17
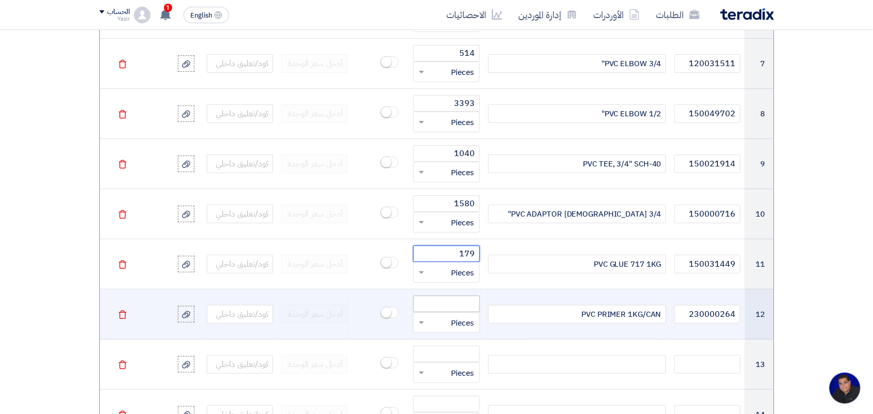
type input "179"
click at [466, 303] on input "number" at bounding box center [446, 304] width 66 height 17
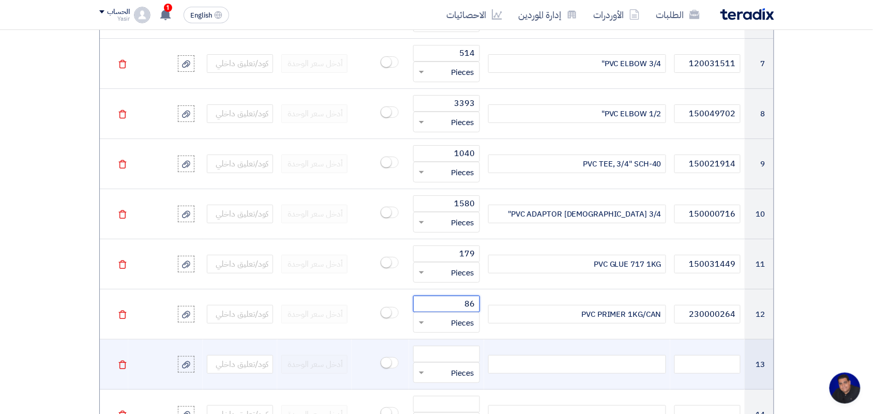
type input "86"
click at [533, 373] on div at bounding box center [577, 364] width 178 height 19
click at [709, 368] on input "text" at bounding box center [707, 364] width 66 height 19
paste input "120042761"
type input "120042761"
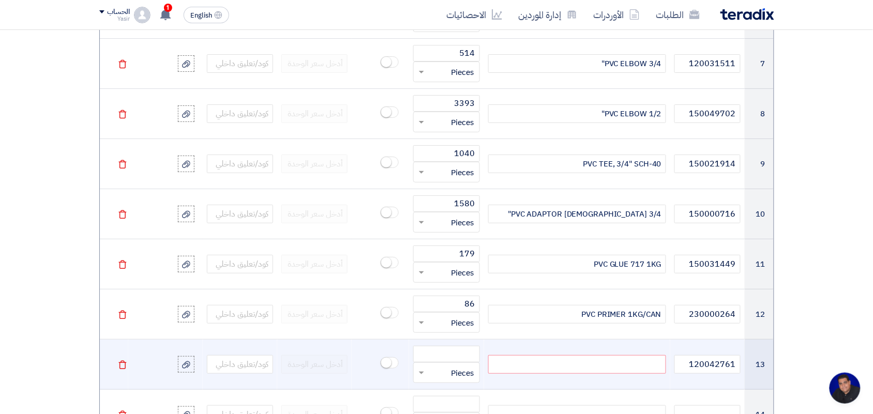
click at [561, 373] on div at bounding box center [577, 364] width 178 height 19
paste div
click at [449, 355] on input "number" at bounding box center [446, 354] width 66 height 17
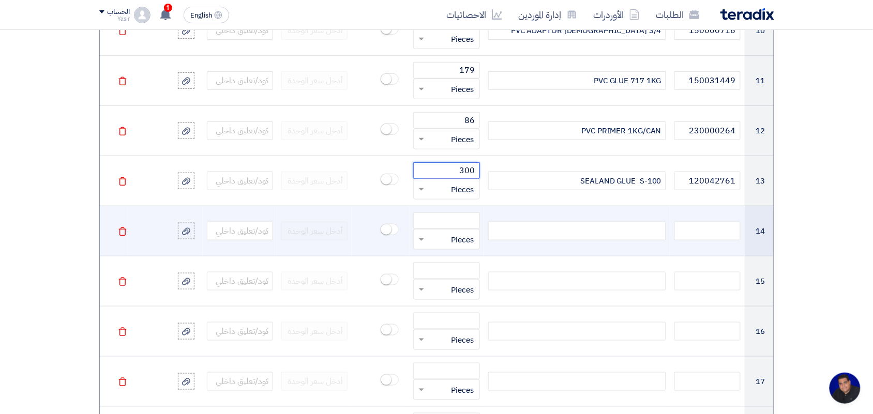
scroll to position [1357, 0]
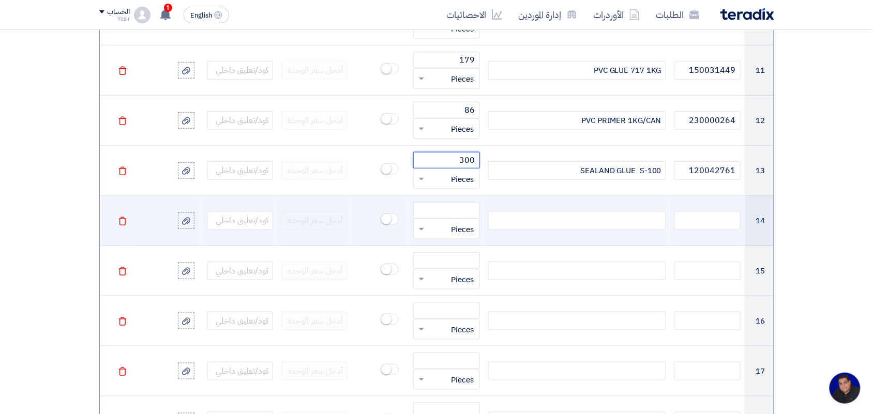
type input "300"
click at [678, 224] on input "text" at bounding box center [707, 221] width 66 height 19
paste input "150001808"
type input "150001808"
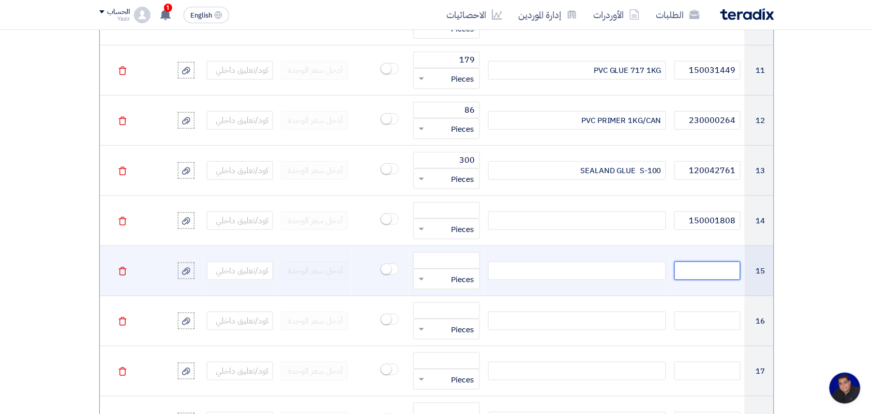
click at [708, 270] on input "text" at bounding box center [707, 271] width 66 height 19
paste input "150000021"
type input "150000021"
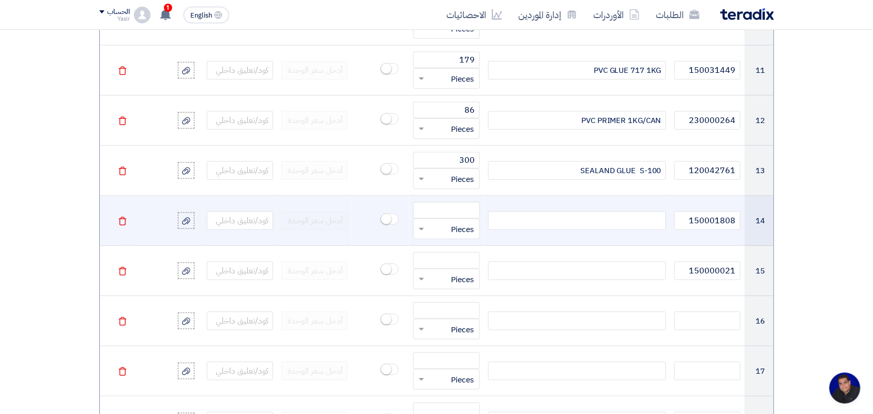
click at [618, 221] on div at bounding box center [577, 221] width 178 height 19
paste div
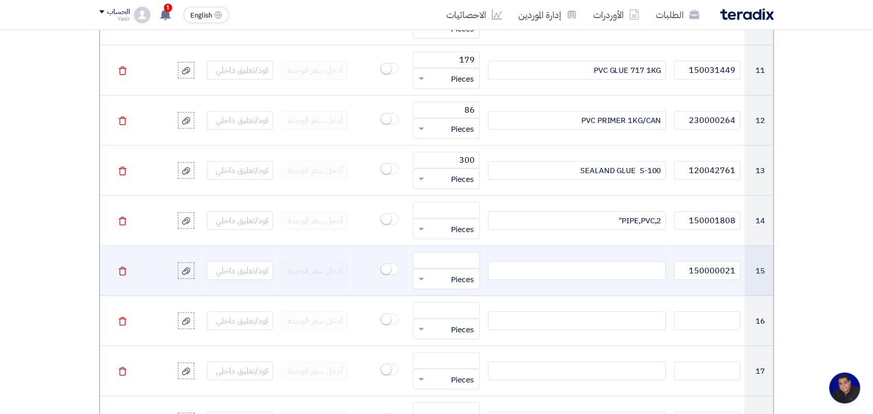
click at [562, 276] on div at bounding box center [577, 271] width 178 height 19
paste div
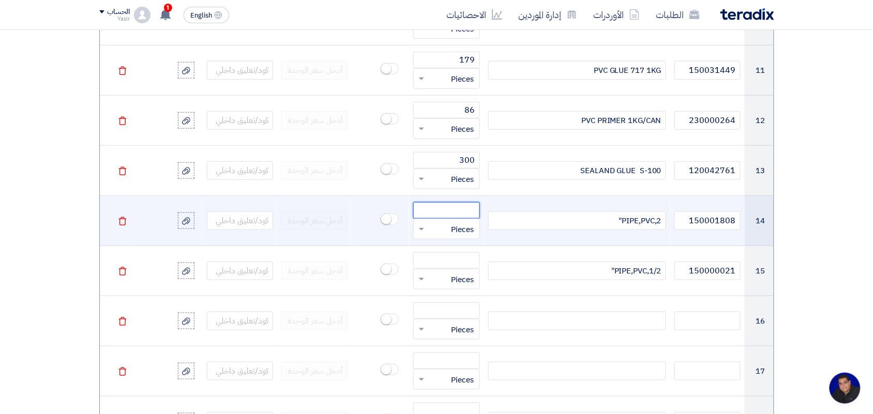
click at [435, 215] on input "number" at bounding box center [446, 210] width 66 height 17
type input "22"
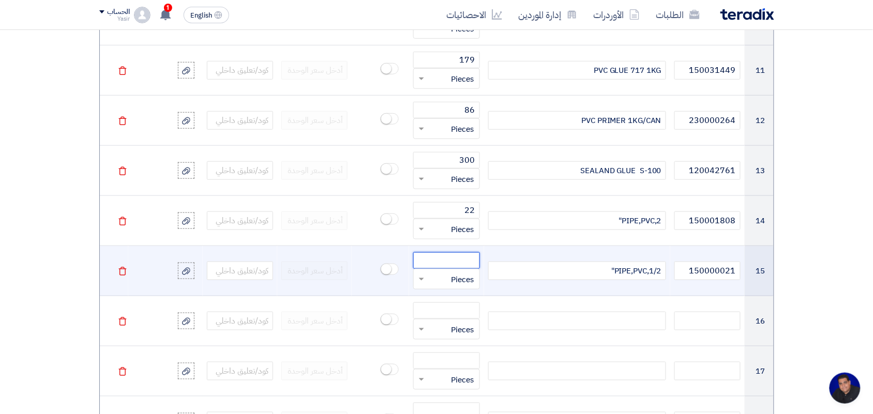
click at [424, 267] on input "number" at bounding box center [446, 260] width 66 height 17
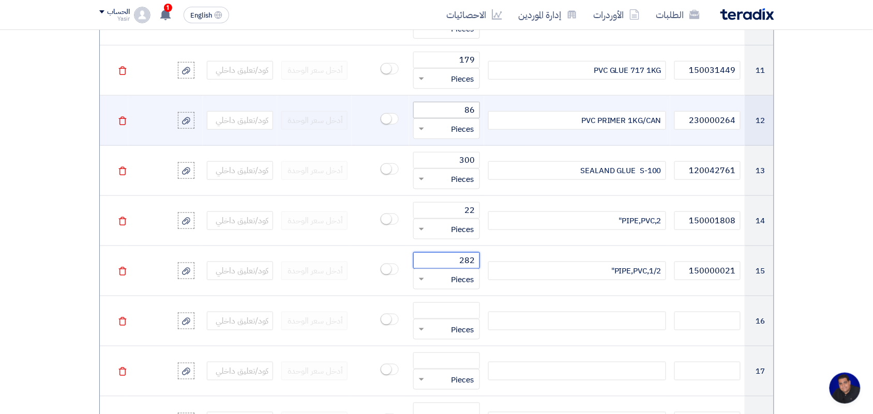
type input "282"
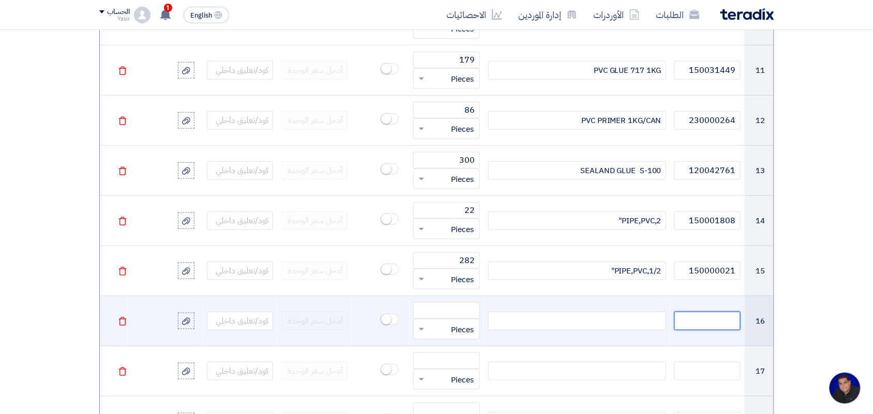
click at [697, 327] on input "text" at bounding box center [707, 321] width 66 height 19
paste input "150049094"
type input "150049094"
click at [569, 325] on div at bounding box center [577, 321] width 178 height 19
paste div
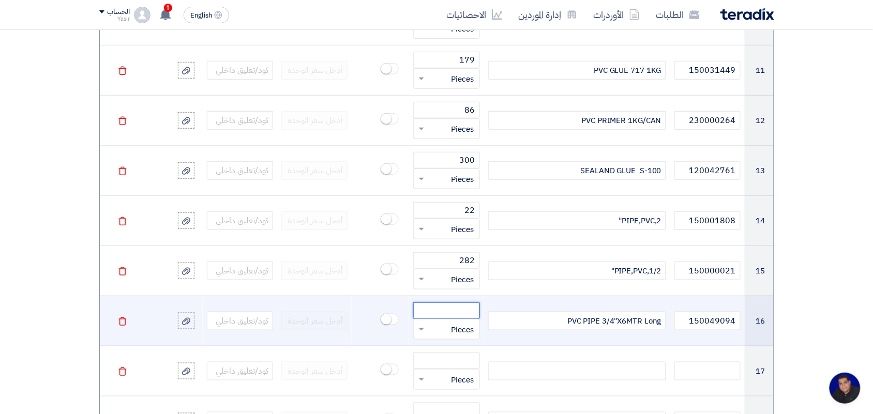
click at [455, 313] on input "number" at bounding box center [446, 311] width 66 height 17
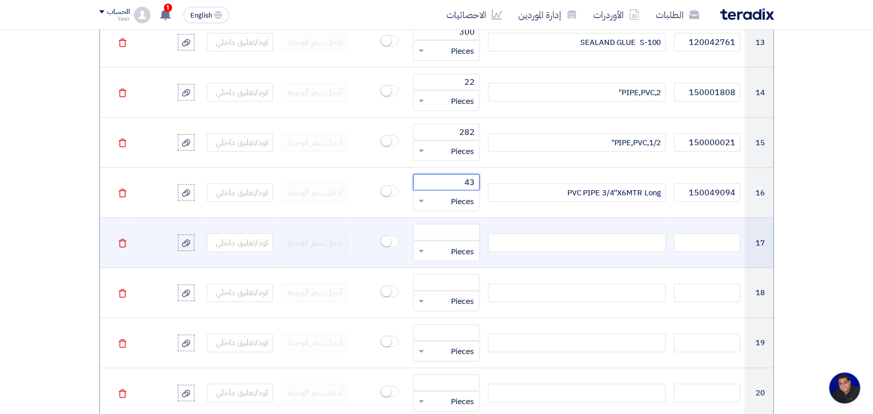
scroll to position [1487, 0]
type input "43"
click at [719, 249] on input "text" at bounding box center [707, 242] width 66 height 19
paste input "120033005"
type input "120033005"
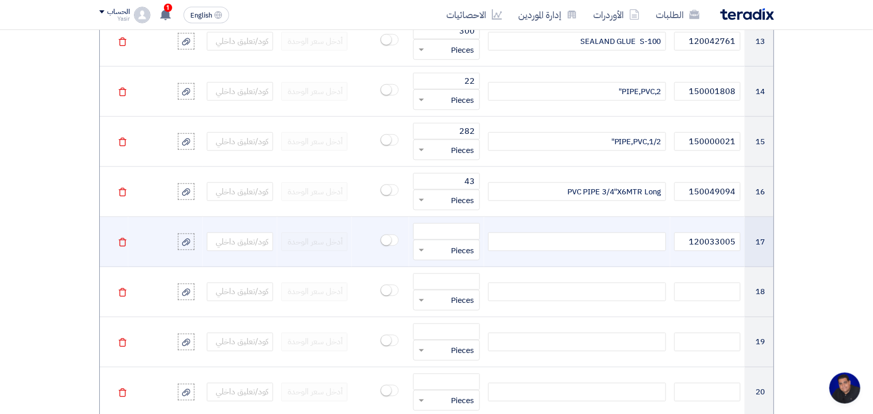
click at [595, 243] on div at bounding box center [577, 242] width 178 height 19
paste div
click at [453, 238] on input "number" at bounding box center [446, 231] width 66 height 17
type input "52"
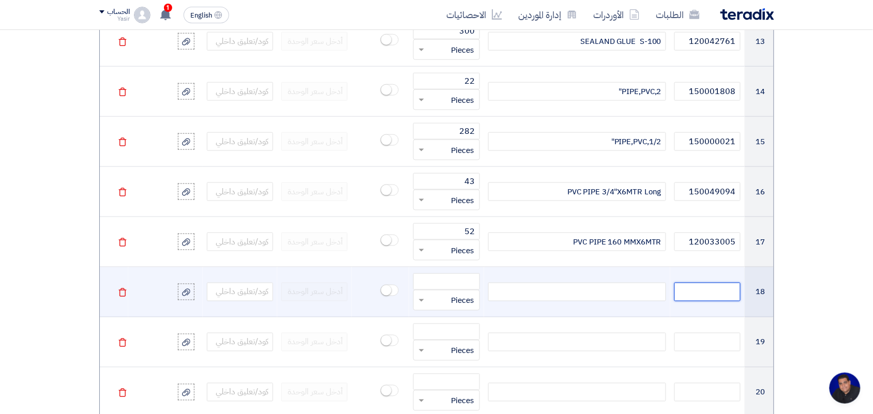
click at [713, 295] on input "text" at bounding box center [707, 292] width 66 height 19
paste input "150030633"
type input "150030633"
click at [560, 296] on div at bounding box center [577, 292] width 178 height 19
paste div
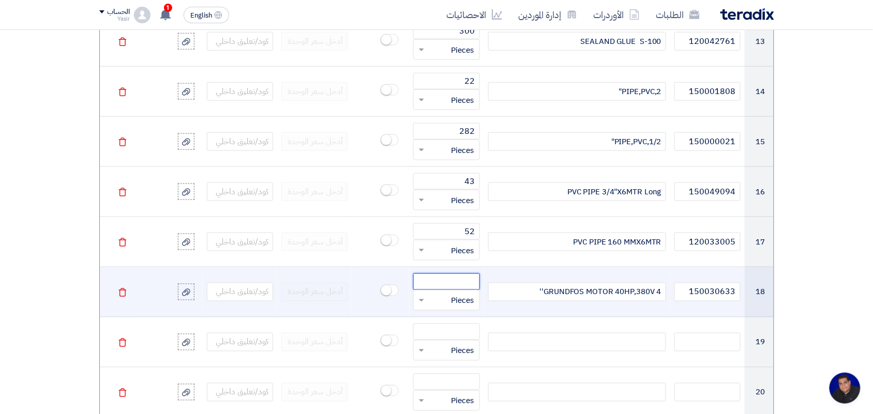
click at [457, 285] on input "number" at bounding box center [446, 282] width 66 height 17
type input "3"
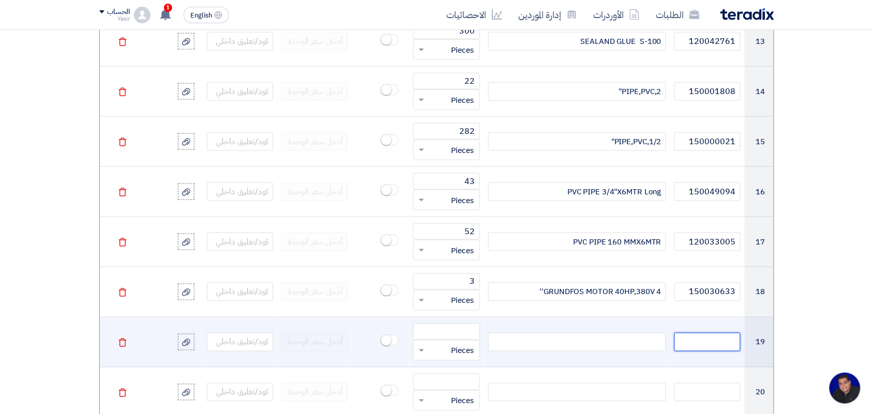
click at [699, 345] on input "text" at bounding box center [707, 342] width 66 height 19
paste input "150037678"
type input "150037678"
click at [565, 346] on div at bounding box center [577, 342] width 178 height 19
paste div
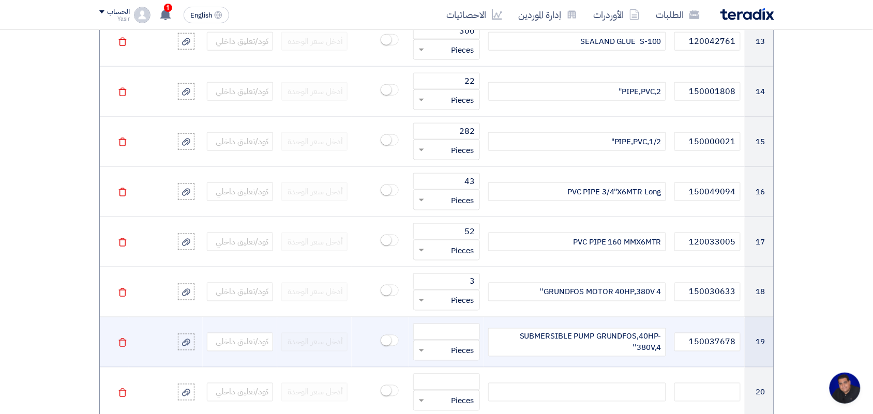
scroll to position [1482, 0]
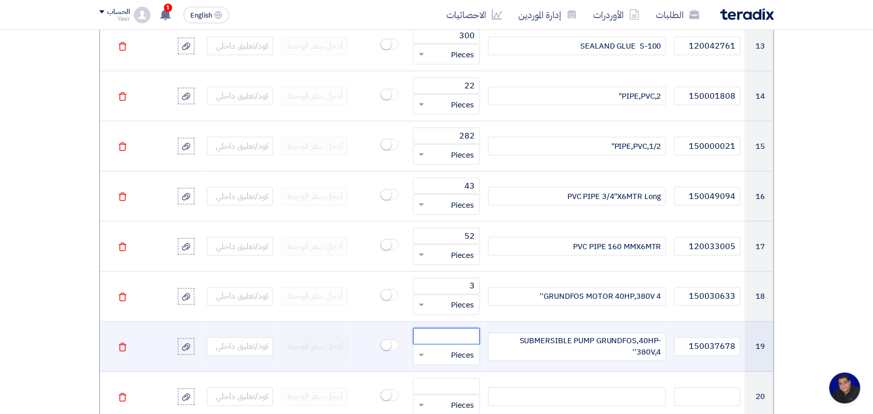
click at [463, 334] on input "number" at bounding box center [446, 336] width 66 height 17
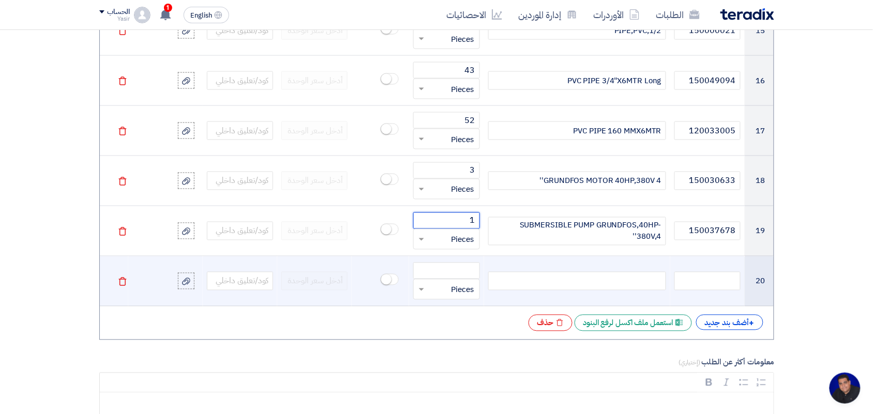
scroll to position [1611, 0]
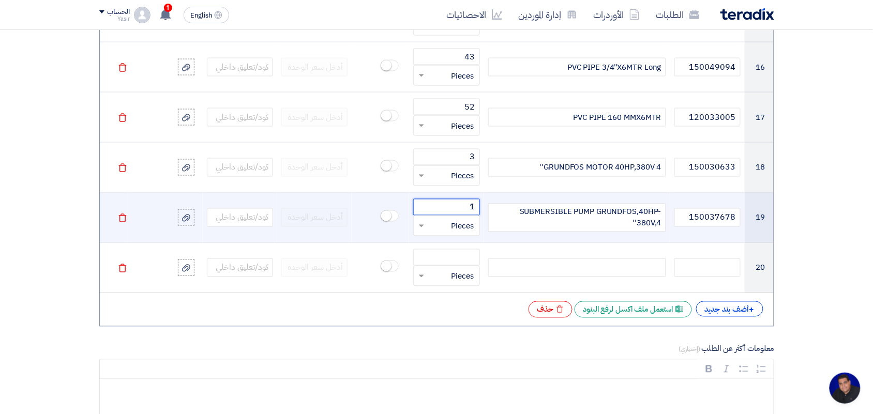
type input "1"
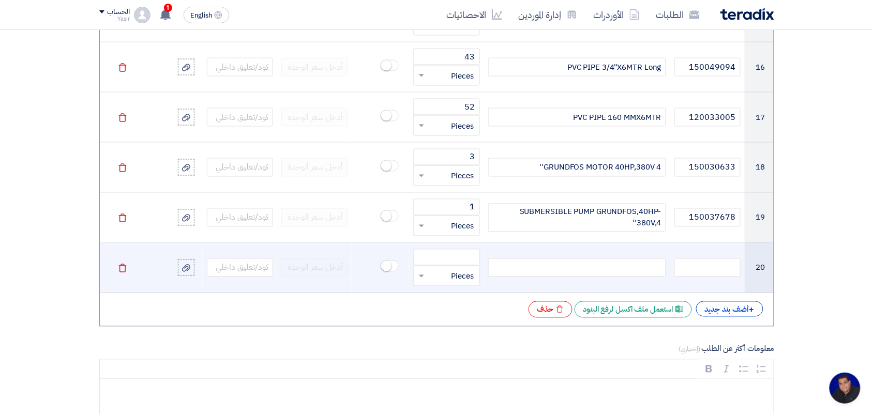
click at [601, 277] on div at bounding box center [577, 268] width 178 height 19
paste div
click at [735, 274] on input "text" at bounding box center [707, 268] width 66 height 19
paste input "150044625"
type input "150044625"
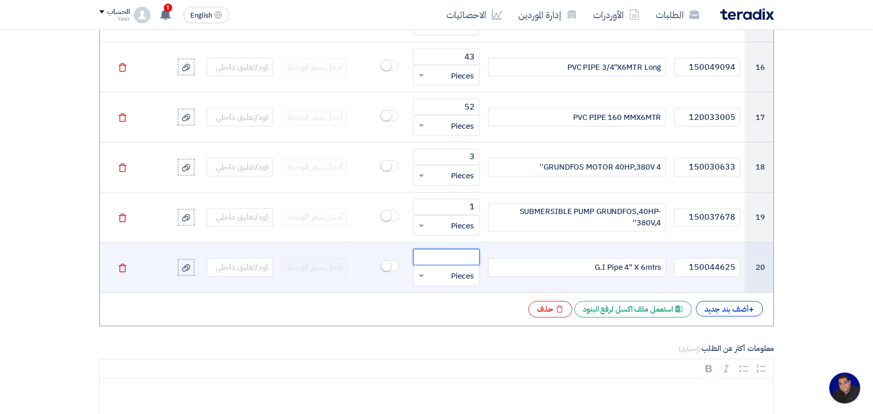
click at [428, 264] on input "number" at bounding box center [446, 257] width 66 height 17
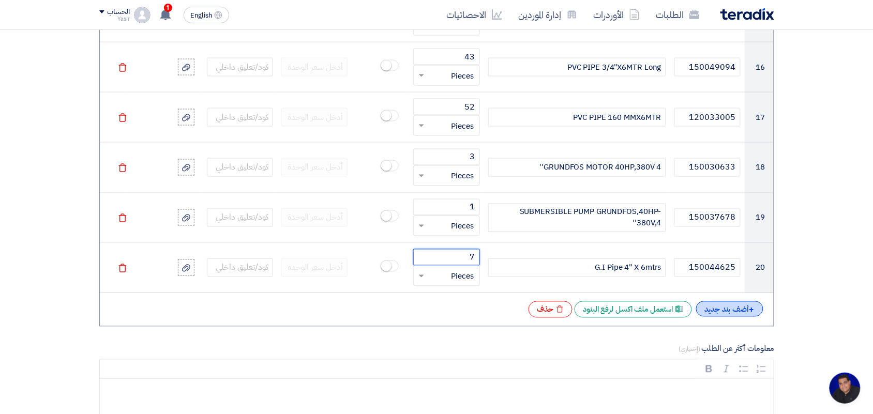
type input "7"
click at [709, 311] on div "+ أضف بند جديد" at bounding box center [729, 309] width 67 height 16
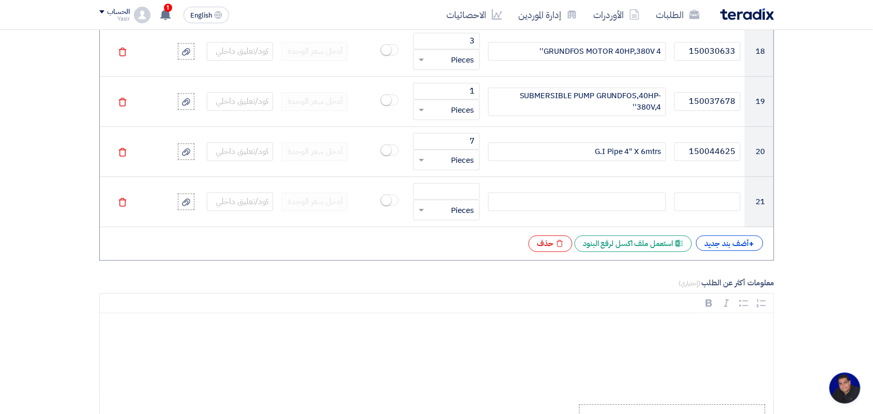
scroll to position [1741, 0]
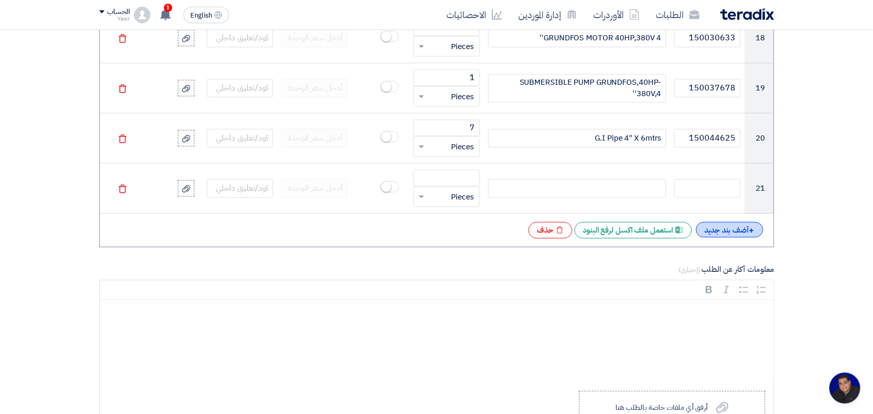
click at [724, 234] on div "+ أضف بند جديد" at bounding box center [729, 230] width 67 height 16
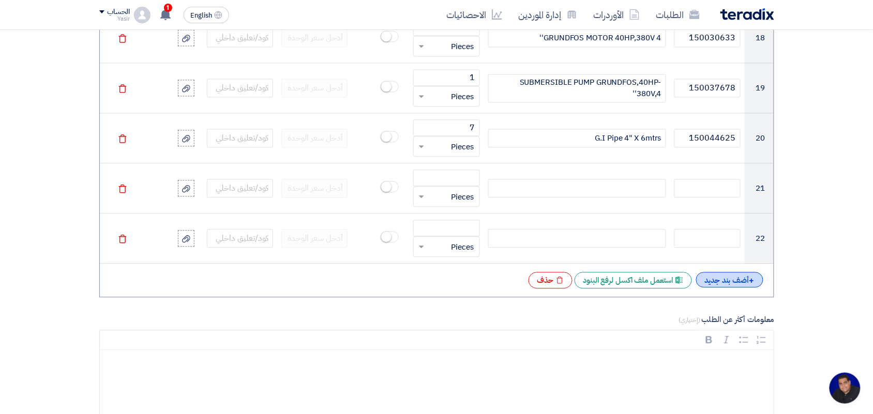
click at [736, 282] on div "+ أضف بند جديد" at bounding box center [729, 281] width 67 height 16
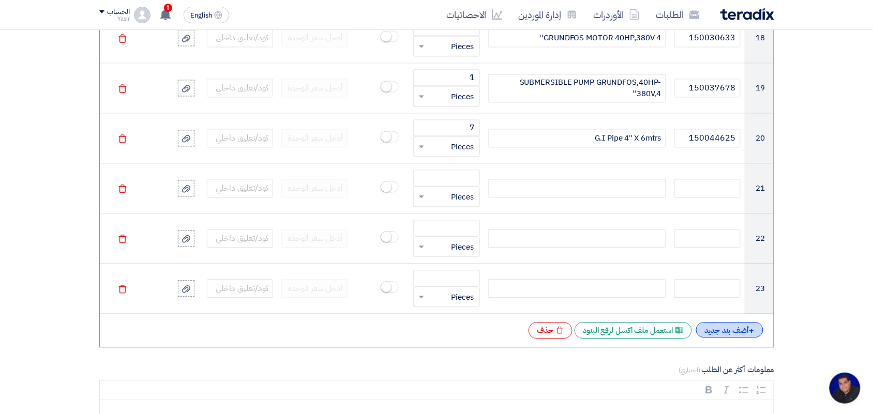
click at [733, 330] on div "+ أضف بند جديد" at bounding box center [729, 331] width 67 height 16
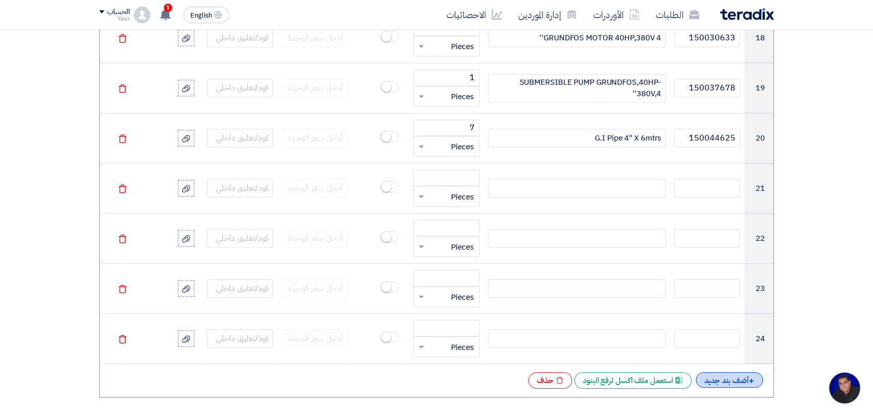
click at [722, 378] on div "+ أضف بند جديد" at bounding box center [729, 381] width 67 height 16
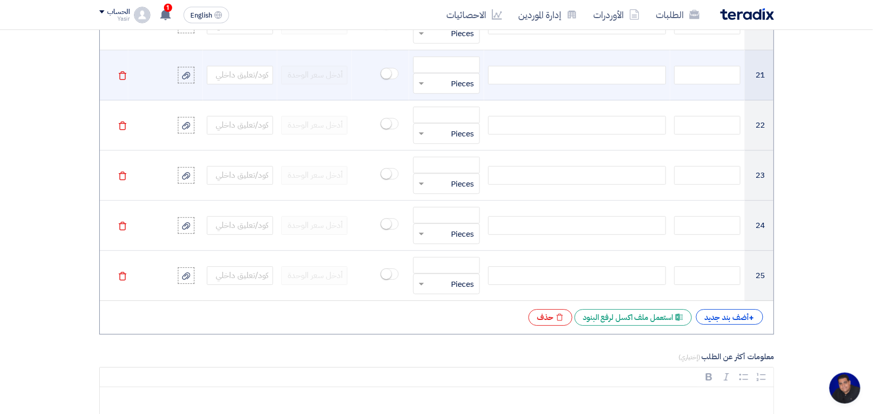
scroll to position [1805, 0]
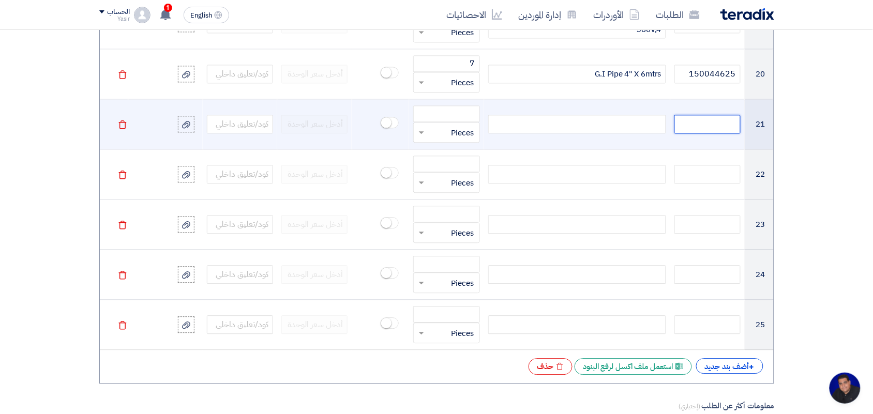
click at [691, 131] on input "text" at bounding box center [707, 124] width 66 height 19
paste input "140018939"
type input "140018939"
click at [588, 123] on div at bounding box center [577, 124] width 178 height 19
paste div
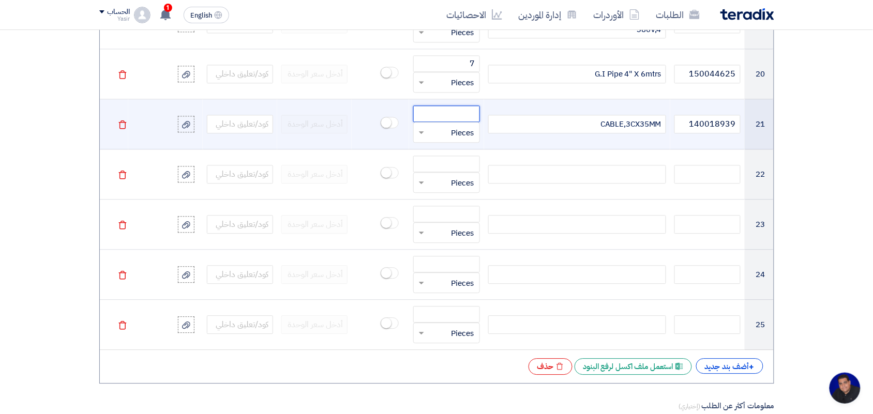
click at [453, 119] on input "number" at bounding box center [446, 113] width 66 height 17
type input "55"
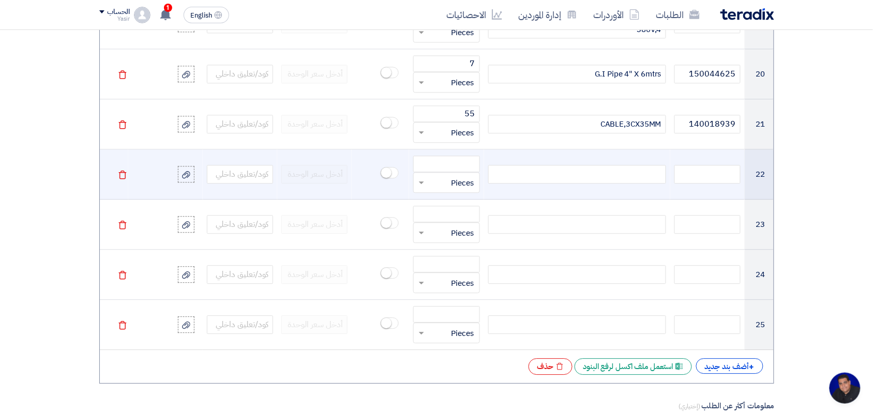
click at [649, 182] on div at bounding box center [577, 174] width 178 height 19
paste div
click at [451, 167] on input "number" at bounding box center [446, 164] width 66 height 17
type input "1"
click at [712, 177] on input "text" at bounding box center [707, 174] width 66 height 19
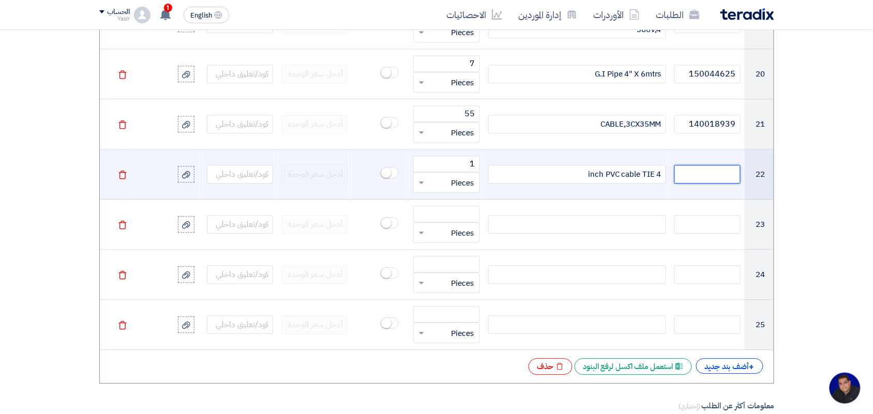
paste input "140020219"
type input "140020219"
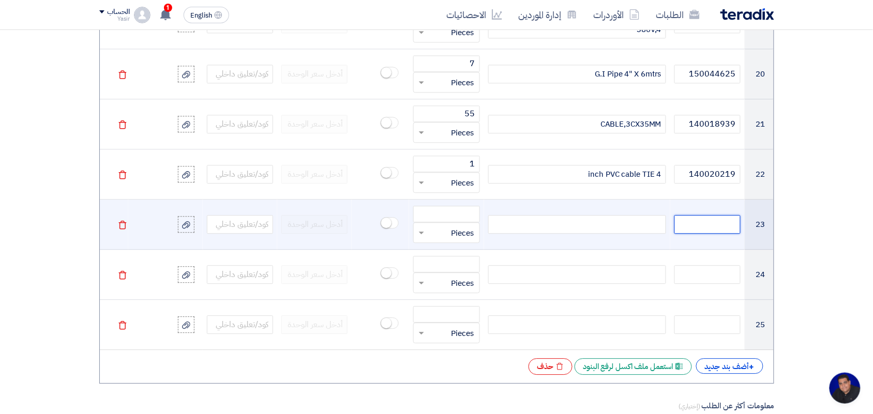
click at [712, 226] on input "text" at bounding box center [707, 224] width 66 height 19
paste input "150001087"
type input "150001087"
click at [611, 231] on div at bounding box center [577, 224] width 178 height 19
paste div
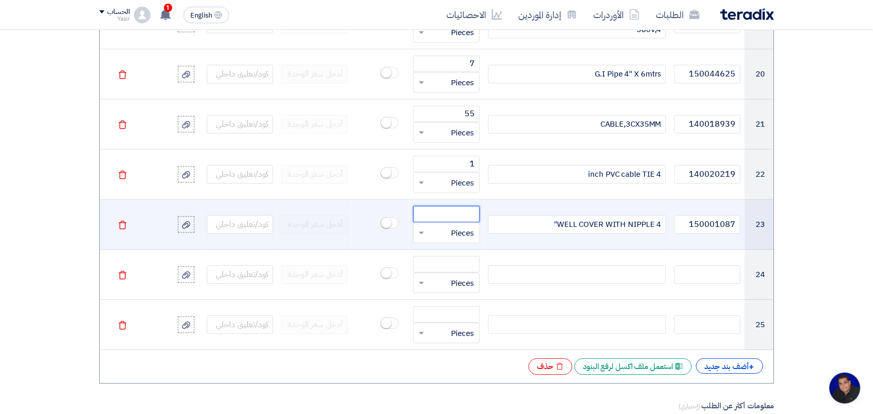
click at [450, 211] on input "number" at bounding box center [446, 214] width 66 height 17
type input "1"
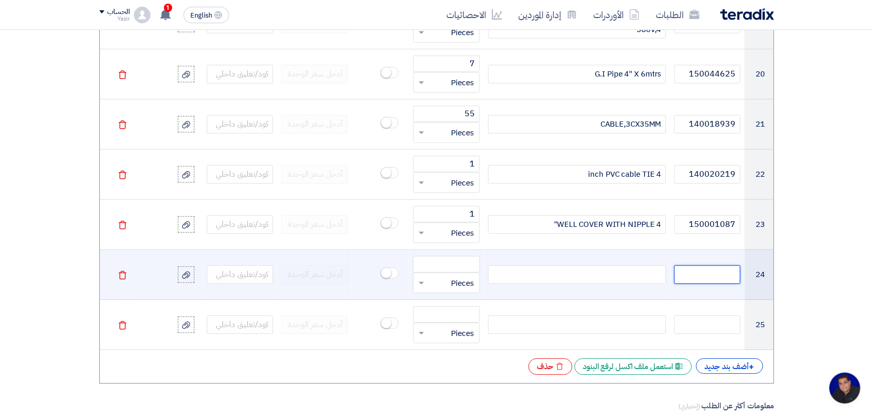
click at [708, 282] on input "text" at bounding box center [707, 274] width 66 height 19
paste input "140013331"
type input "140013331"
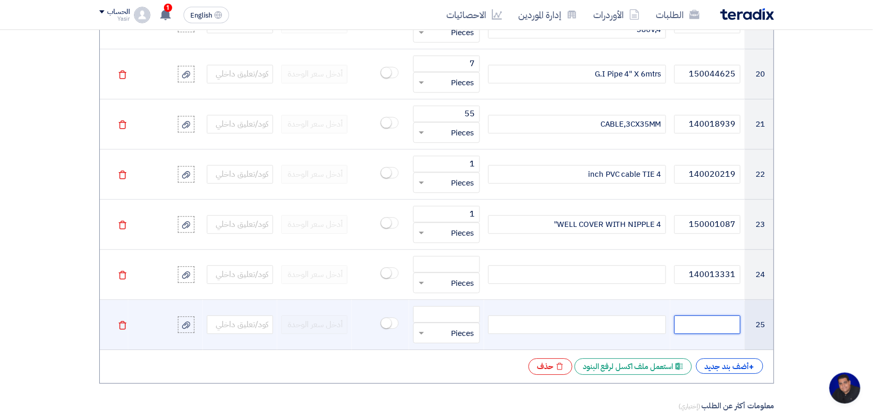
click at [710, 332] on input "text" at bounding box center [707, 324] width 66 height 19
paste input "140014535"
type input "140014535"
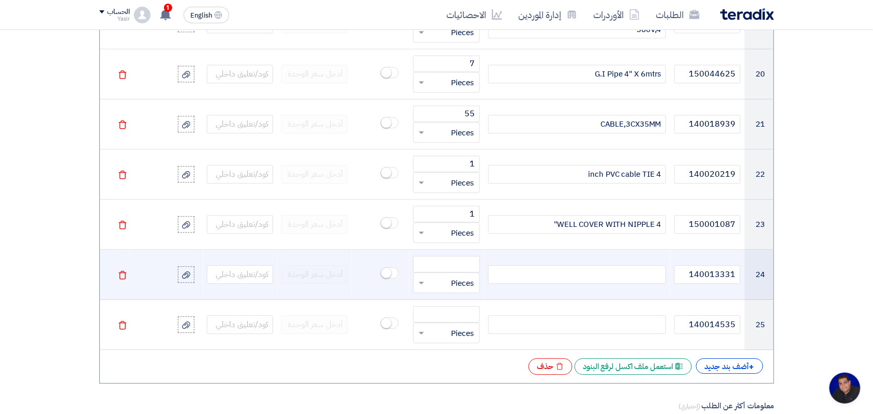
click at [580, 274] on div at bounding box center [577, 274] width 178 height 19
paste div
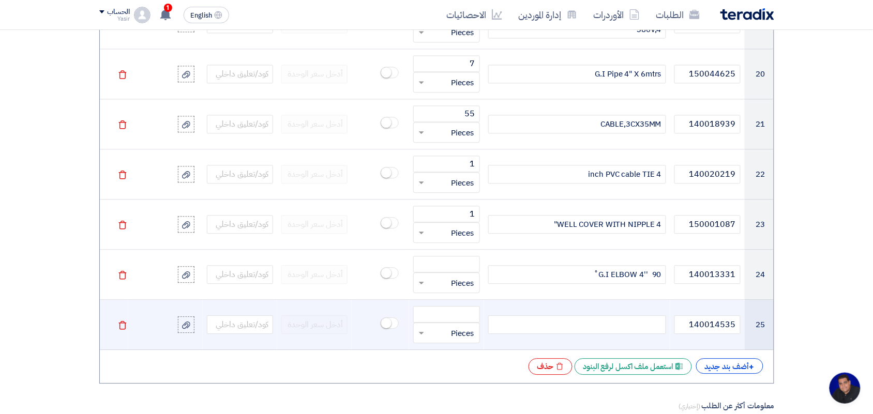
click at [630, 326] on div at bounding box center [577, 324] width 178 height 19
paste div
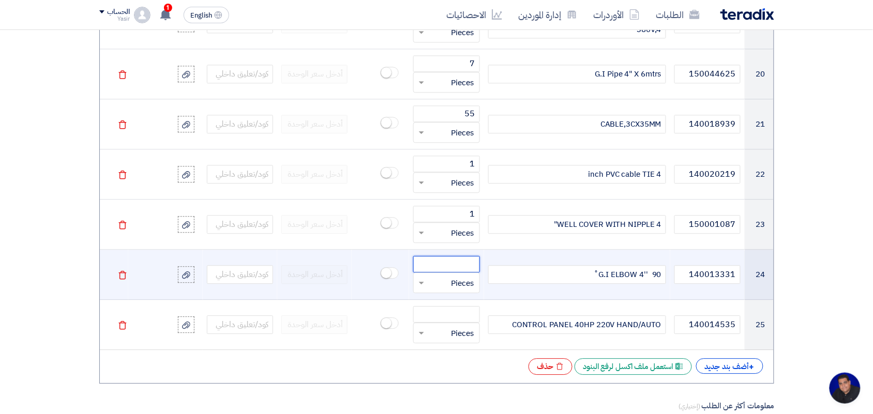
click at [436, 262] on input "number" at bounding box center [446, 264] width 66 height 17
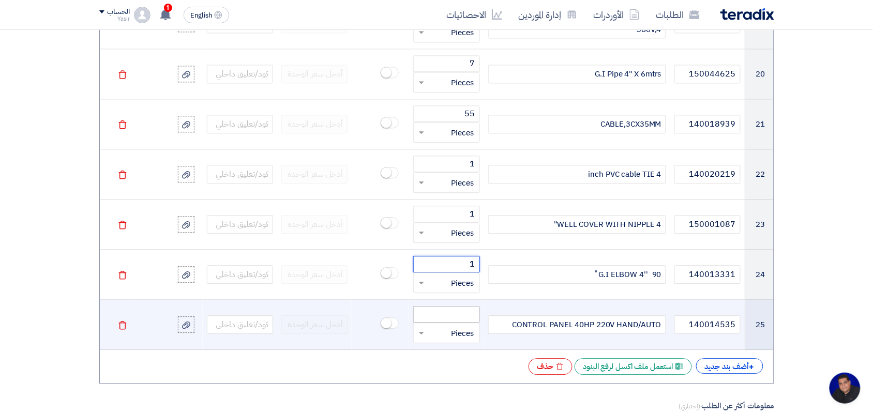
type input "1"
click at [442, 314] on input "number" at bounding box center [446, 314] width 66 height 17
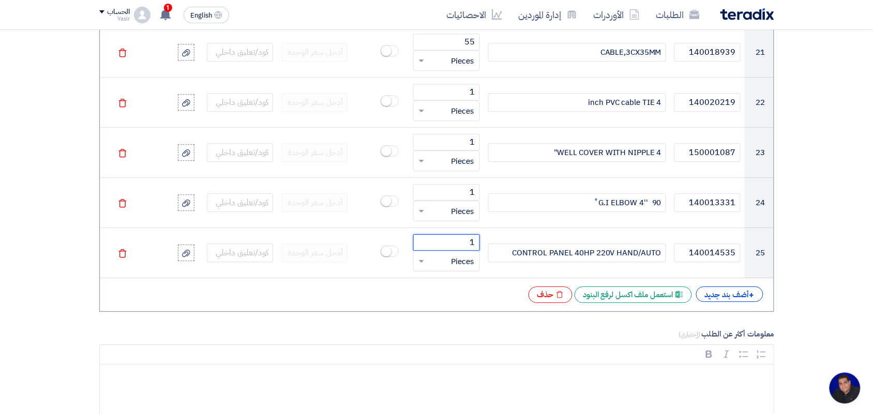
scroll to position [1935, 0]
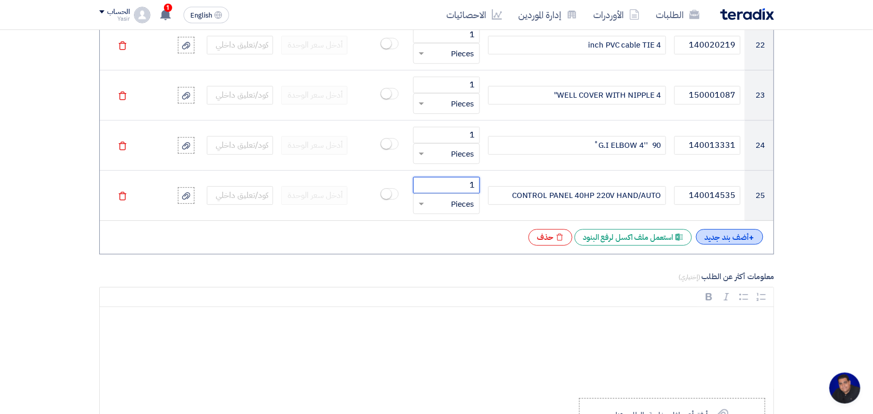
type input "1"
click at [729, 238] on div "+ أضف بند جديد" at bounding box center [729, 237] width 67 height 16
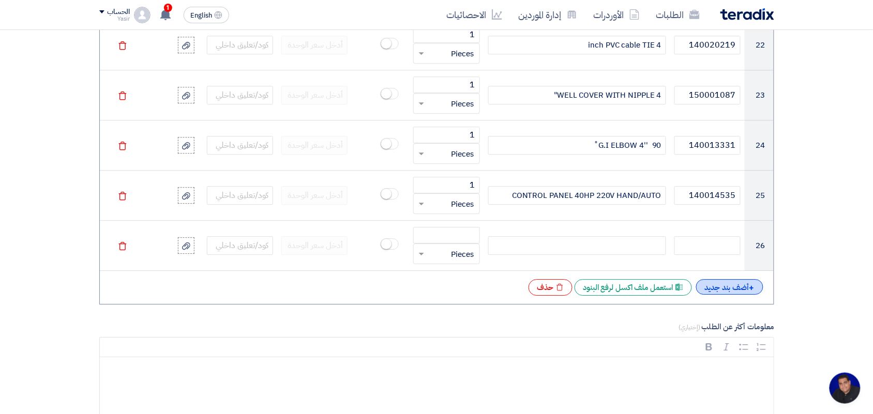
click at [730, 288] on div "+ أضف بند جديد" at bounding box center [729, 287] width 67 height 16
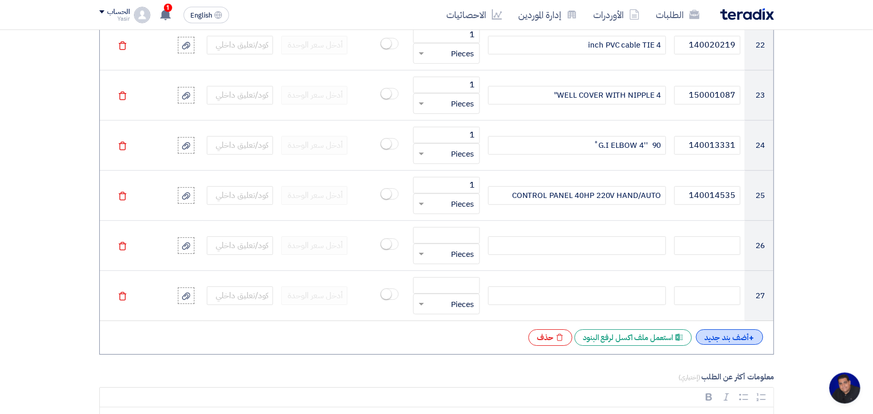
click at [717, 340] on div "+ أضف بند جديد" at bounding box center [729, 337] width 67 height 16
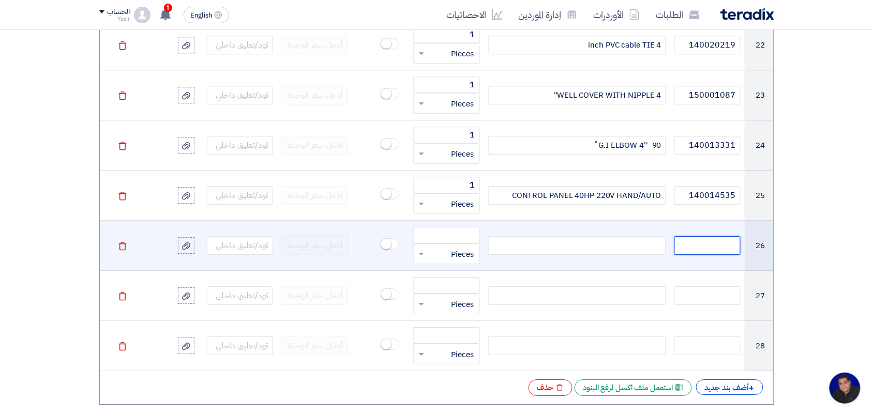
click at [721, 249] on input "text" at bounding box center [707, 245] width 66 height 19
paste input "140005306"
type input "140005306"
click at [578, 253] on div at bounding box center [577, 245] width 178 height 19
paste div
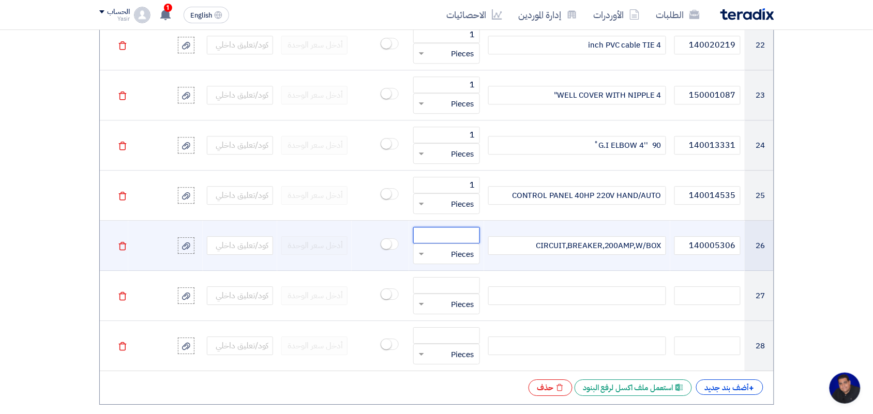
click at [458, 239] on input "number" at bounding box center [446, 235] width 66 height 17
type input "3"
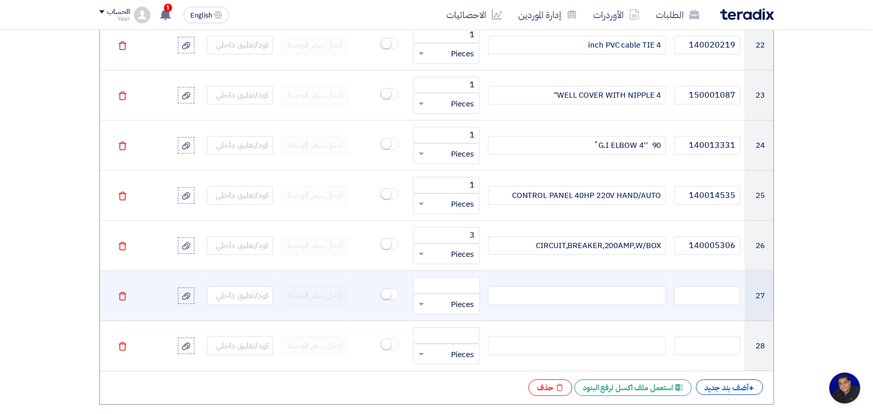
click at [563, 296] on div at bounding box center [577, 295] width 178 height 19
paste div
click at [700, 291] on input "text" at bounding box center [707, 295] width 66 height 19
paste input "140013939"
type input "140013939"
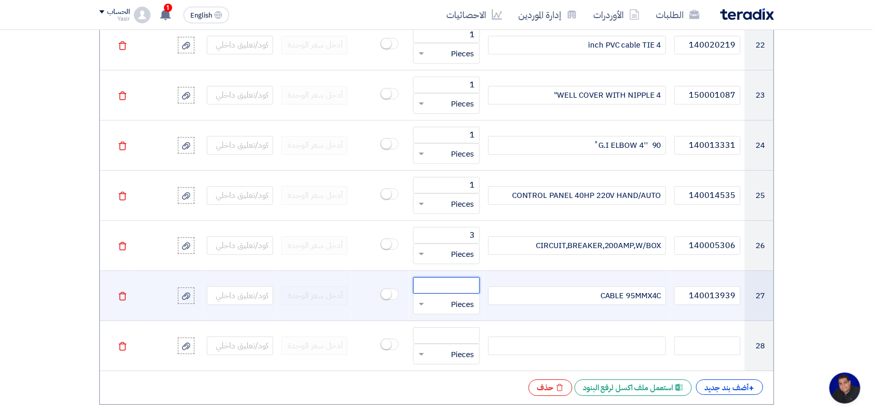
click at [451, 290] on input "number" at bounding box center [446, 285] width 66 height 17
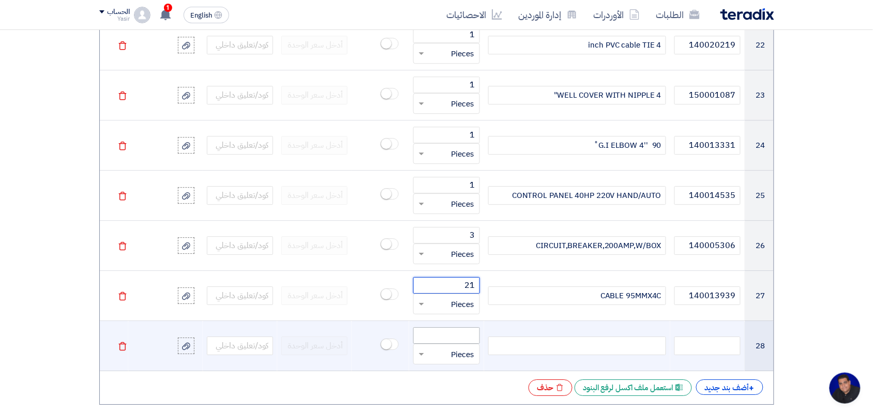
type input "21"
click at [466, 340] on input "number" at bounding box center [446, 335] width 66 height 17
type input "21"
click at [563, 344] on div at bounding box center [577, 346] width 178 height 19
paste div
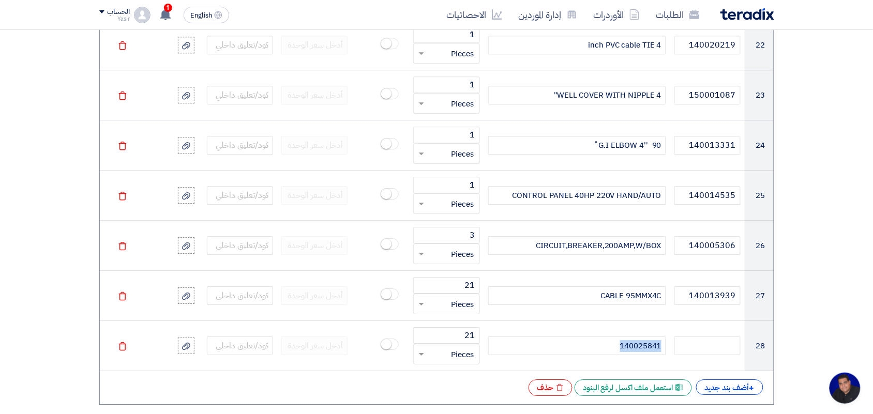
drag, startPoint x: 598, startPoint y: 346, endPoint x: 826, endPoint y: 325, distance: 229.6
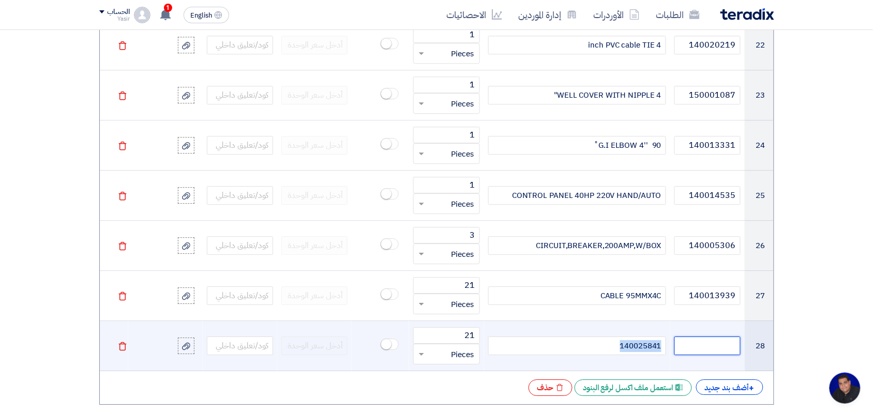
click at [697, 353] on input "text" at bounding box center [707, 346] width 66 height 19
paste input "140025841"
type input "140025841"
drag, startPoint x: 612, startPoint y: 355, endPoint x: 740, endPoint y: 353, distance: 128.3
click at [740, 353] on tr "28 140025841 140025841 21 قطعة × Pieces Delete" at bounding box center [437, 346] width 674 height 50
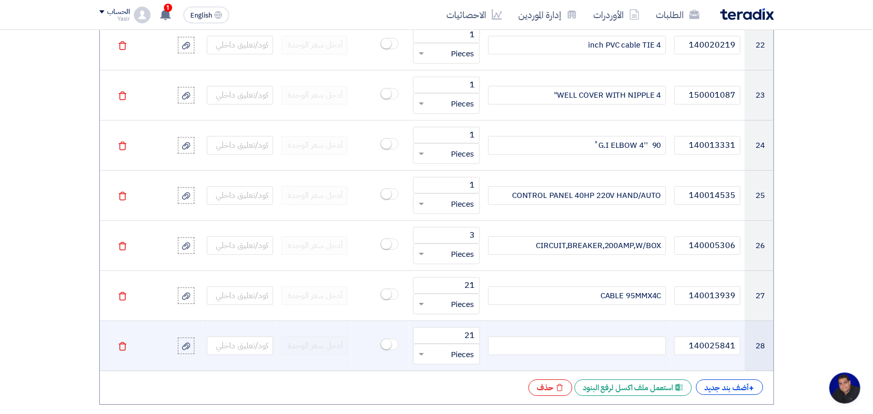
click at [557, 350] on div at bounding box center [577, 346] width 178 height 19
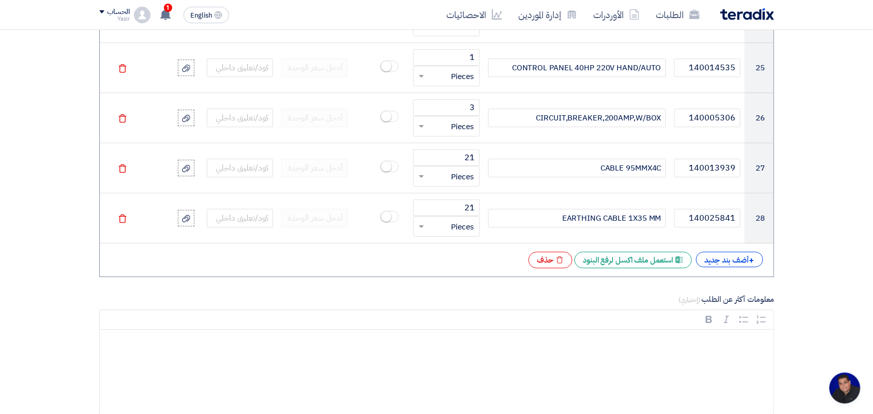
scroll to position [2064, 0]
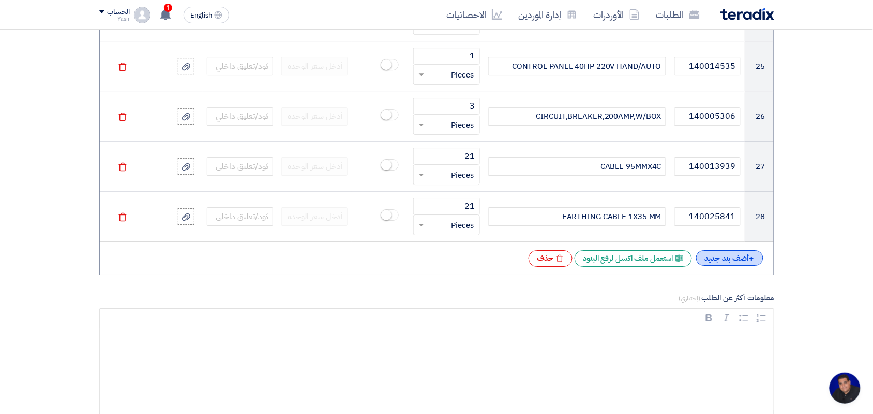
click at [743, 259] on div "+ أضف بند جديد" at bounding box center [729, 258] width 67 height 16
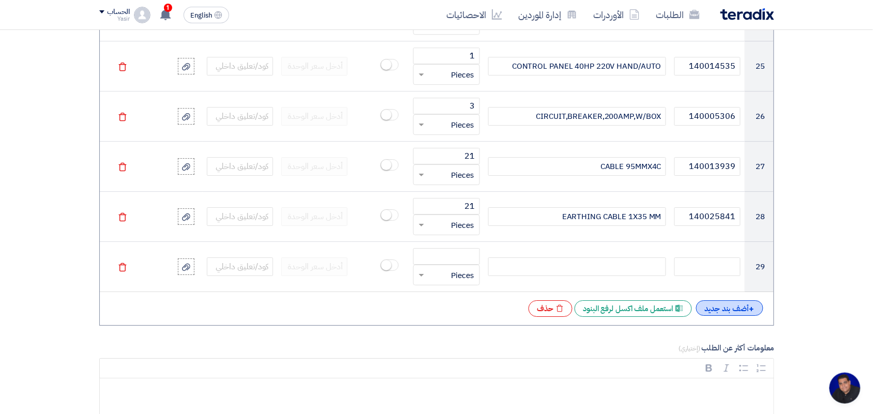
click at [739, 308] on div "+ أضف بند جديد" at bounding box center [729, 308] width 67 height 16
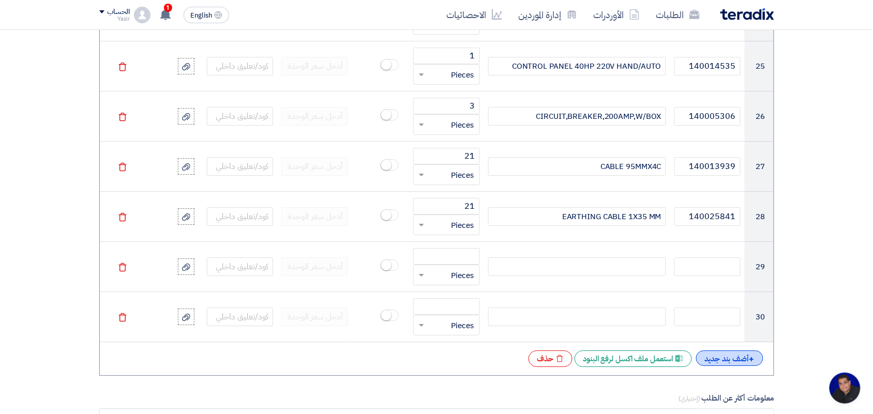
click at [720, 366] on div "+ أضف بند جديد" at bounding box center [729, 359] width 67 height 16
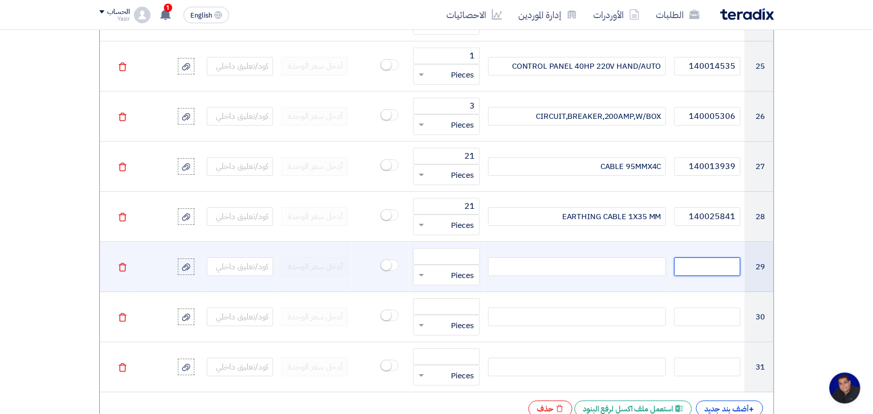
click at [689, 268] on input "text" at bounding box center [707, 267] width 66 height 19
paste input "150066831"
type input "150066831"
click at [512, 270] on div at bounding box center [577, 267] width 178 height 19
paste div
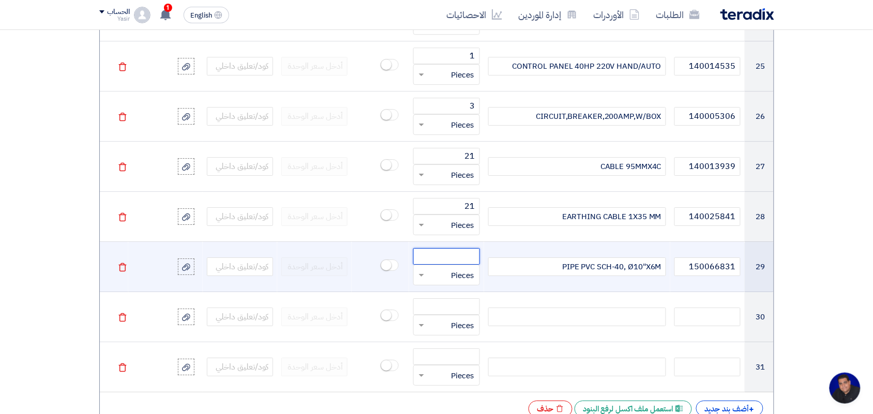
click at [464, 265] on input "number" at bounding box center [446, 256] width 66 height 17
type input "44"
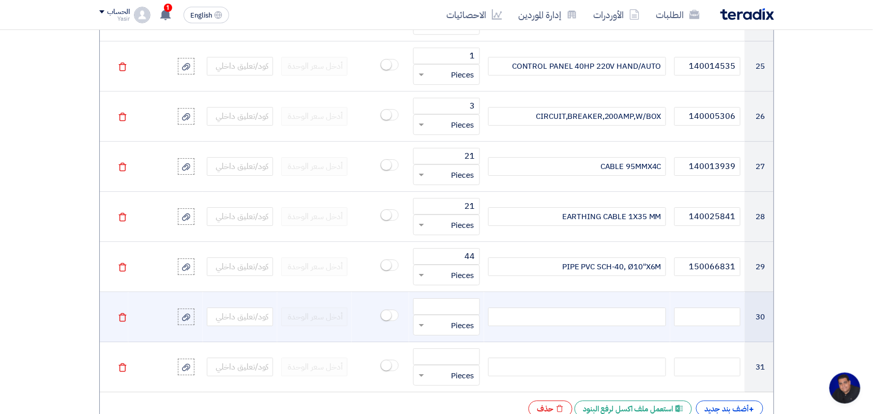
click at [605, 316] on div at bounding box center [577, 317] width 178 height 19
paste div
click at [719, 320] on input "text" at bounding box center [707, 317] width 66 height 19
paste input "150044609"
type input "150044609"
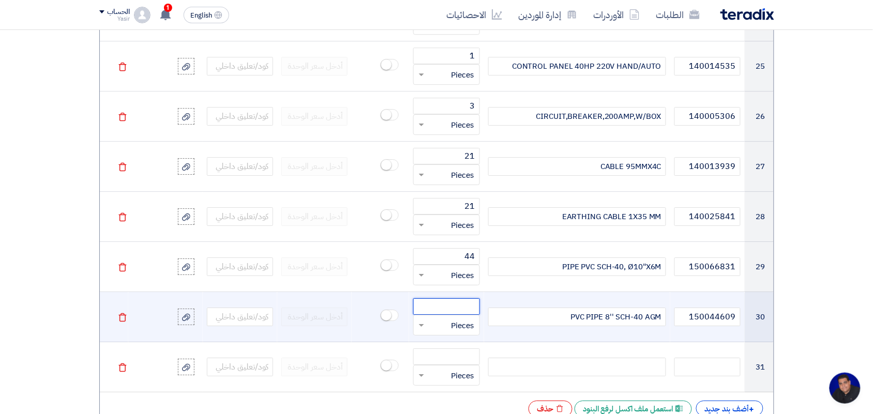
click at [458, 310] on input "number" at bounding box center [446, 306] width 66 height 17
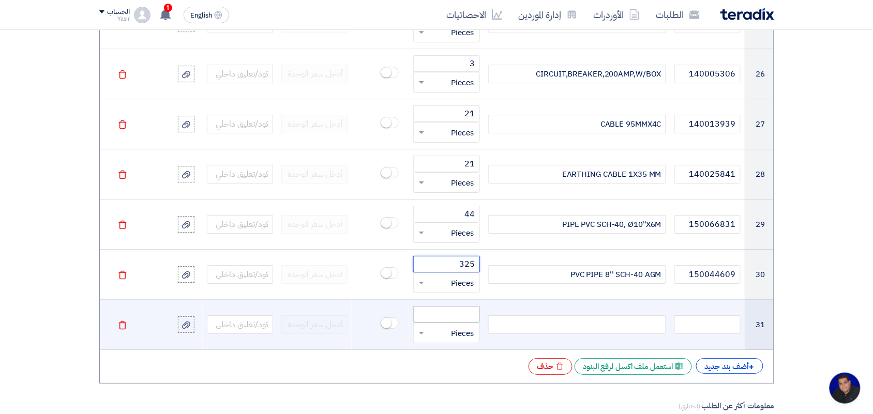
scroll to position [2128, 0]
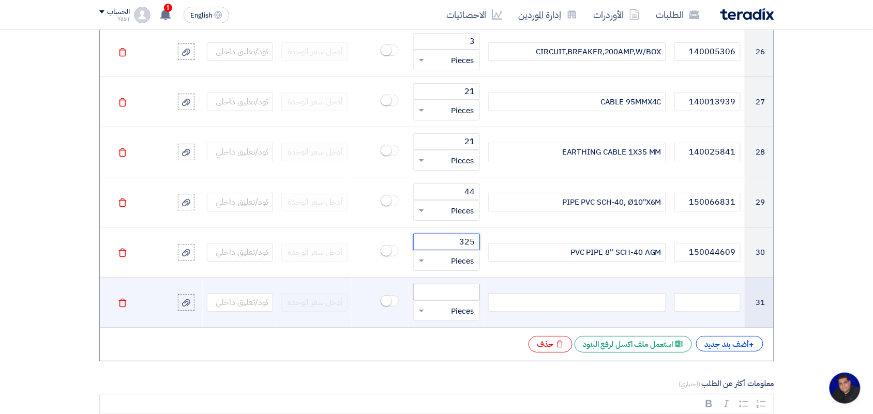
type input "325"
click at [709, 308] on input "text" at bounding box center [707, 302] width 66 height 19
paste input "150027608"
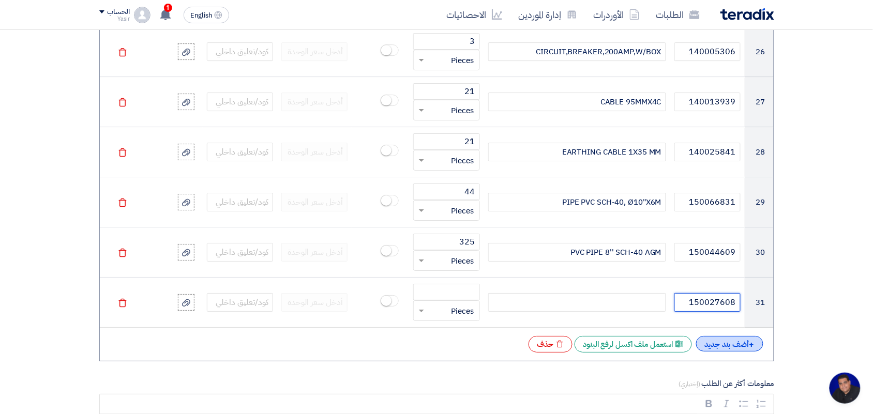
type input "150027608"
click at [719, 349] on div "+ أضف بند جديد" at bounding box center [729, 344] width 67 height 16
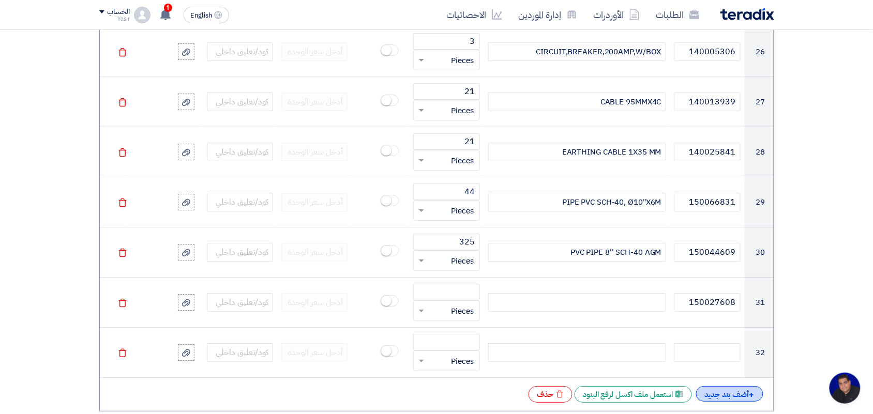
click at [729, 396] on div "+ أضف بند جديد" at bounding box center [729, 394] width 67 height 16
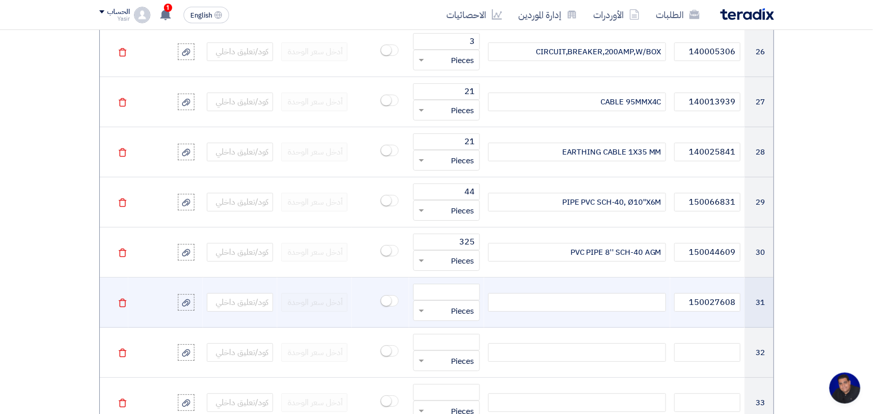
click at [599, 307] on div at bounding box center [577, 302] width 178 height 19
paste div
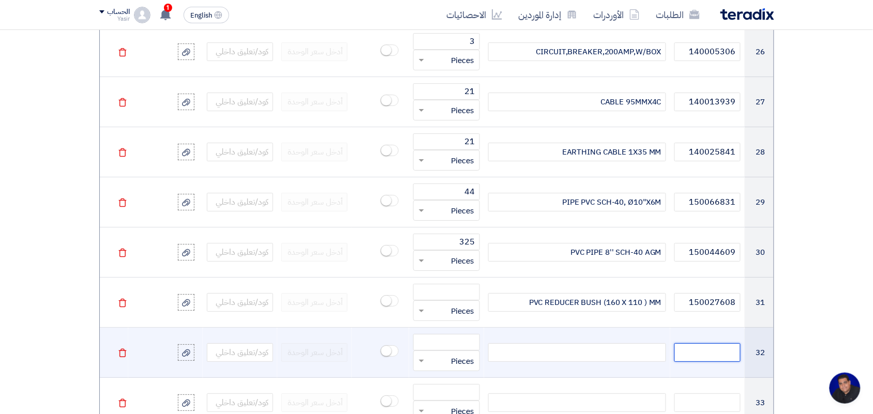
click at [729, 355] on input "text" at bounding box center [707, 352] width 66 height 19
paste input "150027651"
type input "150027651"
click at [571, 339] on td at bounding box center [577, 353] width 186 height 50
click at [573, 354] on div at bounding box center [577, 352] width 178 height 19
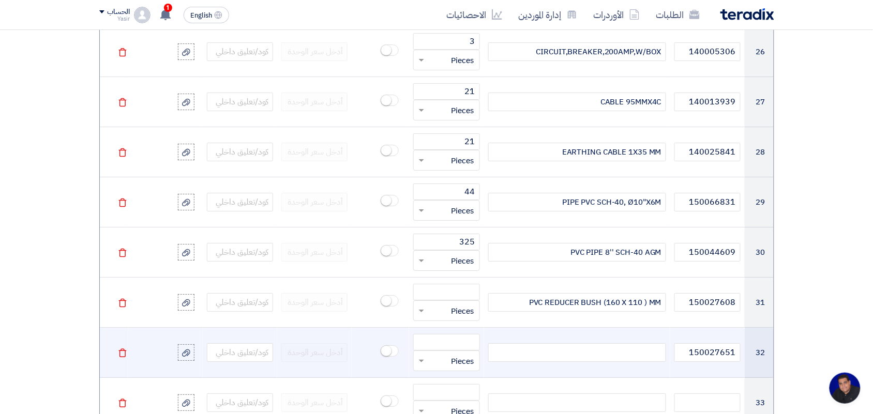
paste div
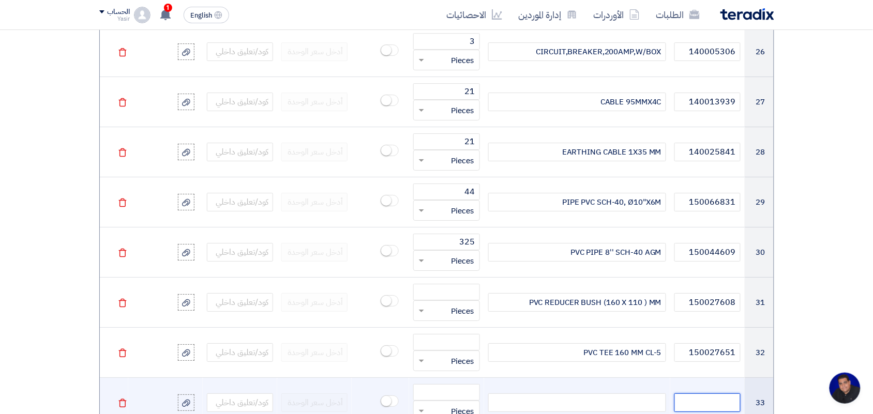
click at [737, 402] on input "text" at bounding box center [707, 403] width 66 height 19
paste input "150028807"
type input "150028807"
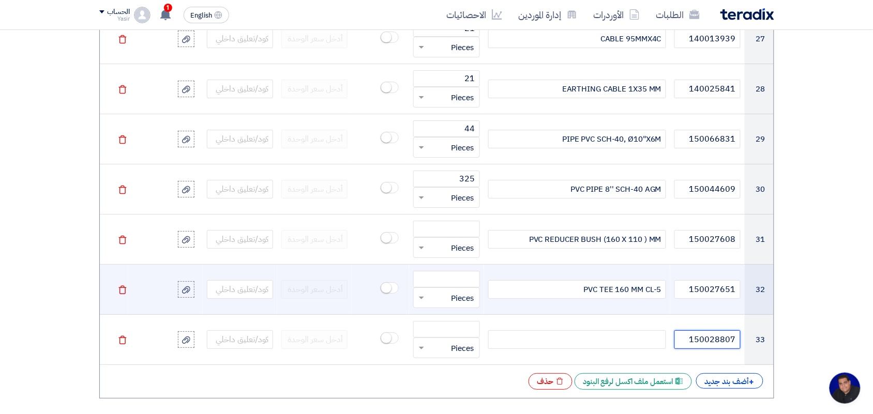
scroll to position [2258, 0]
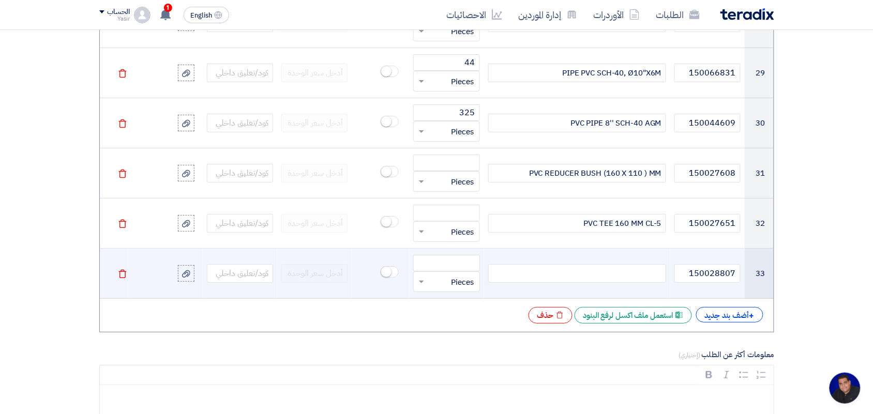
click at [608, 283] on div at bounding box center [577, 273] width 178 height 19
paste div
click at [450, 261] on input "number" at bounding box center [446, 263] width 66 height 17
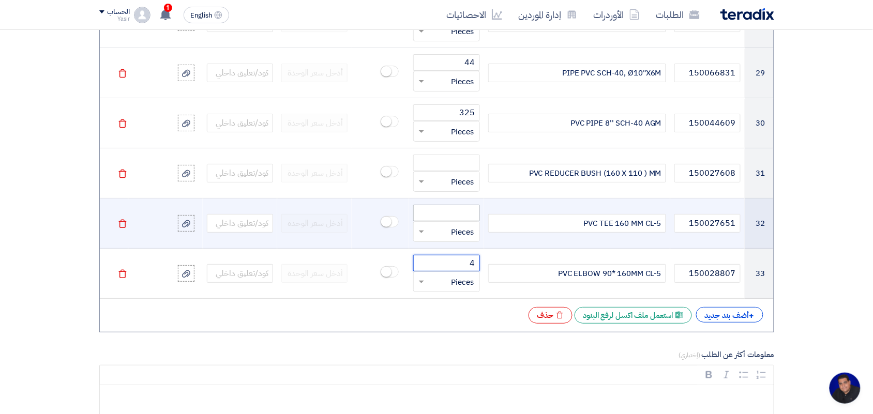
type input "4"
click at [453, 212] on input "number" at bounding box center [446, 213] width 66 height 17
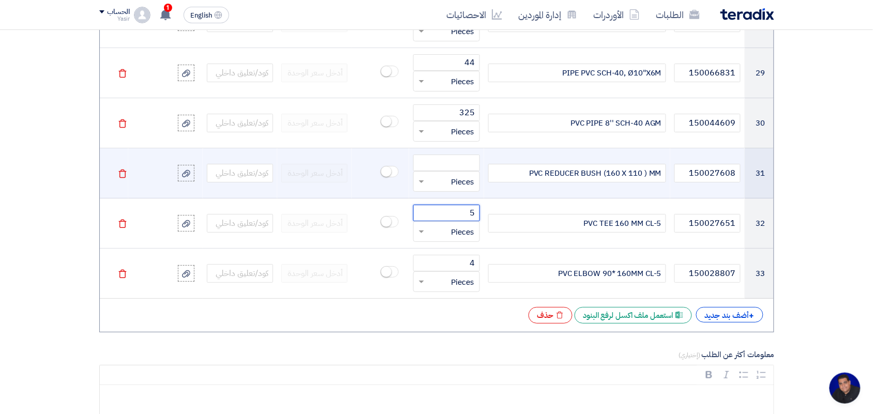
type input "5"
click at [454, 157] on td "قطعة × Pieces" at bounding box center [446, 173] width 74 height 50
click at [454, 171] on input "number" at bounding box center [446, 163] width 66 height 17
type input "7"
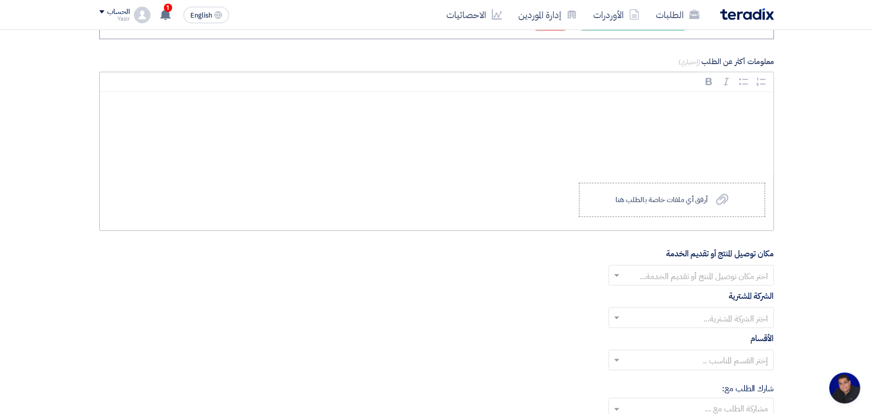
scroll to position [2581, 0]
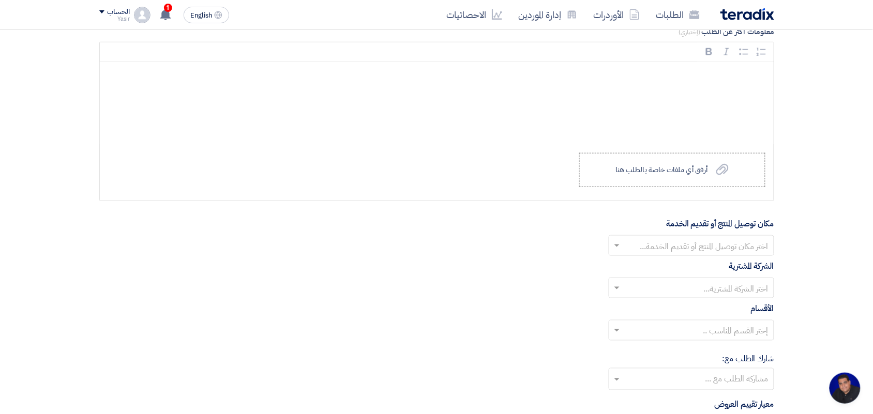
click at [729, 255] on input "text" at bounding box center [697, 246] width 145 height 17
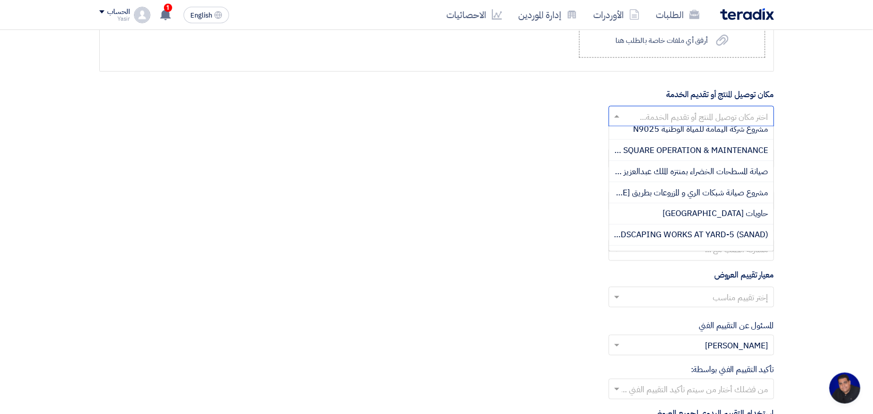
scroll to position [515, 0]
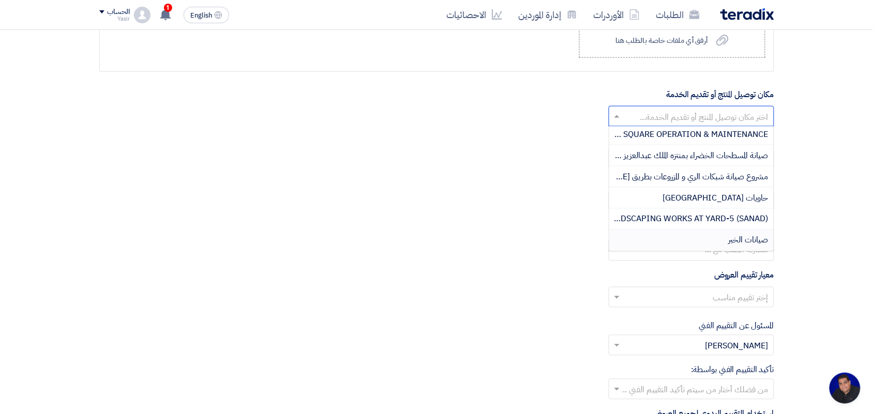
click at [733, 245] on span "صيانات الخبر" at bounding box center [749, 240] width 40 height 12
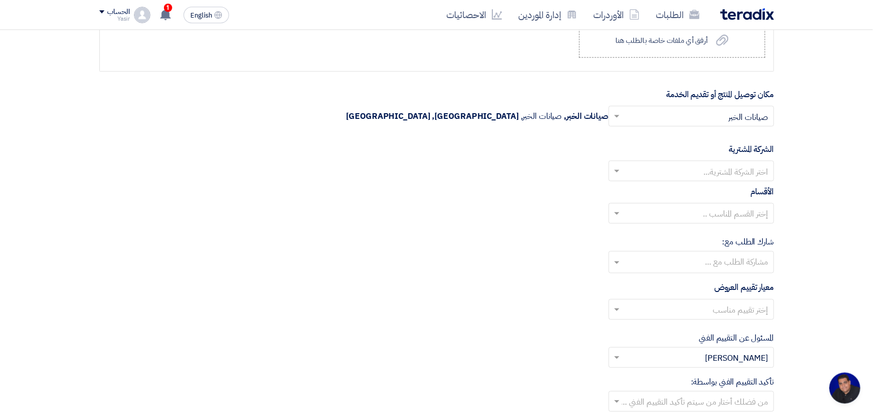
click at [724, 175] on input "text" at bounding box center [697, 172] width 145 height 17
click at [724, 198] on span "Nabatat for contracting" at bounding box center [725, 192] width 88 height 12
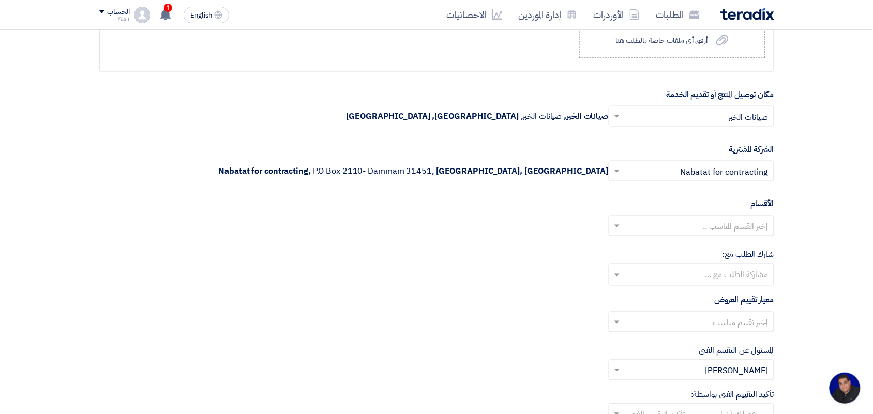
click at [726, 236] on input "text" at bounding box center [697, 227] width 145 height 17
click at [717, 253] on span "General Department" at bounding box center [729, 246] width 77 height 12
click at [713, 277] on input "text" at bounding box center [690, 275] width 155 height 17
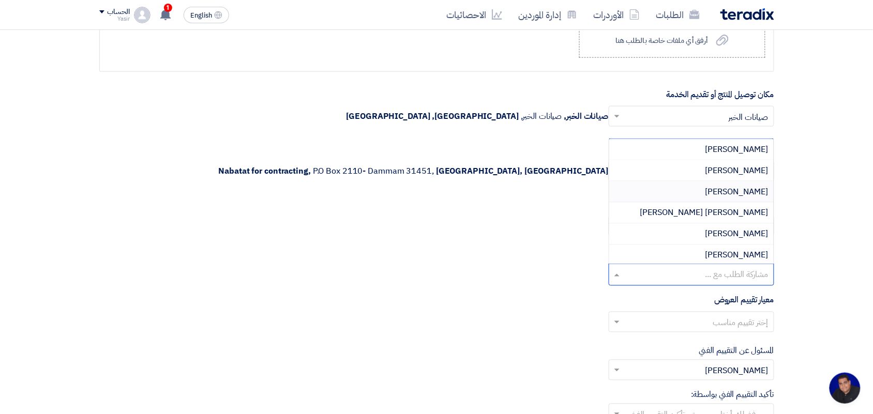
click at [752, 198] on span "[PERSON_NAME]" at bounding box center [736, 192] width 63 height 12
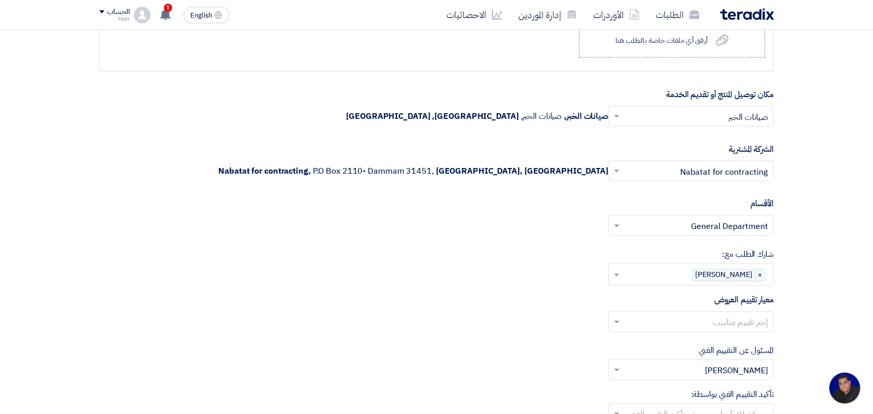
click at [738, 329] on input "text" at bounding box center [697, 323] width 145 height 17
click at [494, 286] on div "شارك الطلب مع: مشاركة الطلب مع ... × Mirghani Ali ×" at bounding box center [436, 267] width 675 height 37
click at [738, 326] on input "text" at bounding box center [697, 323] width 145 height 17
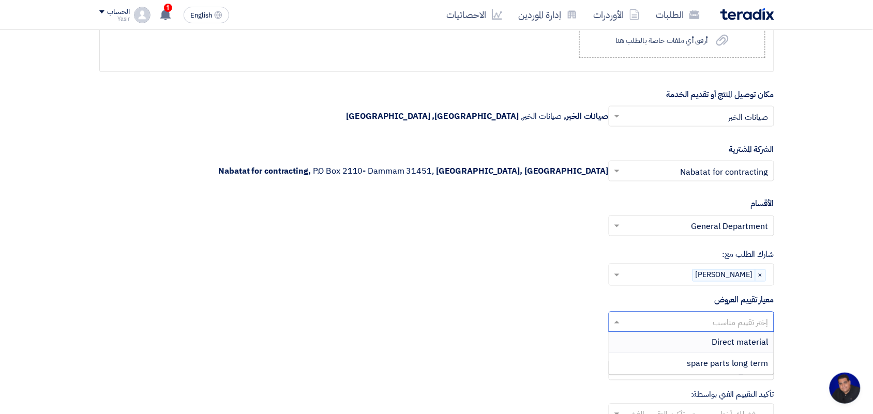
click at [715, 345] on span "Direct material" at bounding box center [740, 343] width 56 height 12
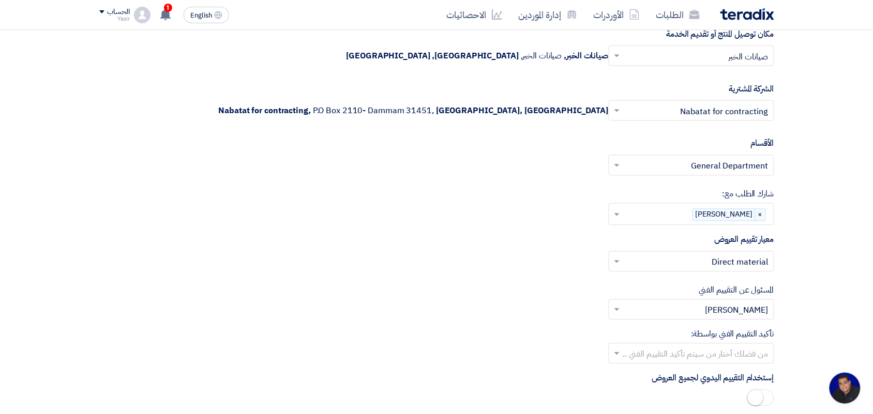
scroll to position [2904, 0]
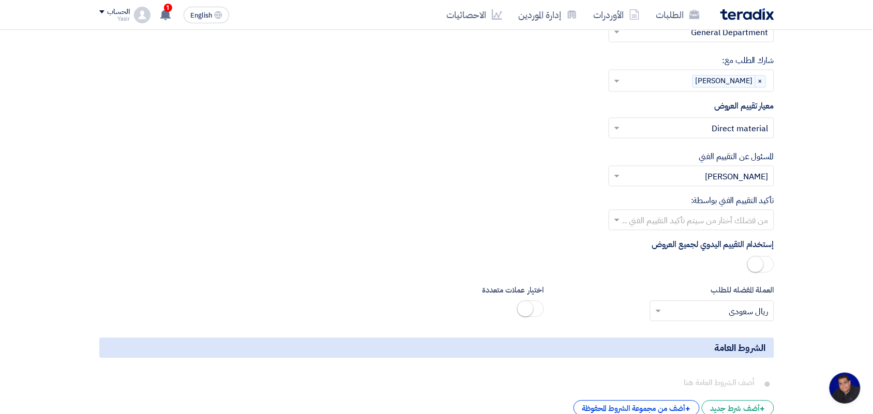
click at [730, 229] on input "text" at bounding box center [697, 221] width 145 height 17
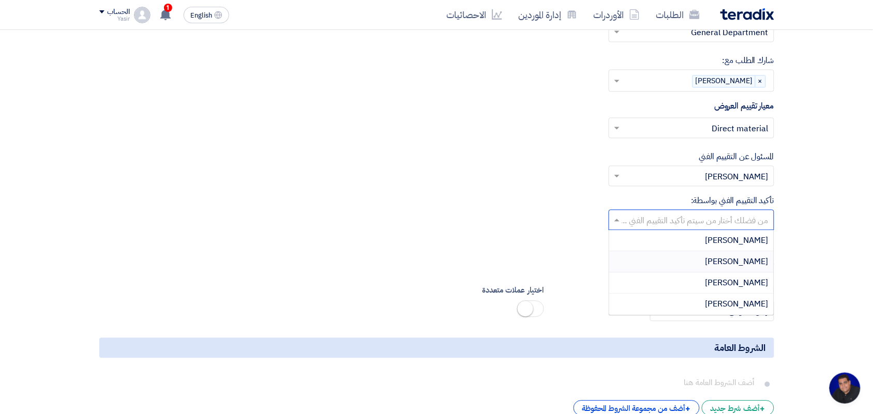
click at [738, 268] on span "[PERSON_NAME]" at bounding box center [736, 262] width 63 height 12
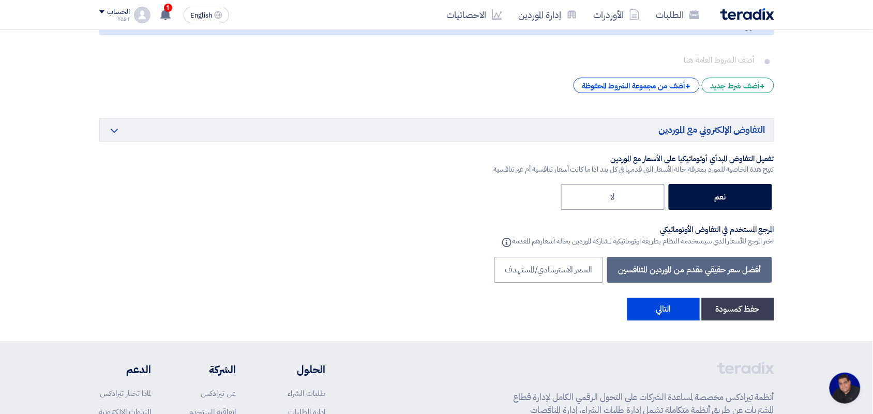
scroll to position [3292, 0]
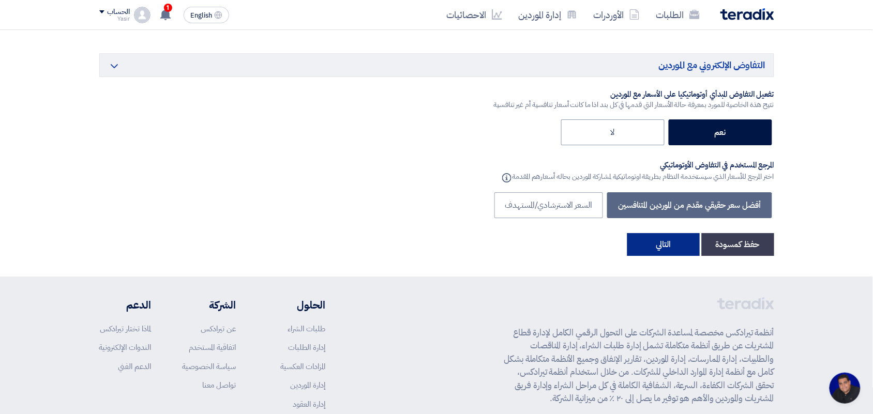
click at [654, 250] on button "التالي" at bounding box center [663, 244] width 72 height 23
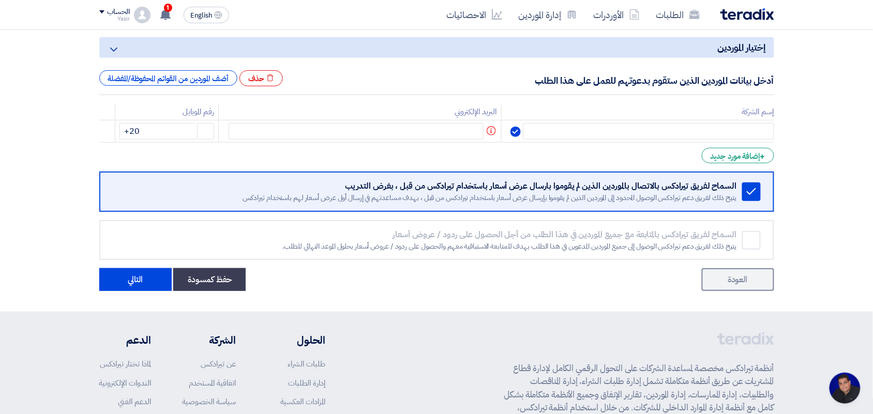
scroll to position [129, 0]
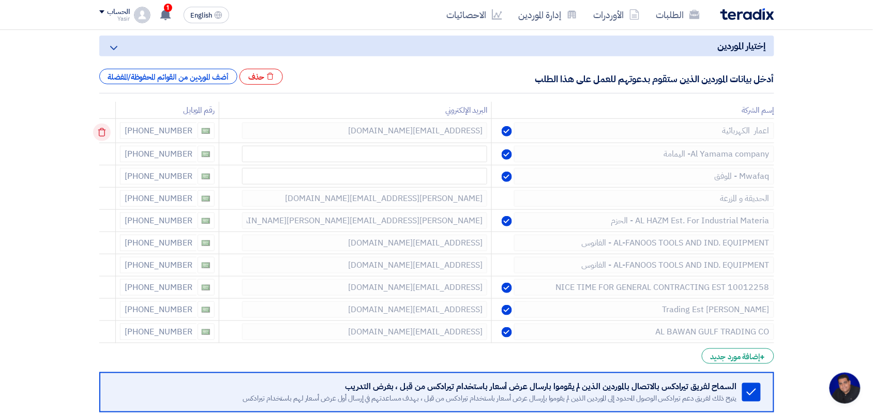
click at [104, 132] on icon at bounding box center [102, 133] width 18 height 18
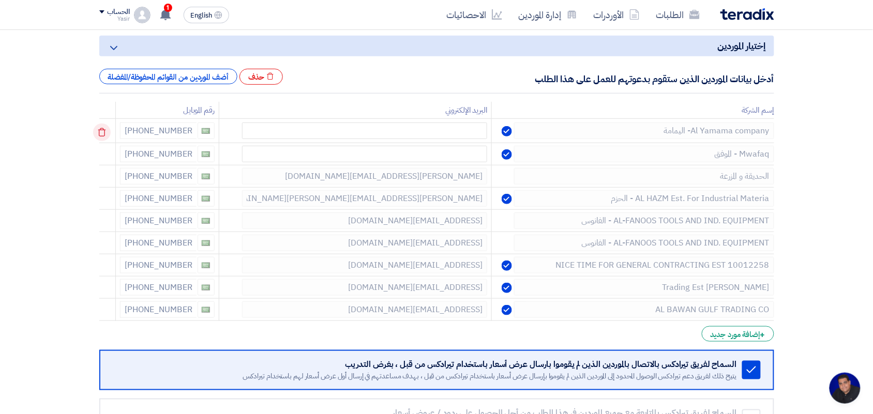
click at [96, 130] on icon at bounding box center [102, 133] width 18 height 18
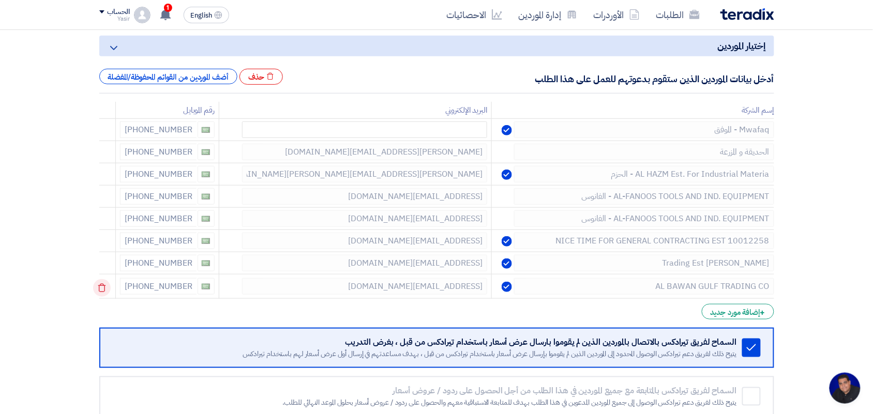
click at [103, 283] on icon at bounding box center [102, 288] width 18 height 18
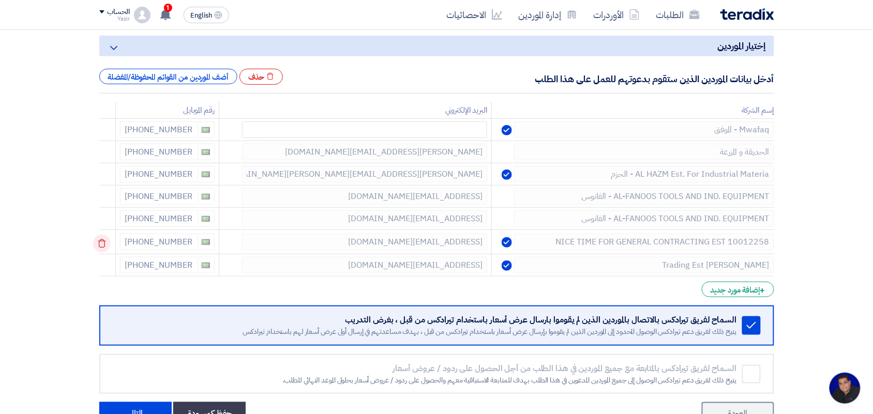
click at [104, 246] on icon at bounding box center [102, 244] width 18 height 18
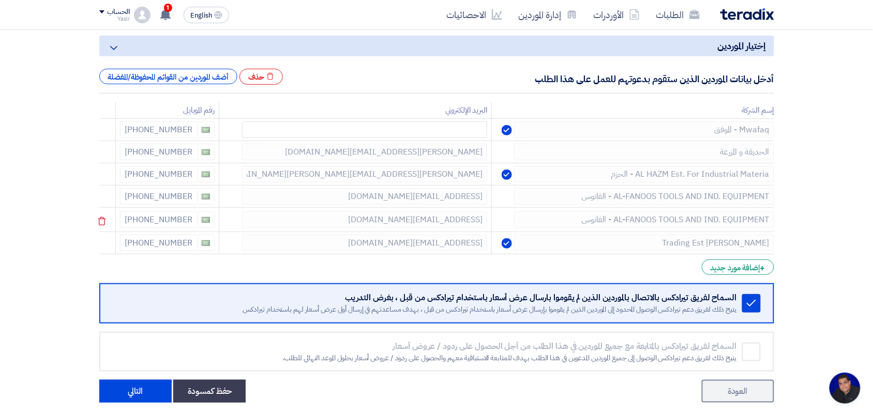
click at [103, 212] on td at bounding box center [107, 220] width 17 height 24
click at [104, 198] on use at bounding box center [102, 199] width 8 height 9
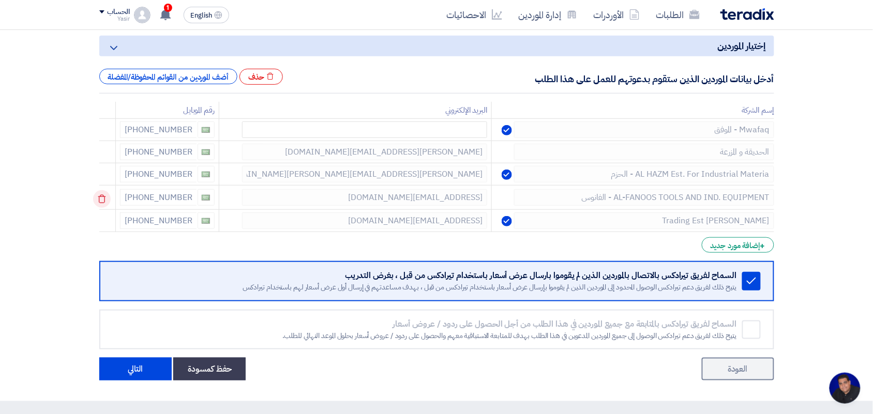
click at [104, 200] on icon at bounding box center [102, 199] width 18 height 18
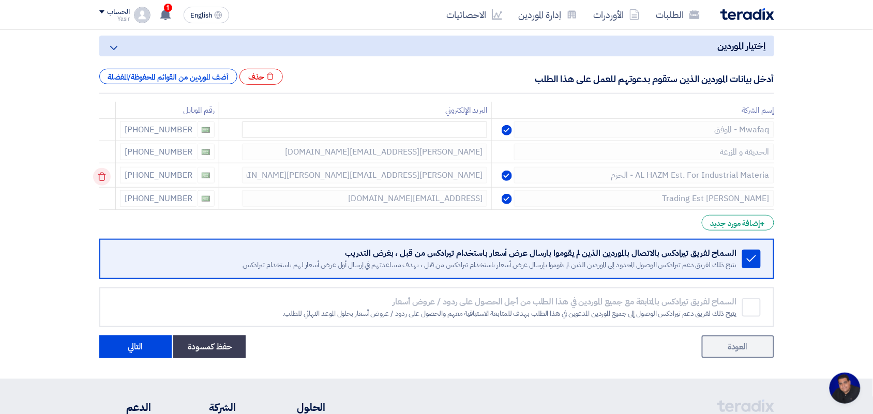
click at [104, 175] on use at bounding box center [102, 177] width 8 height 9
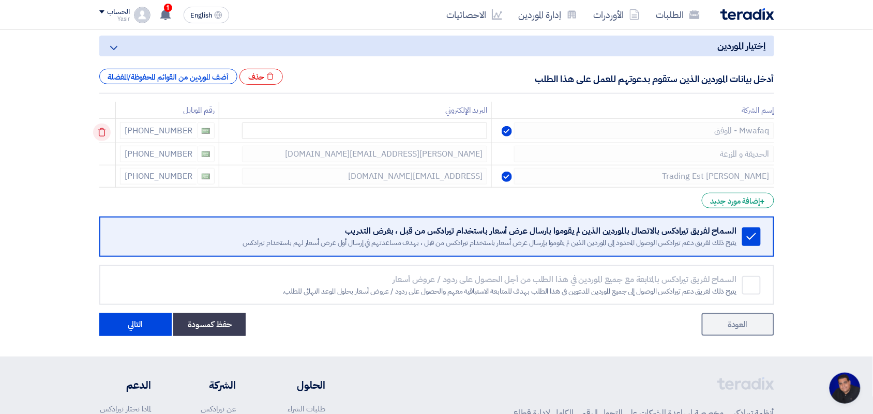
click at [101, 130] on use at bounding box center [102, 132] width 8 height 9
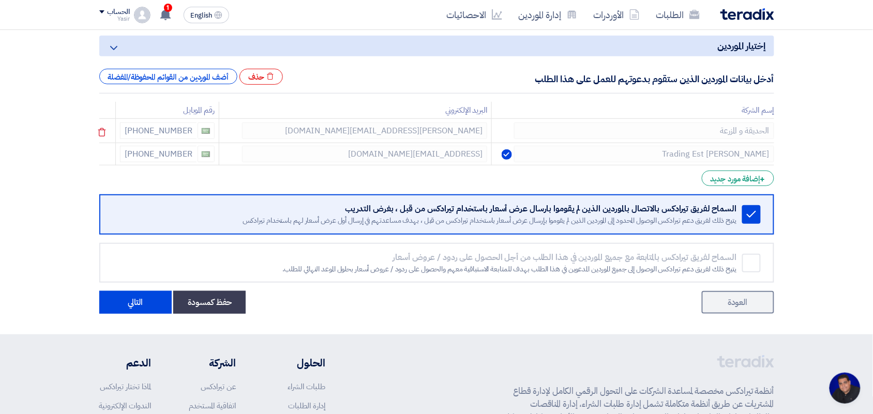
scroll to position [0, 0]
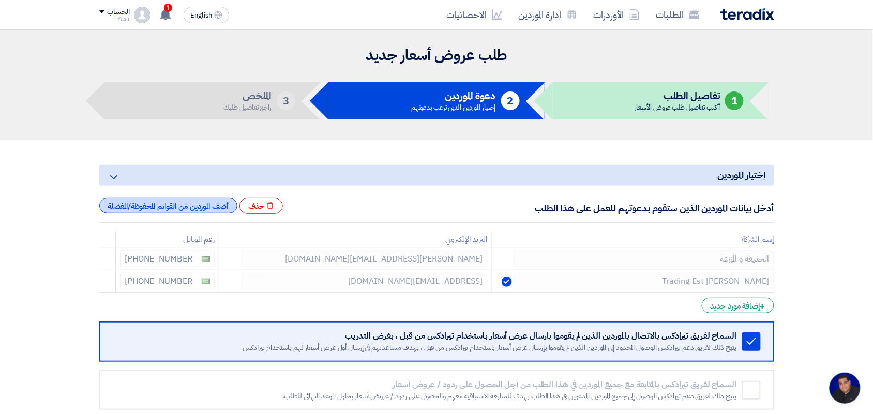
click at [197, 207] on div "أضف الموردين من القوائم المحفوظة/المفضلة" at bounding box center [168, 206] width 138 height 16
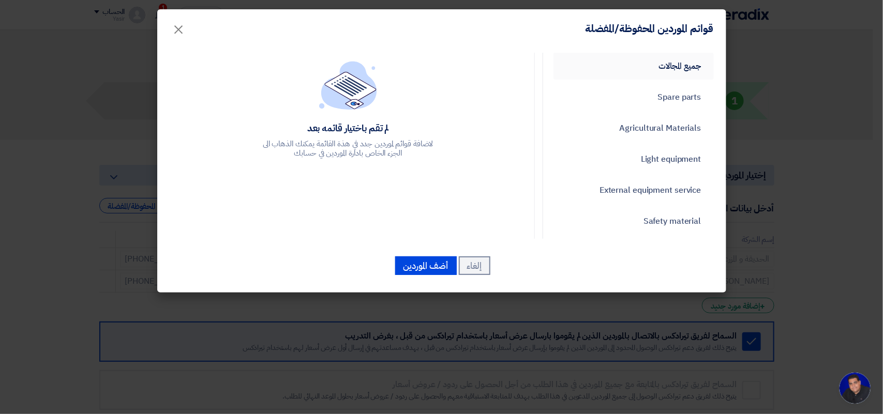
click at [651, 68] on link "جميع المجالات" at bounding box center [633, 66] width 160 height 27
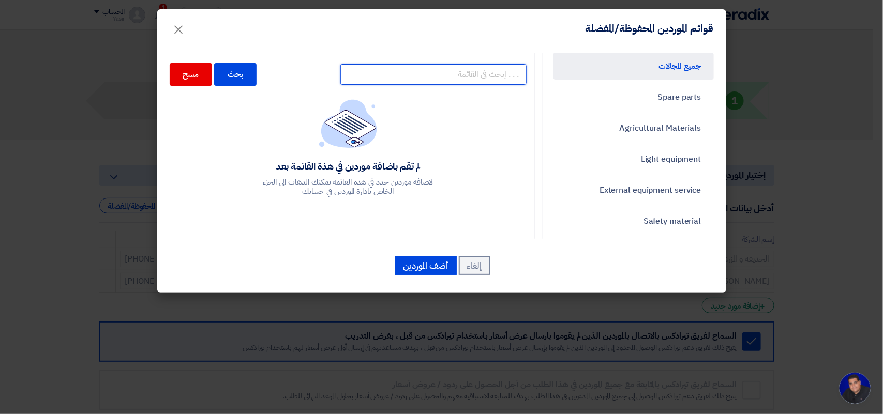
click at [487, 79] on input "text" at bounding box center [433, 74] width 186 height 21
click at [458, 69] on input "text" at bounding box center [433, 74] width 186 height 21
paste input "ALWASAIL INDUSTRIAL COMPANY"
type input "ALWASAIL INDUSTRIAL COMPANY"
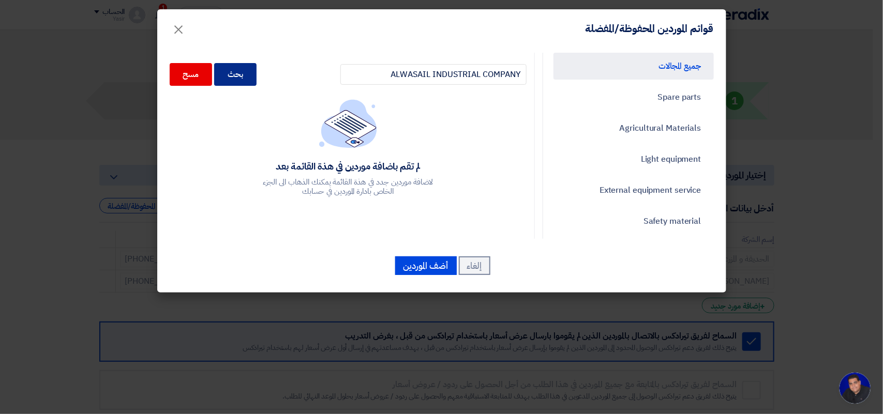
click at [256, 70] on div "بحث" at bounding box center [235, 74] width 42 height 23
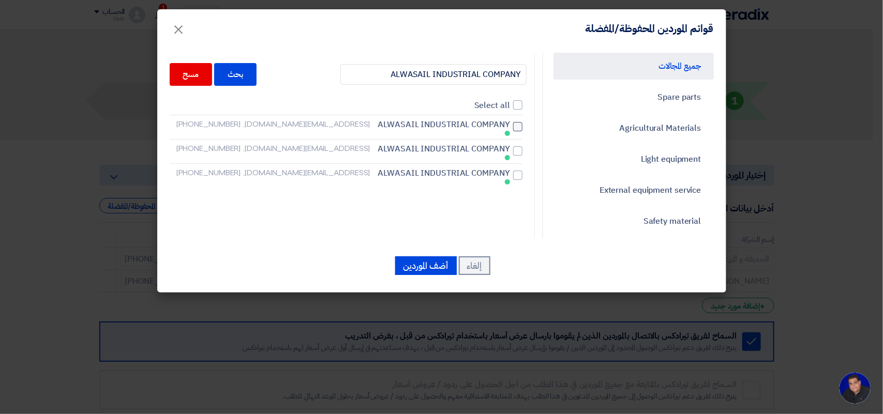
click at [427, 129] on span "ALWASAIL INDUSTRIAL COMPANY" at bounding box center [444, 124] width 132 height 12
click at [503, 129] on input "ALWASAIL INDUSTRIAL COMPANY m.kamal@alwasail.com, +966500562497" at bounding box center [506, 127] width 7 height 7
checkbox input "true"
click at [428, 143] on span "ALWASAIL INDUSTRIAL COMPANY" at bounding box center [444, 149] width 132 height 12
click at [503, 148] on input "ALWASAIL INDUSTRIAL COMPANY m.magdy@alwasail.com, +966554094994" at bounding box center [506, 151] width 7 height 7
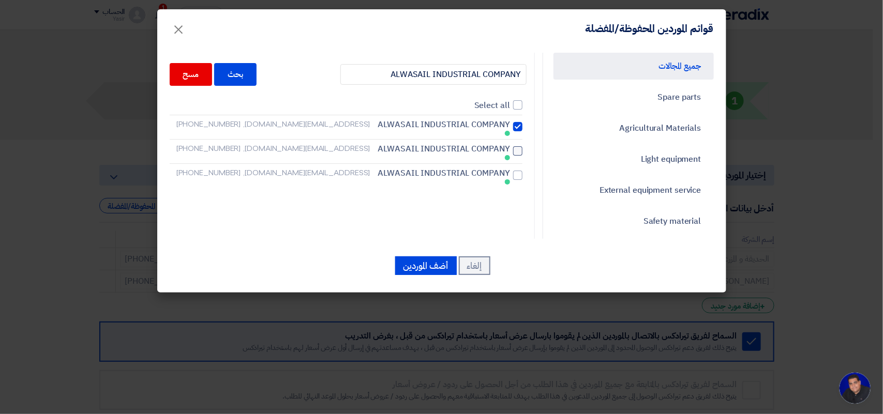
checkbox input "true"
click at [430, 167] on span "ALWASAIL INDUSTRIAL COMPANY" at bounding box center [444, 173] width 132 height 12
click at [503, 172] on input "ALWASAIL INDUSTRIAL COMPANY atia@alwasail.com, +966500562497" at bounding box center [506, 175] width 7 height 7
checkbox input "true"
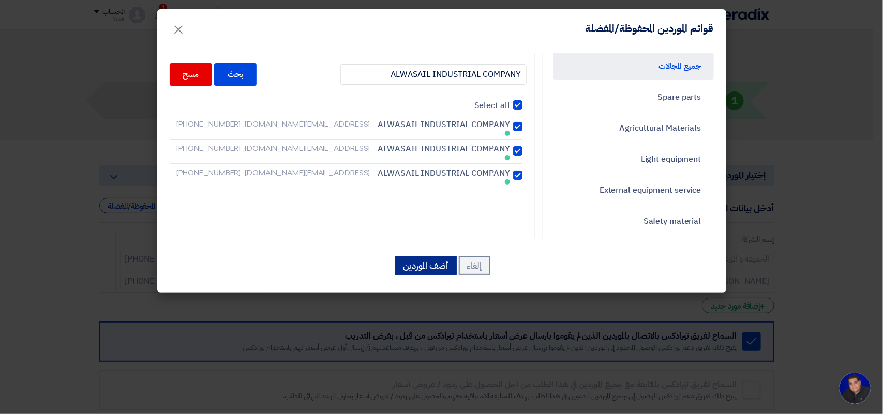
click at [419, 272] on button "أضف الموردين" at bounding box center [426, 265] width 62 height 19
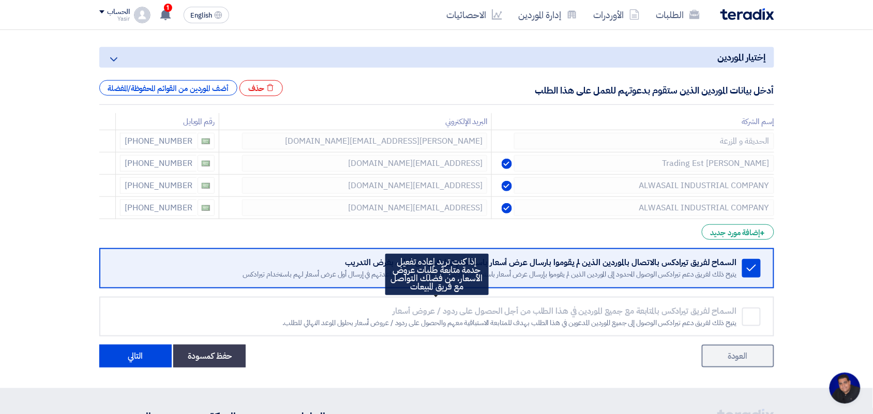
scroll to position [194, 0]
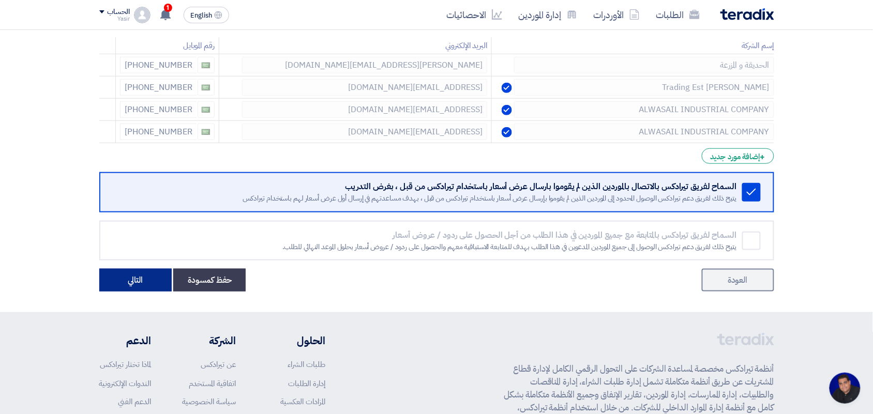
click at [125, 282] on button "التالي" at bounding box center [135, 280] width 72 height 23
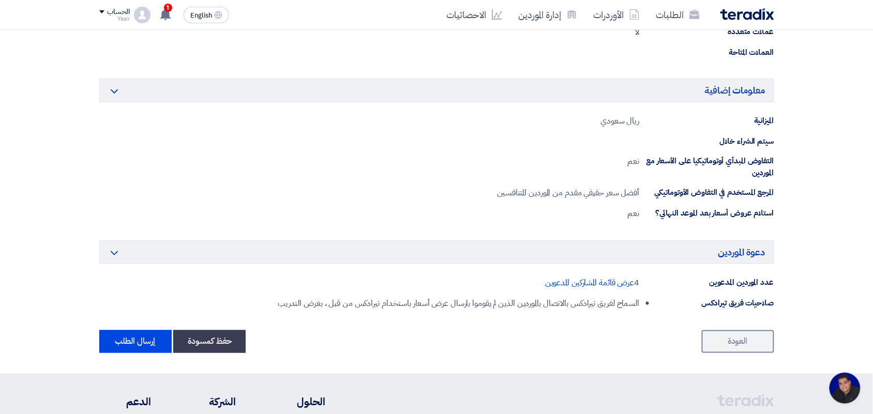
scroll to position [1616, 0]
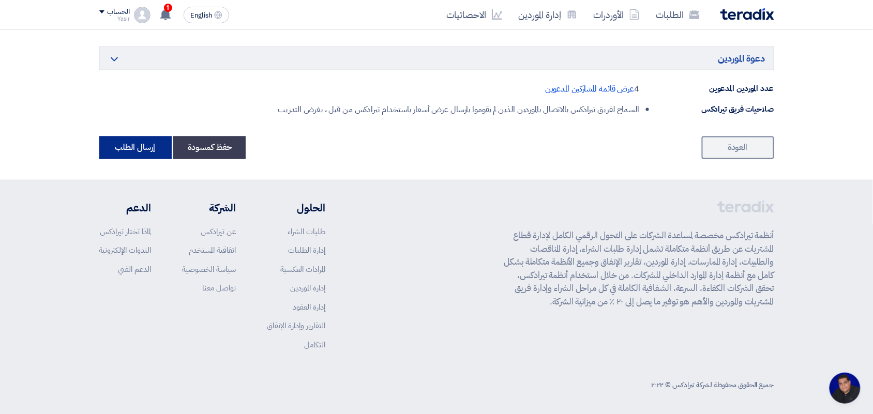
click at [150, 152] on button "إرسال الطلب" at bounding box center [135, 148] width 72 height 23
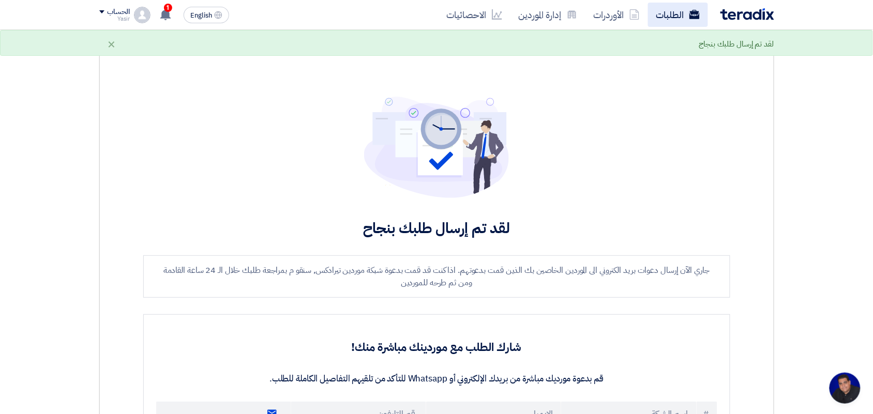
click at [668, 12] on link "الطلبات" at bounding box center [678, 15] width 60 height 24
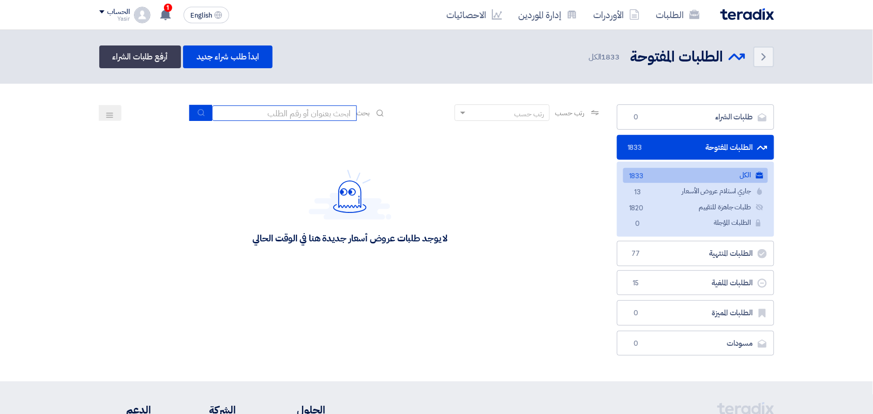
click at [334, 107] on input at bounding box center [284, 113] width 145 height 16
click at [203, 111] on button "submit" at bounding box center [200, 113] width 23 height 16
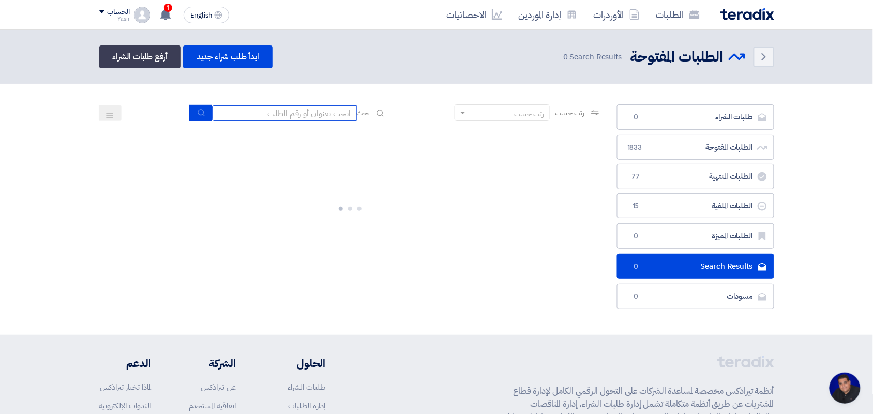
type input "8100015796"
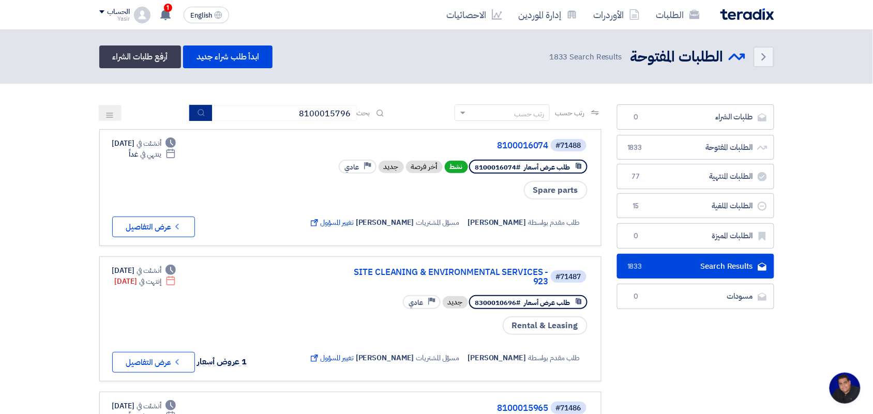
scroll to position [4, 0]
click at [198, 112] on use "submit" at bounding box center [201, 112] width 7 height 7
click at [191, 115] on button "submit" at bounding box center [200, 113] width 23 height 16
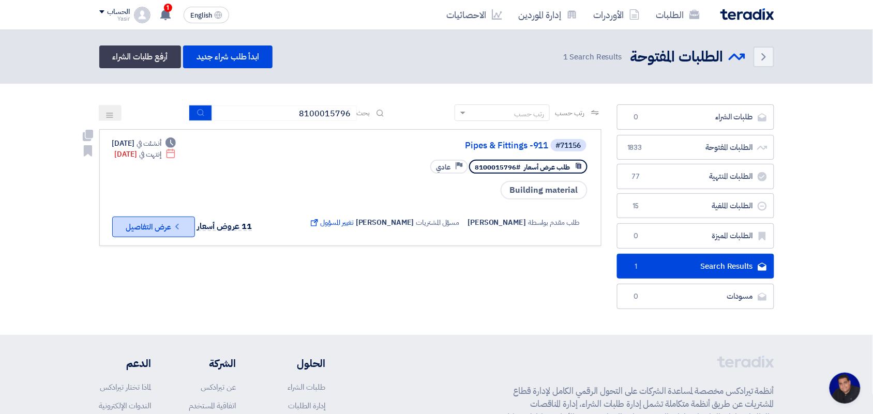
click at [169, 217] on button "Check details عرض التفاصيل" at bounding box center [153, 227] width 83 height 21
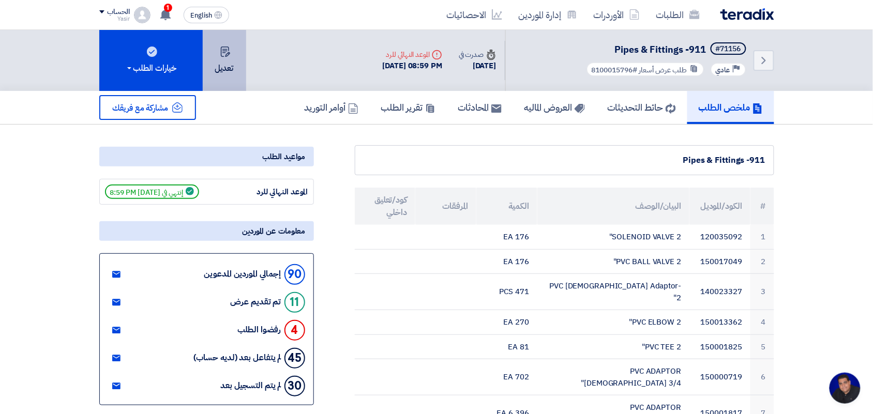
click at [244, 70] on button "تعديل" at bounding box center [224, 60] width 43 height 61
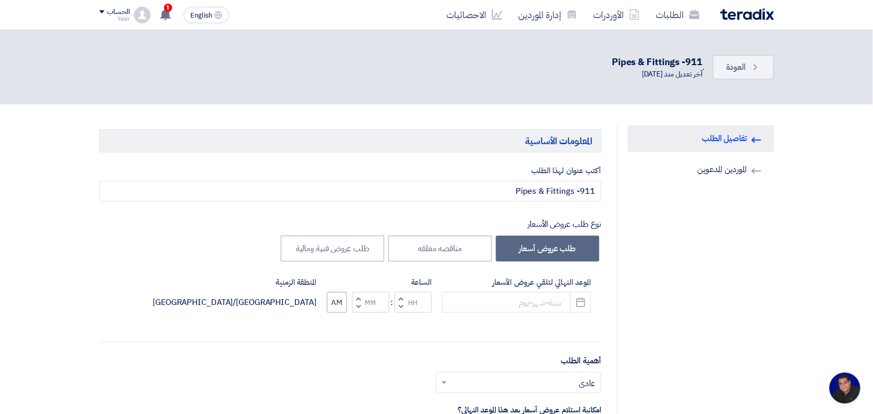
type input "[DATE]"
type input "08"
type input "59"
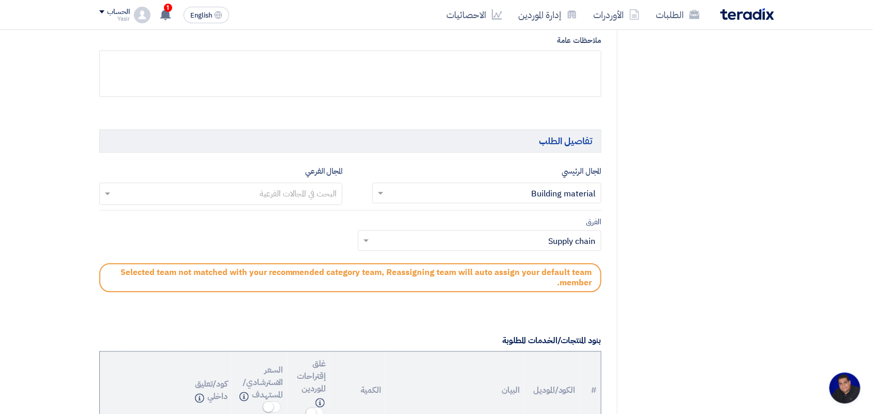
scroll to position [646, 0]
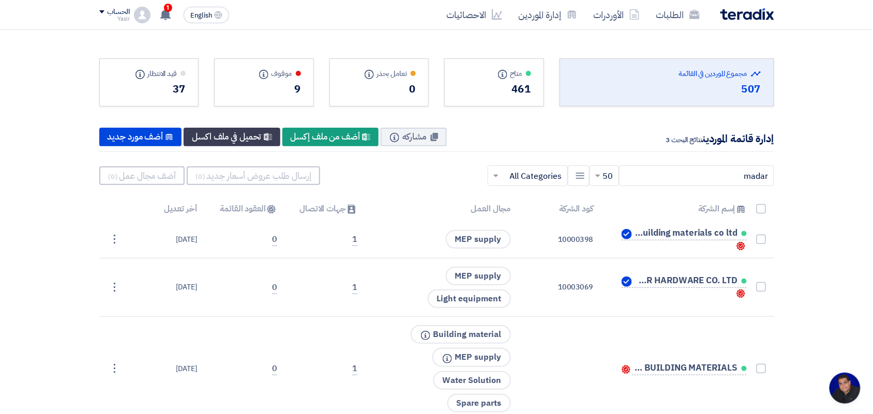
drag, startPoint x: 16, startPoint y: 151, endPoint x: 20, endPoint y: 145, distance: 6.7
click at [16, 151] on section "Total Suppliers in this list مجموع الموردين في القائمة 507 متاح Info" at bounding box center [436, 236] width 873 height 412
click at [684, 11] on link "الطلبات" at bounding box center [678, 15] width 60 height 24
